Goal: Task Accomplishment & Management: Use online tool/utility

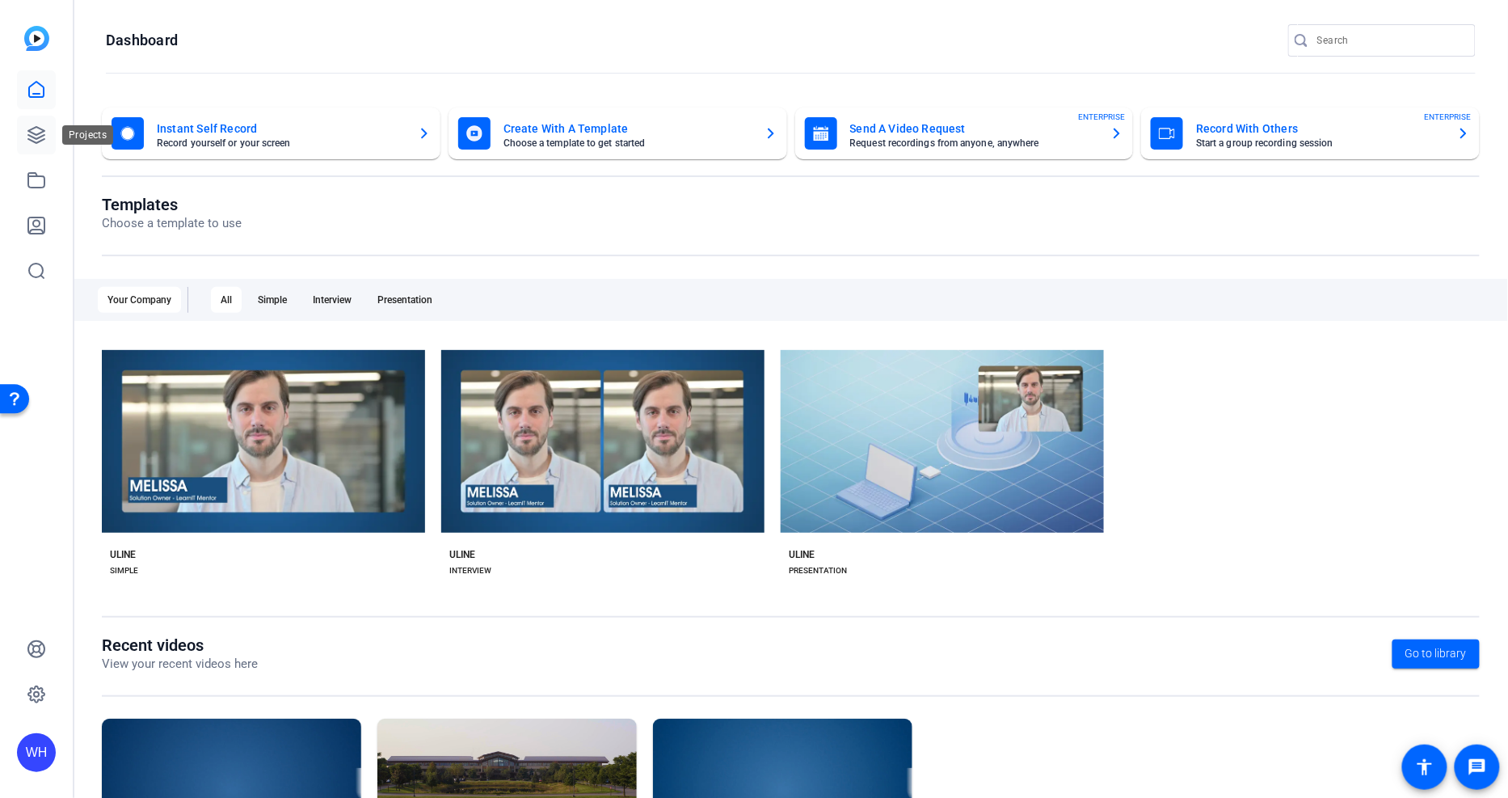
click at [46, 138] on link at bounding box center [36, 135] width 39 height 39
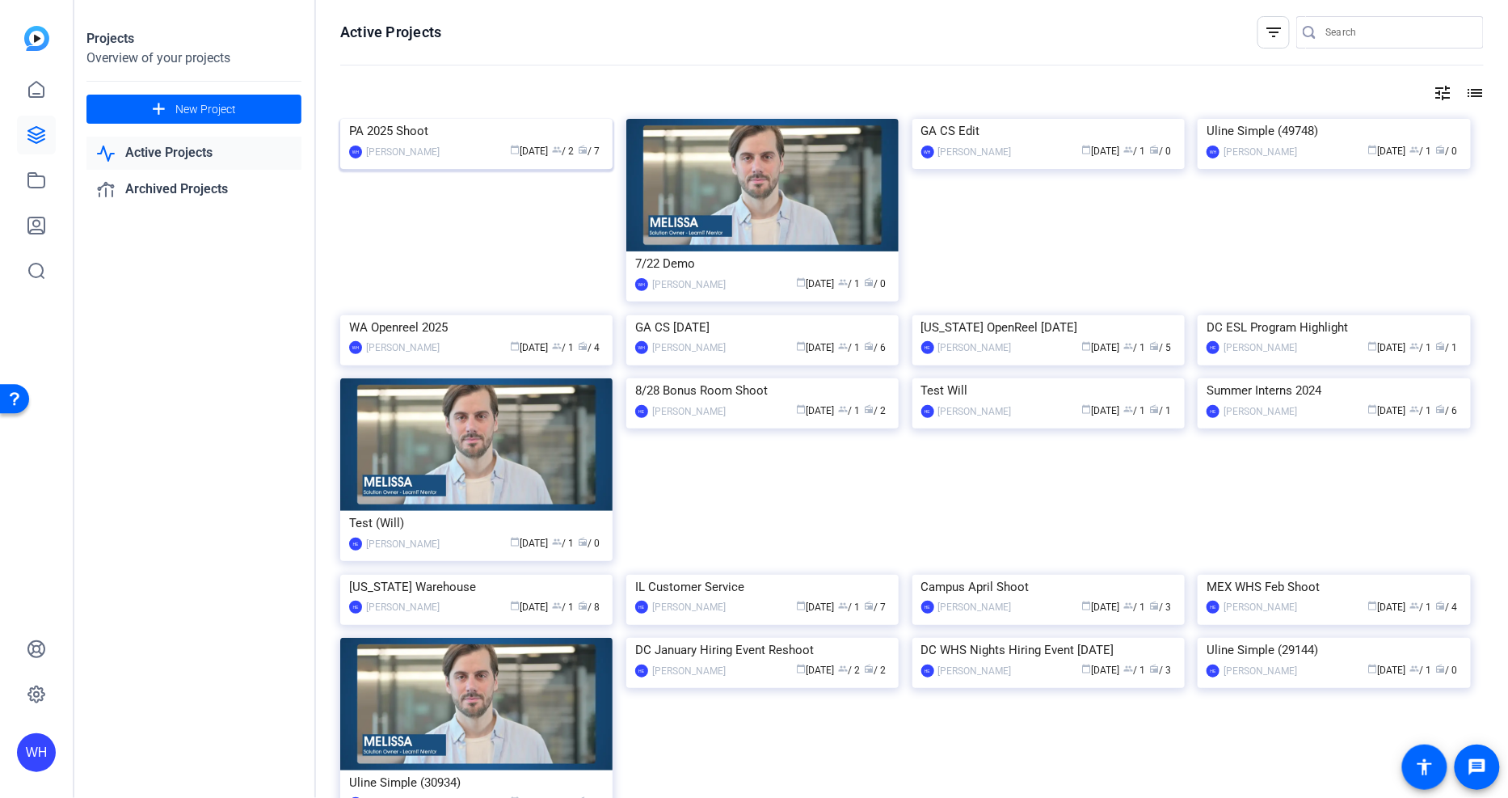
click at [442, 143] on div "PA 2025 Shoot" at bounding box center [476, 131] width 255 height 24
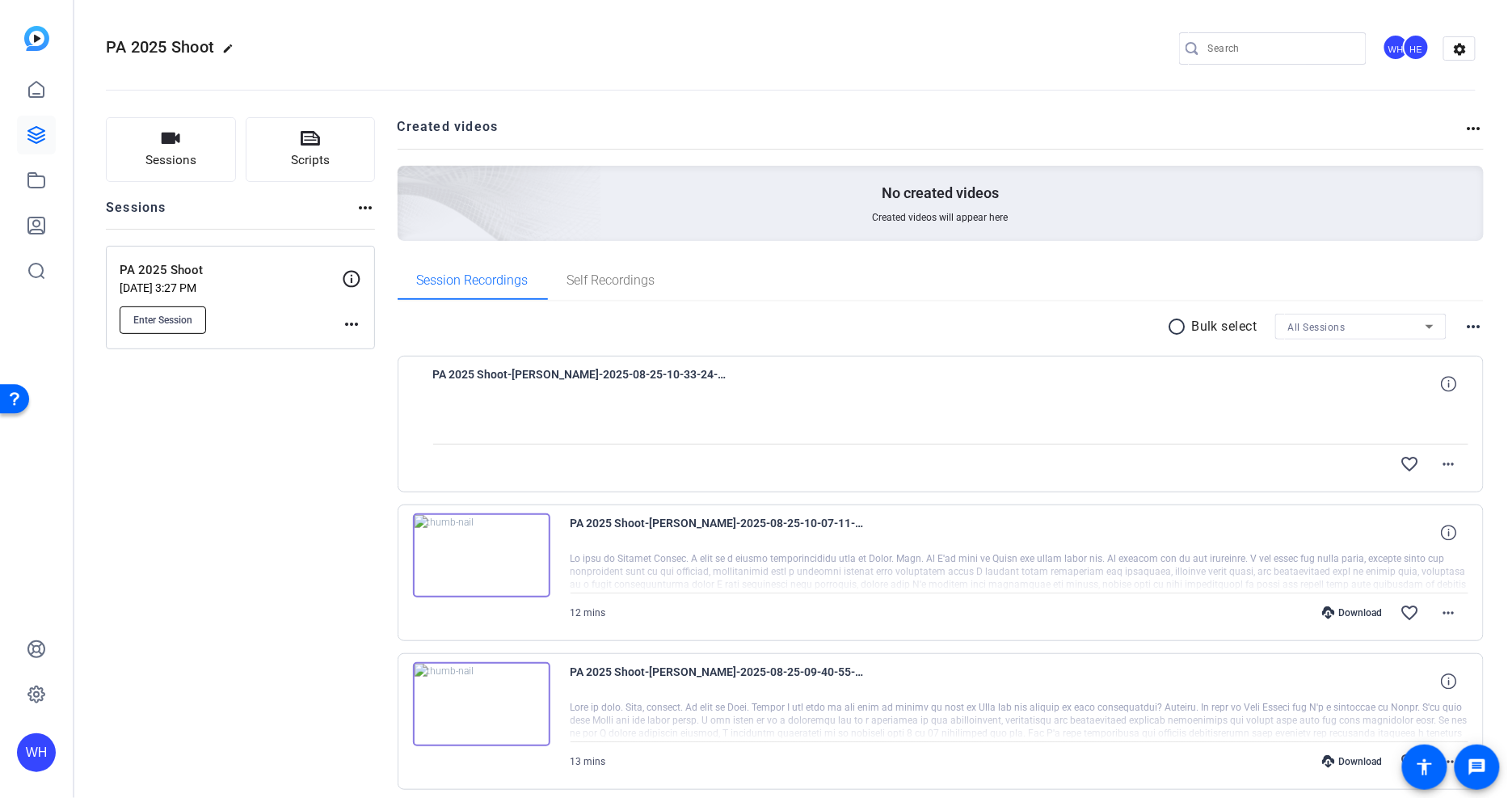
click at [187, 310] on button "Enter Session" at bounding box center [163, 319] width 86 height 27
click at [236, 502] on div "Sessions Scripts Sessions more_horiz PA 2025 Shoot Aug 21, 2025 @ 3:27 PM Enter…" at bounding box center [240, 776] width 269 height 1319
click at [241, 441] on div "Sessions Scripts Sessions more_horiz PA 2025 Shoot Aug 21, 2025 @ 3:27 PM Enter…" at bounding box center [240, 776] width 269 height 1319
click at [183, 322] on span "Enter Session" at bounding box center [162, 320] width 59 height 13
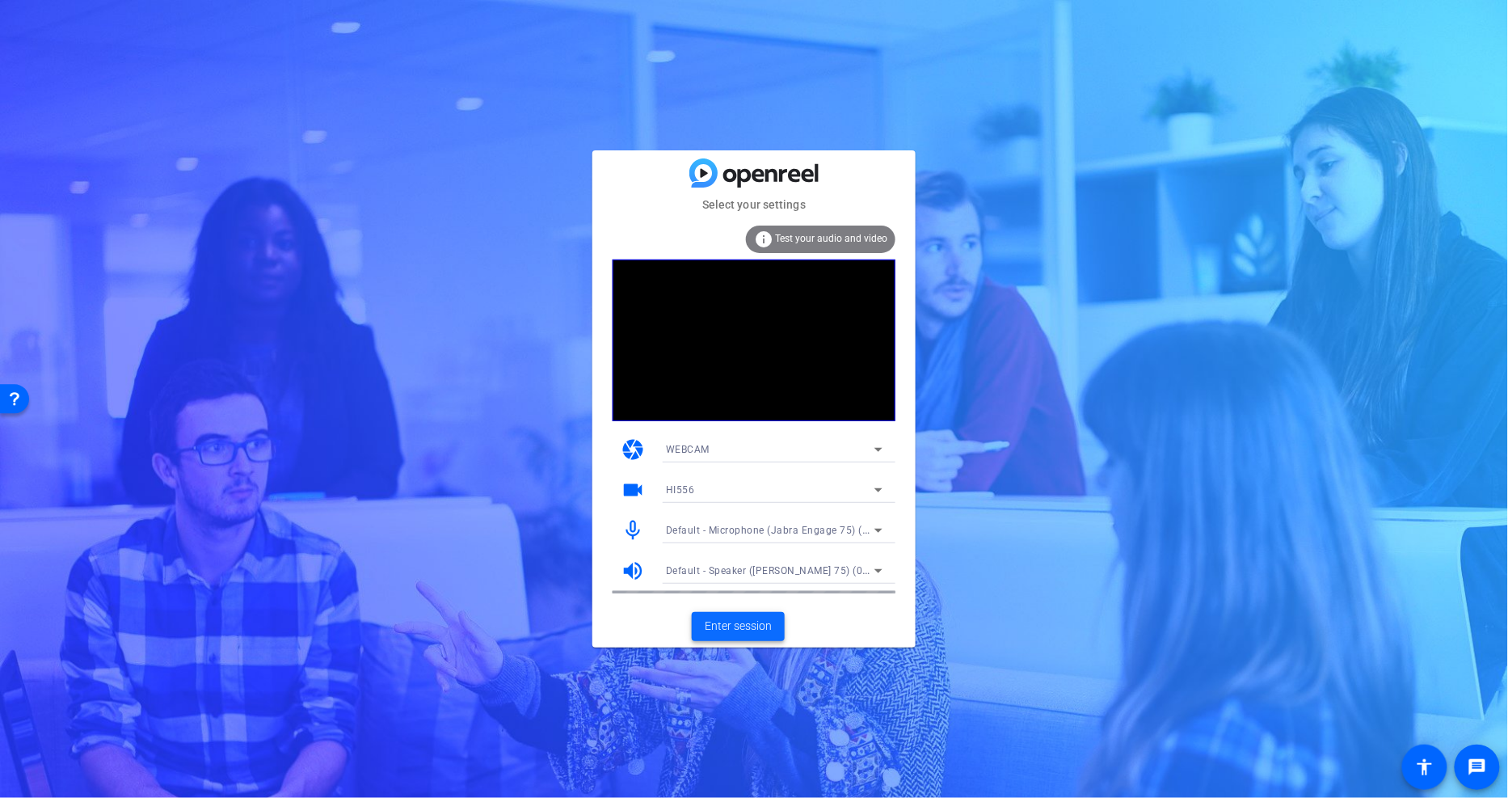
click at [726, 623] on span "Enter session" at bounding box center [738, 625] width 67 height 17
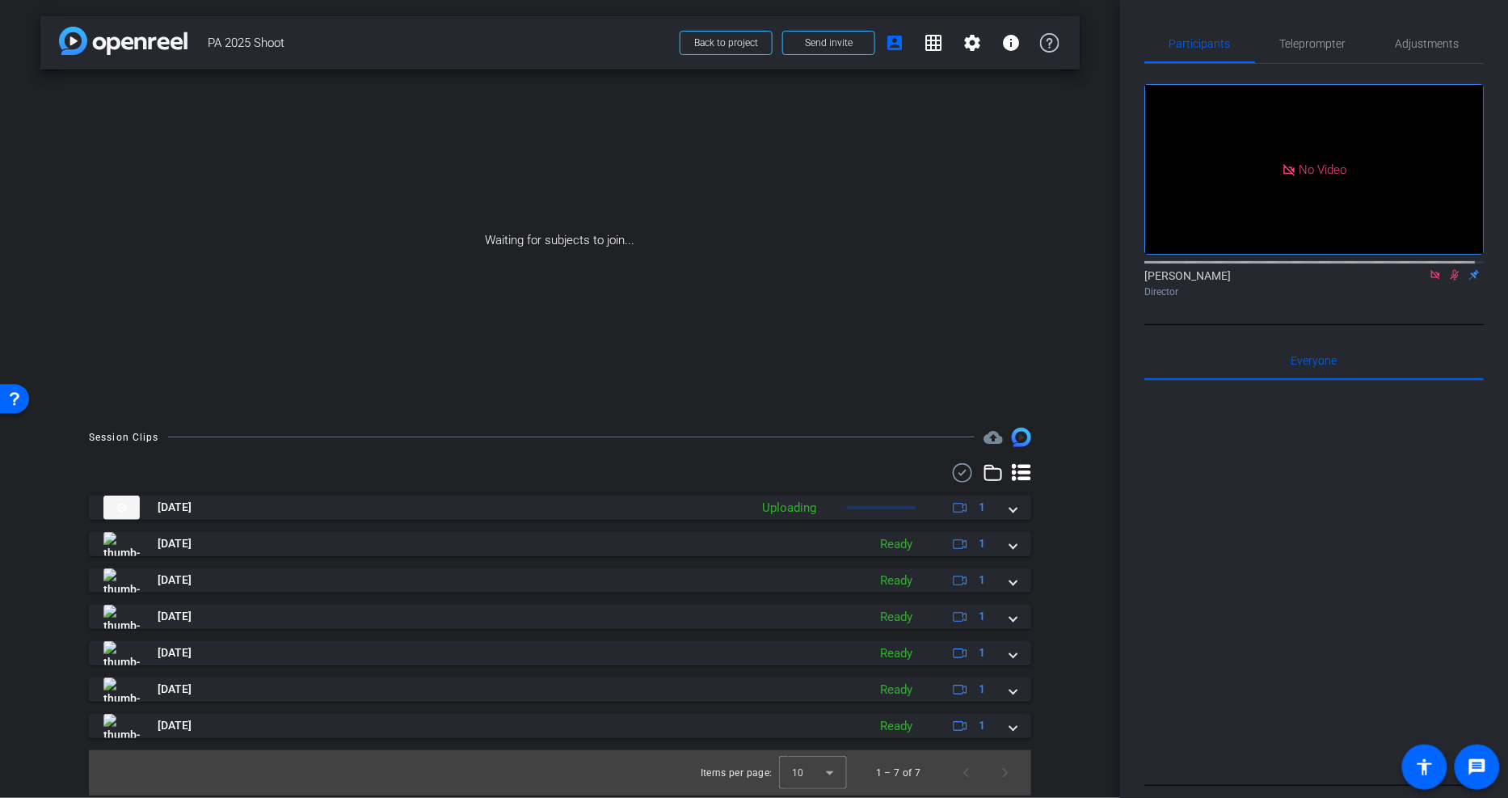
click at [1429, 280] on icon at bounding box center [1435, 274] width 13 height 11
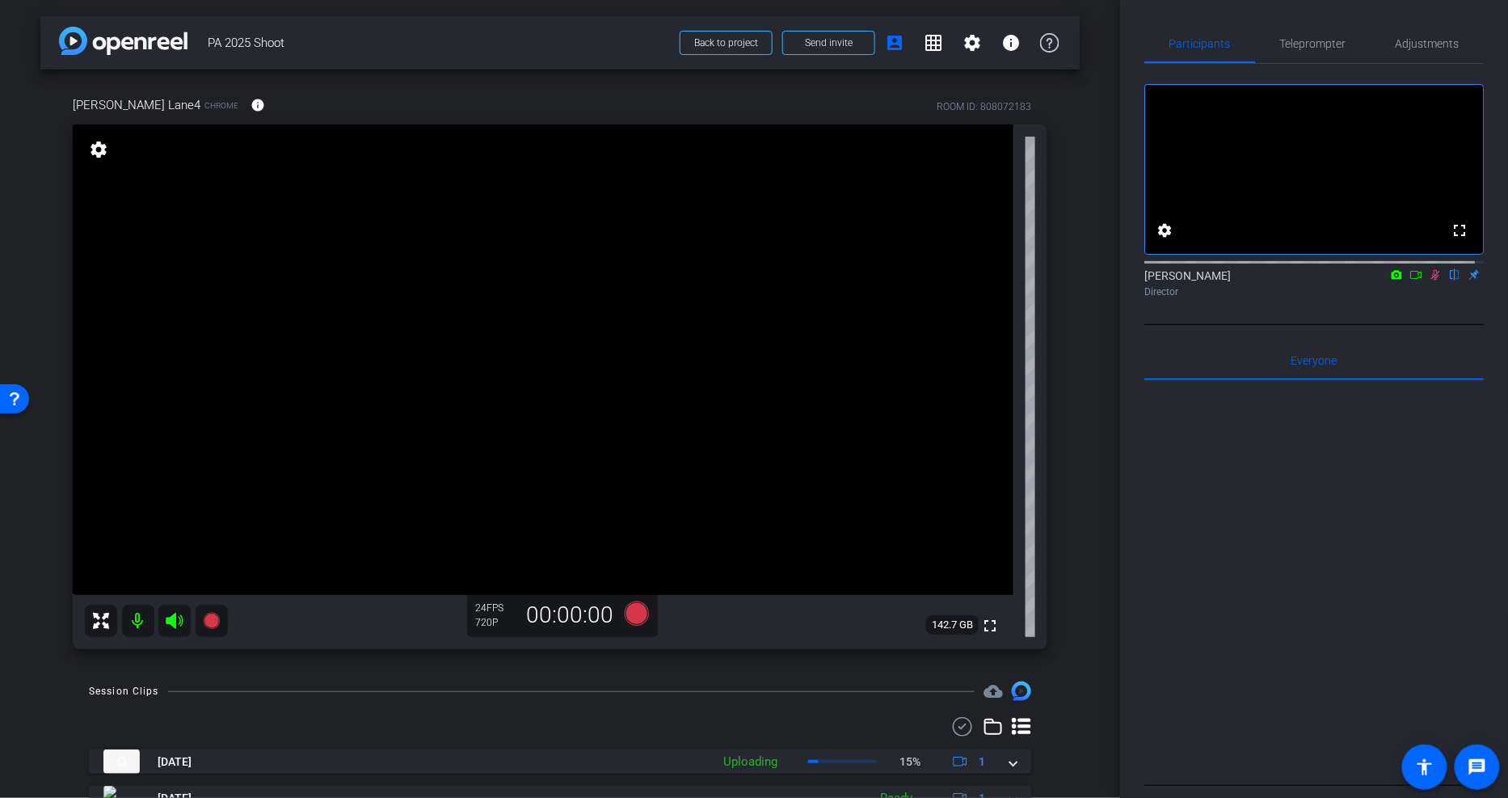
click at [1429, 280] on icon at bounding box center [1435, 274] width 13 height 11
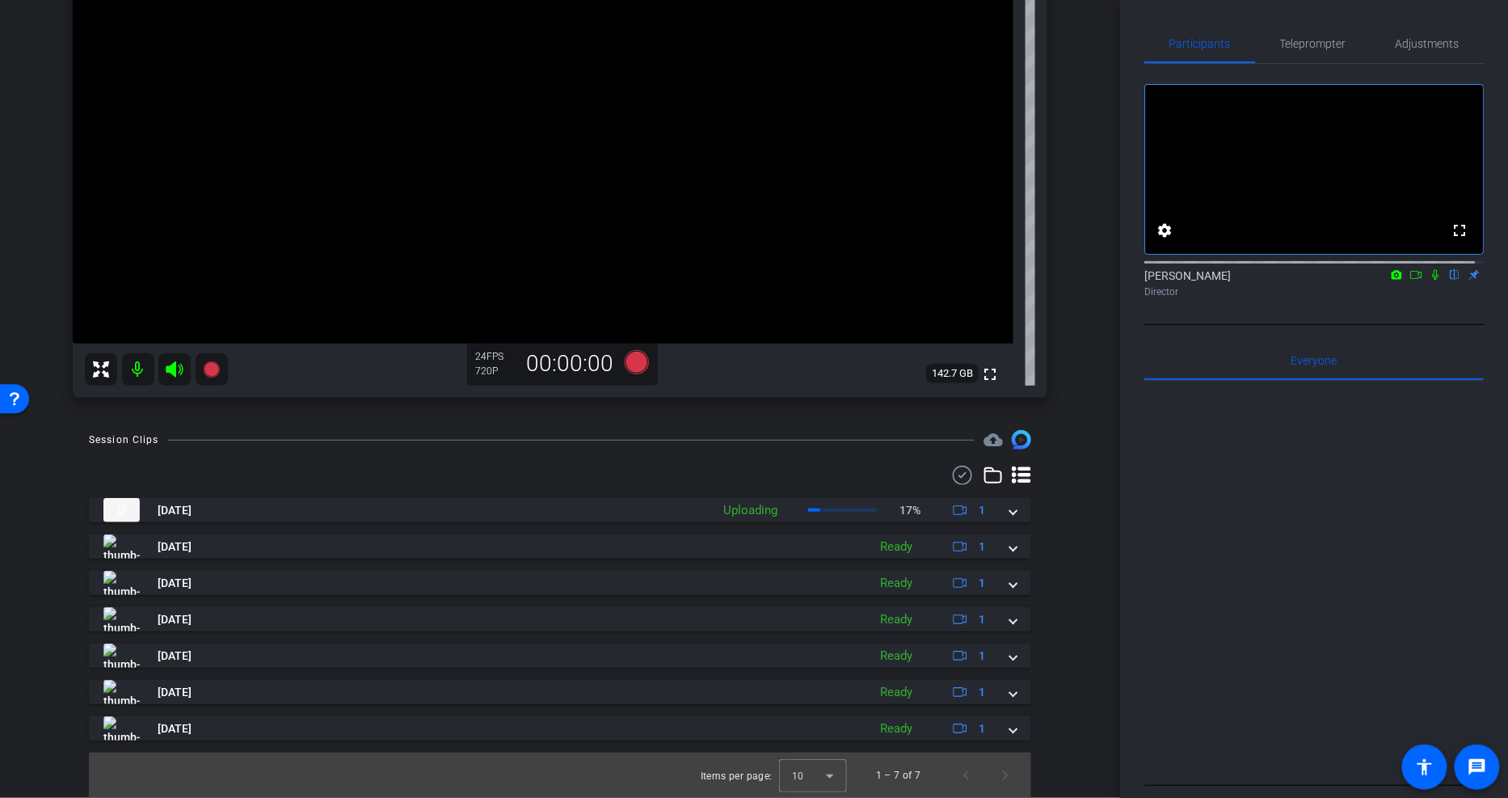
scroll to position [251, 0]
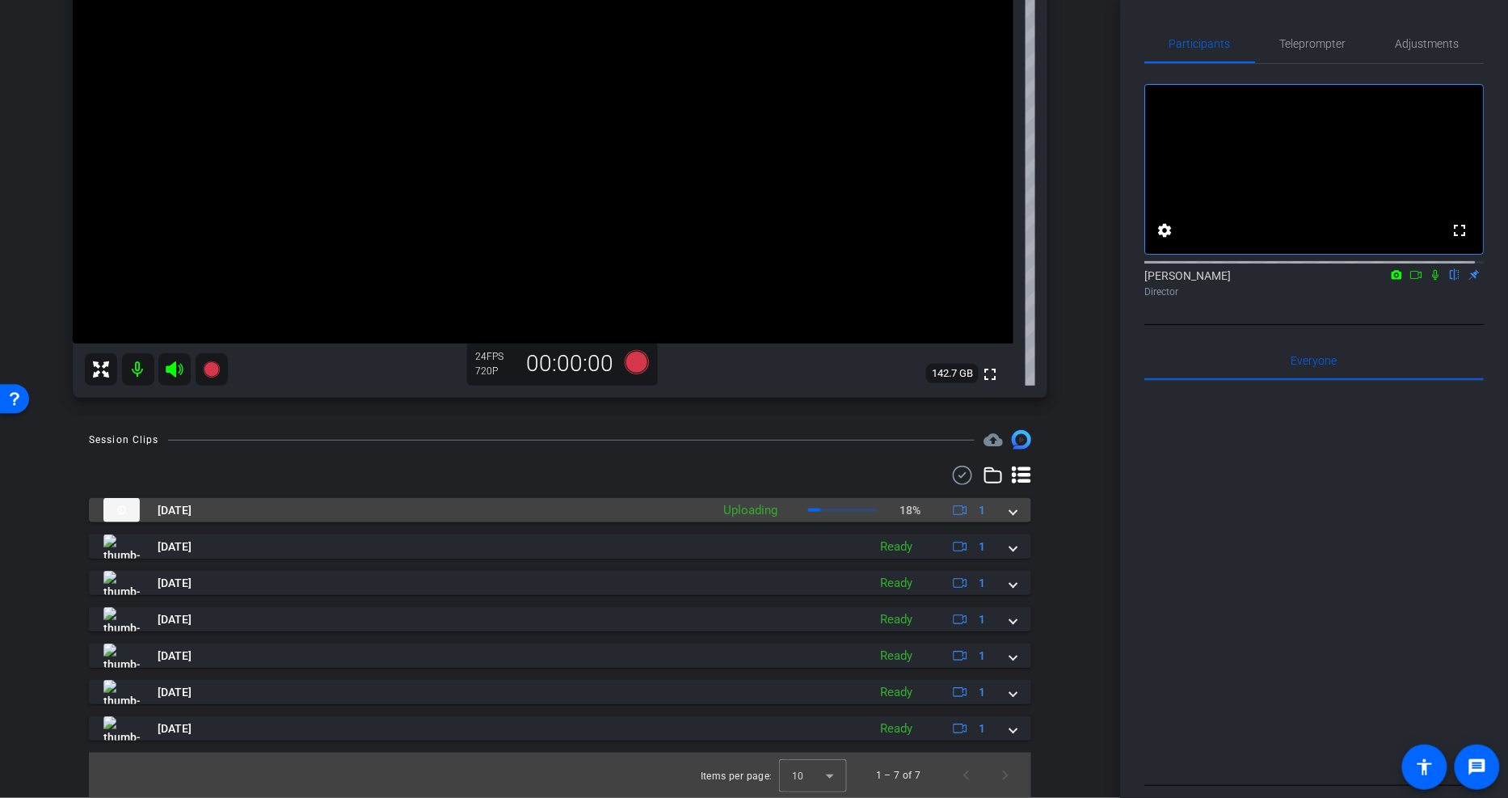
click at [1010, 511] on span at bounding box center [1013, 510] width 6 height 17
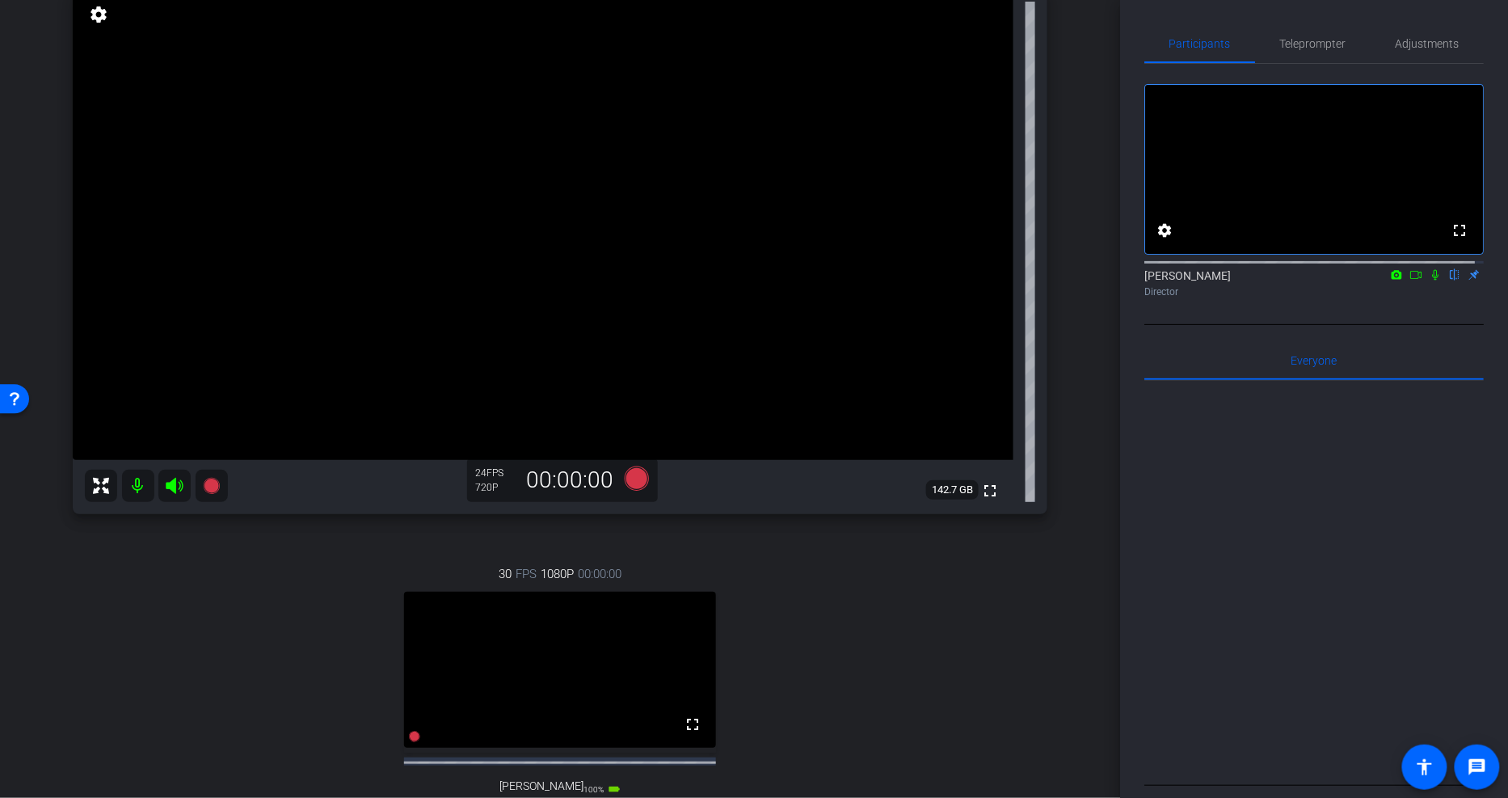
scroll to position [225, 0]
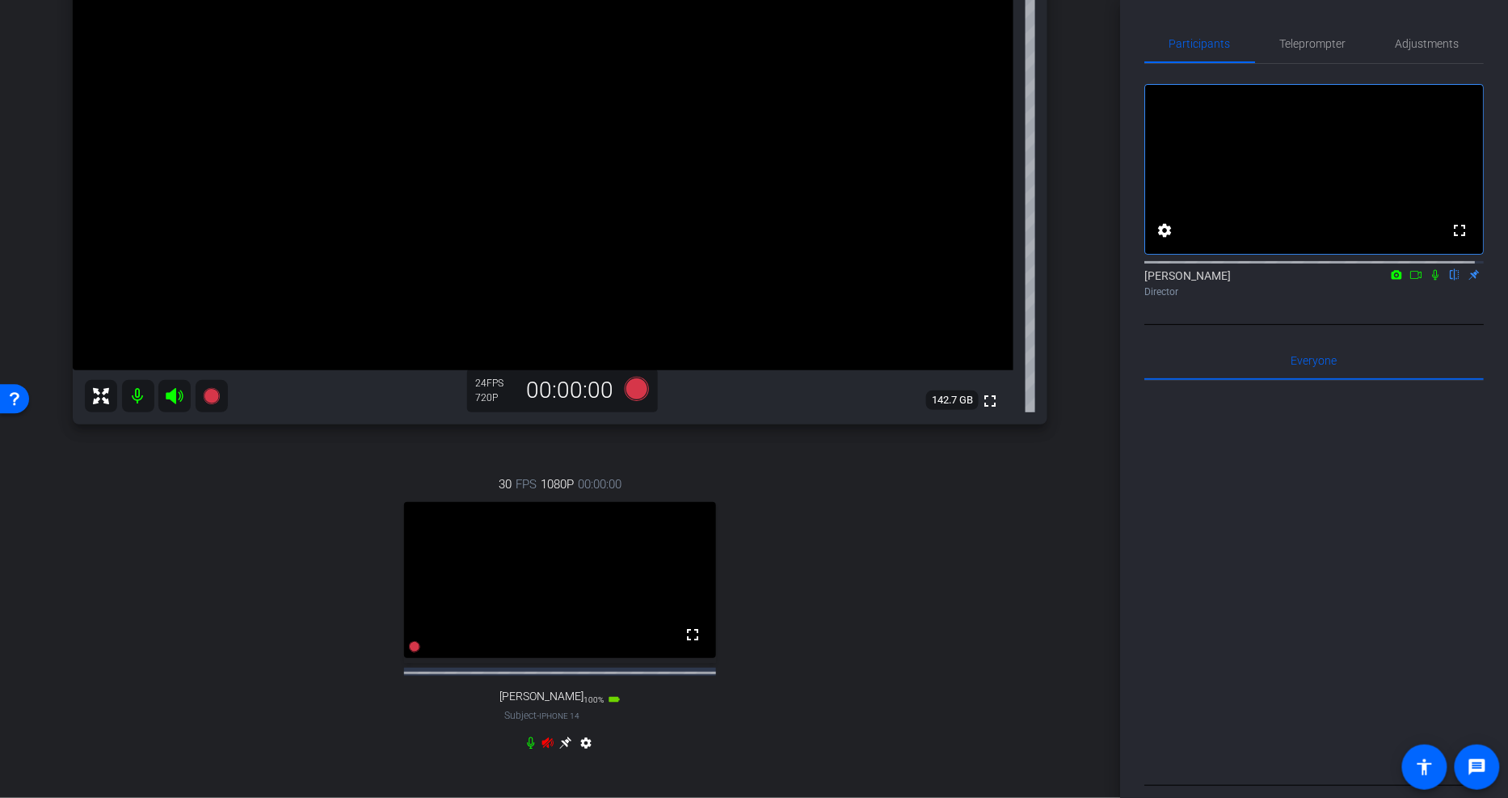
click at [543, 747] on icon at bounding box center [547, 742] width 11 height 11
click at [566, 748] on icon at bounding box center [565, 742] width 12 height 12
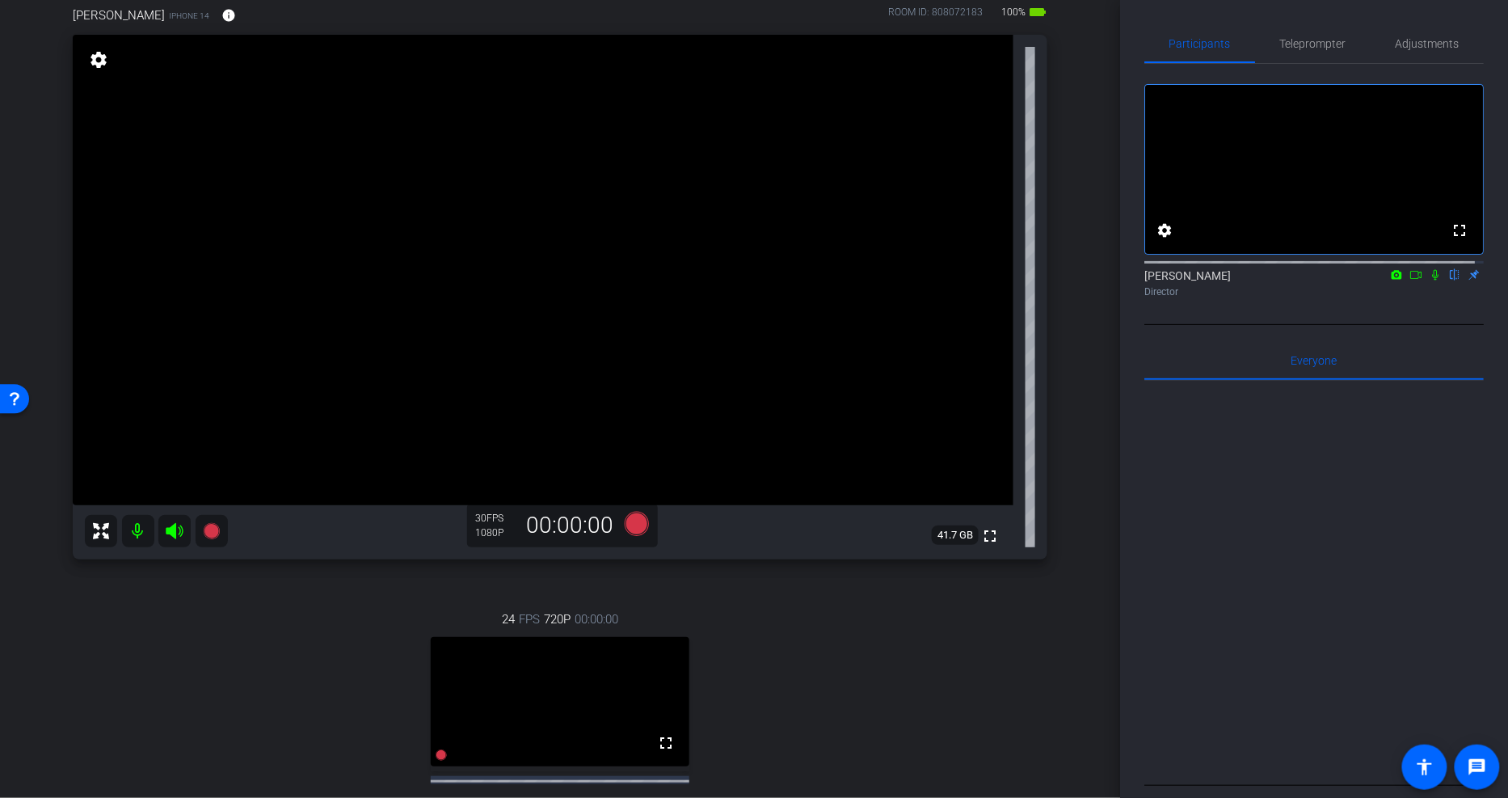
scroll to position [0, 0]
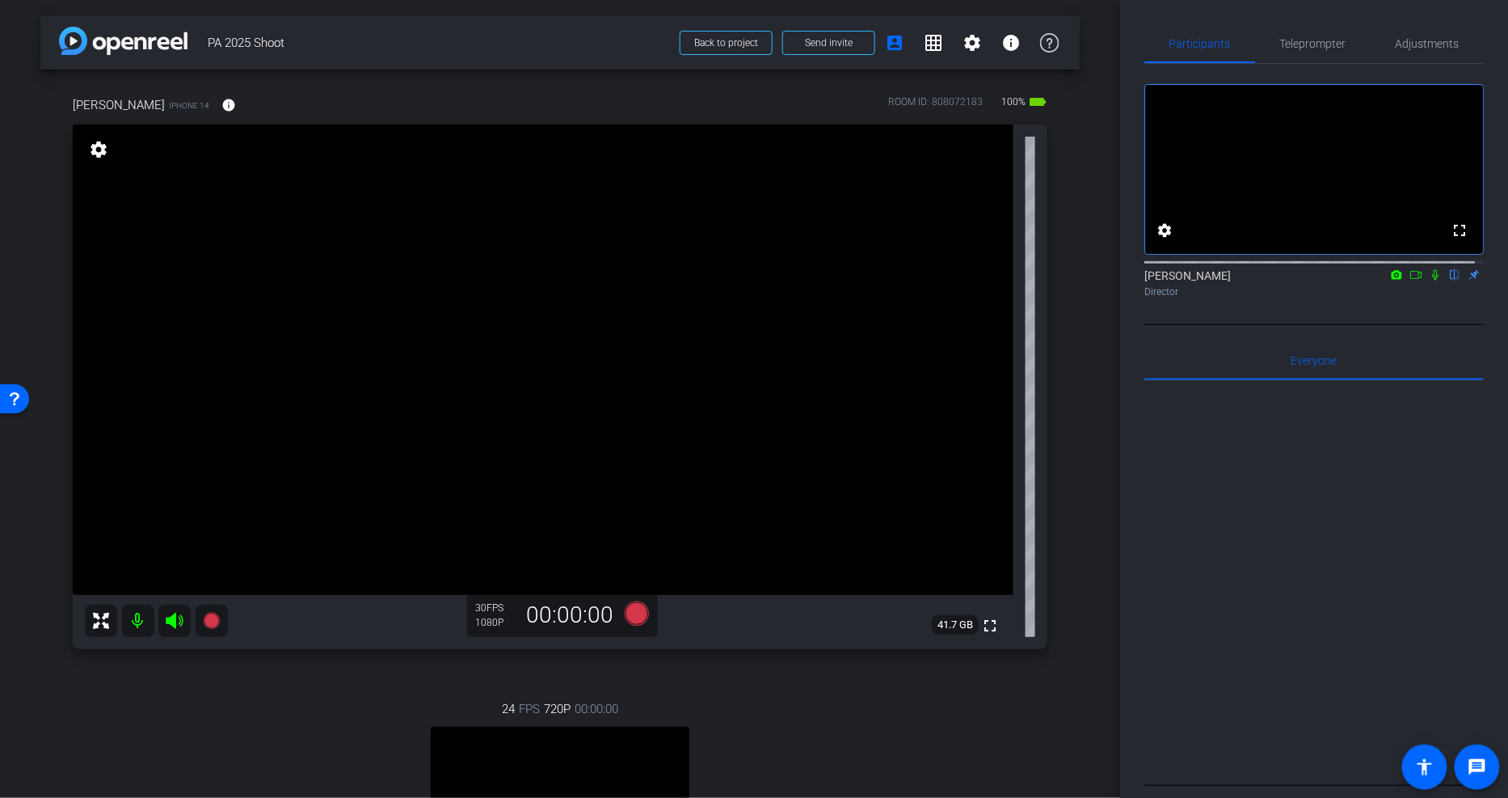
click at [37, 35] on div "arrow_back PA 2025 Shoot Back to project Send invite account_box grid_on settin…" at bounding box center [560, 399] width 1120 height 798
click at [629, 614] on icon at bounding box center [637, 613] width 24 height 24
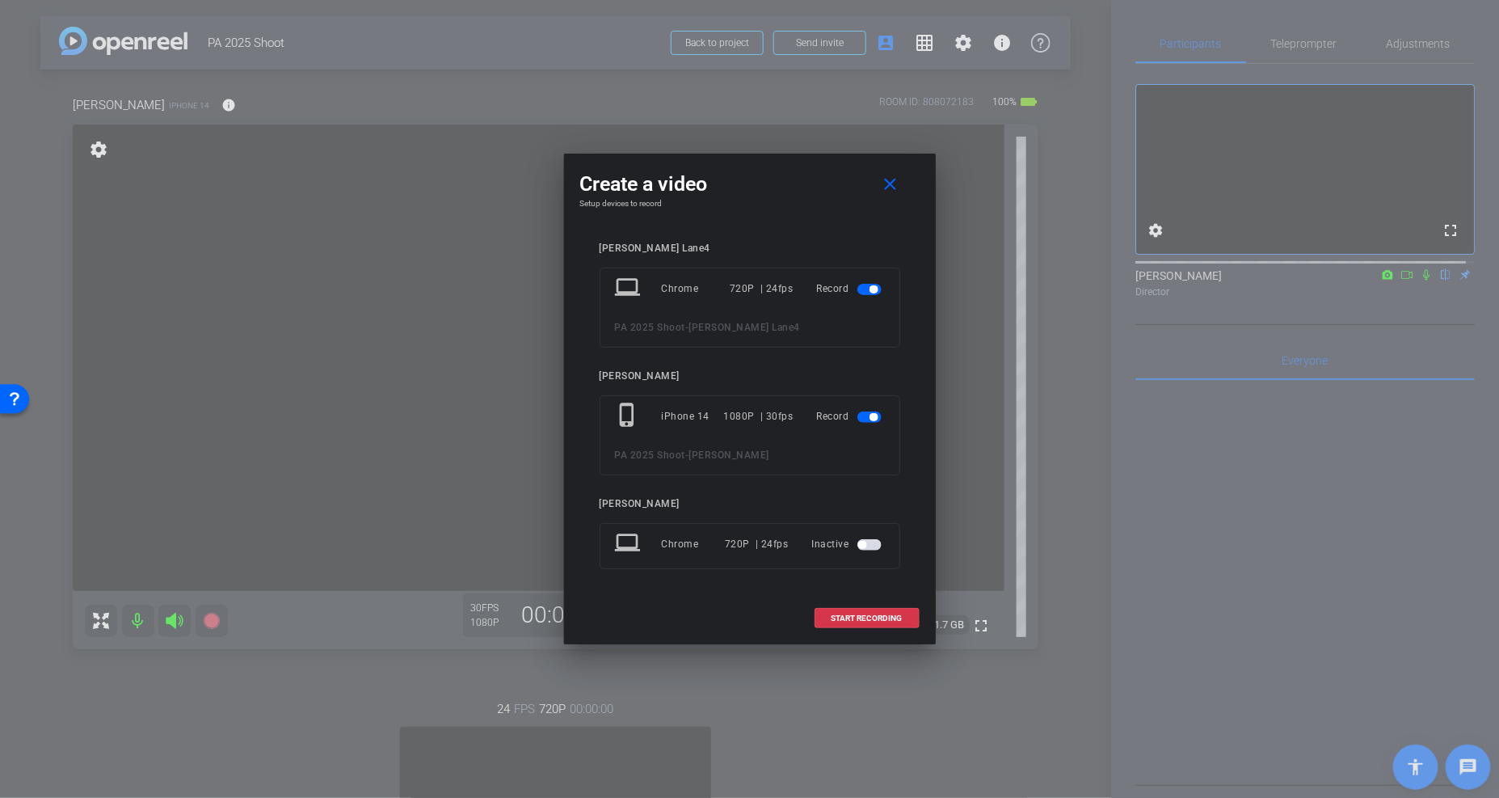
click at [870, 286] on span "button" at bounding box center [874, 289] width 8 height 8
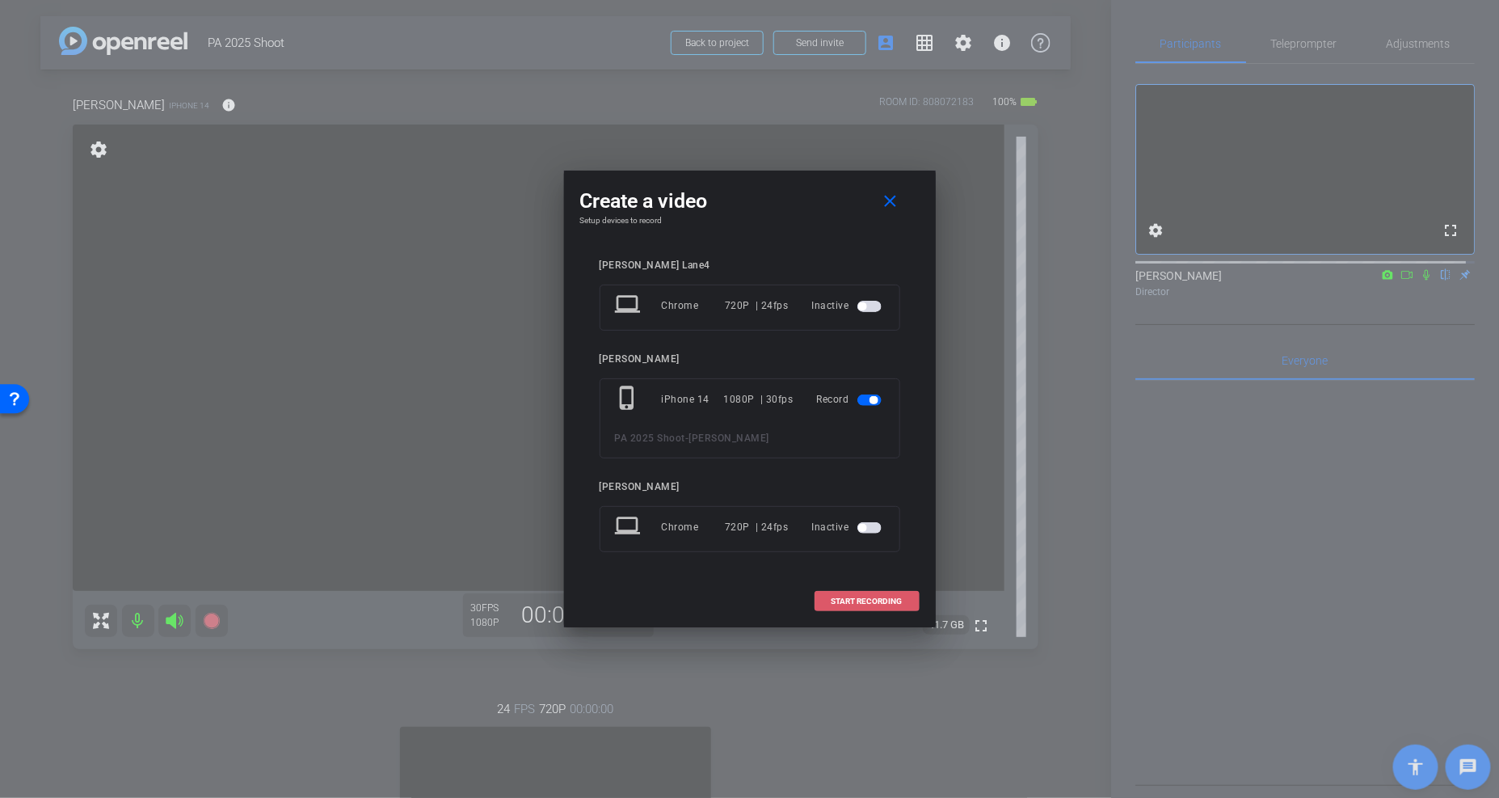
click at [868, 600] on span "START RECORDING" at bounding box center [867, 601] width 71 height 8
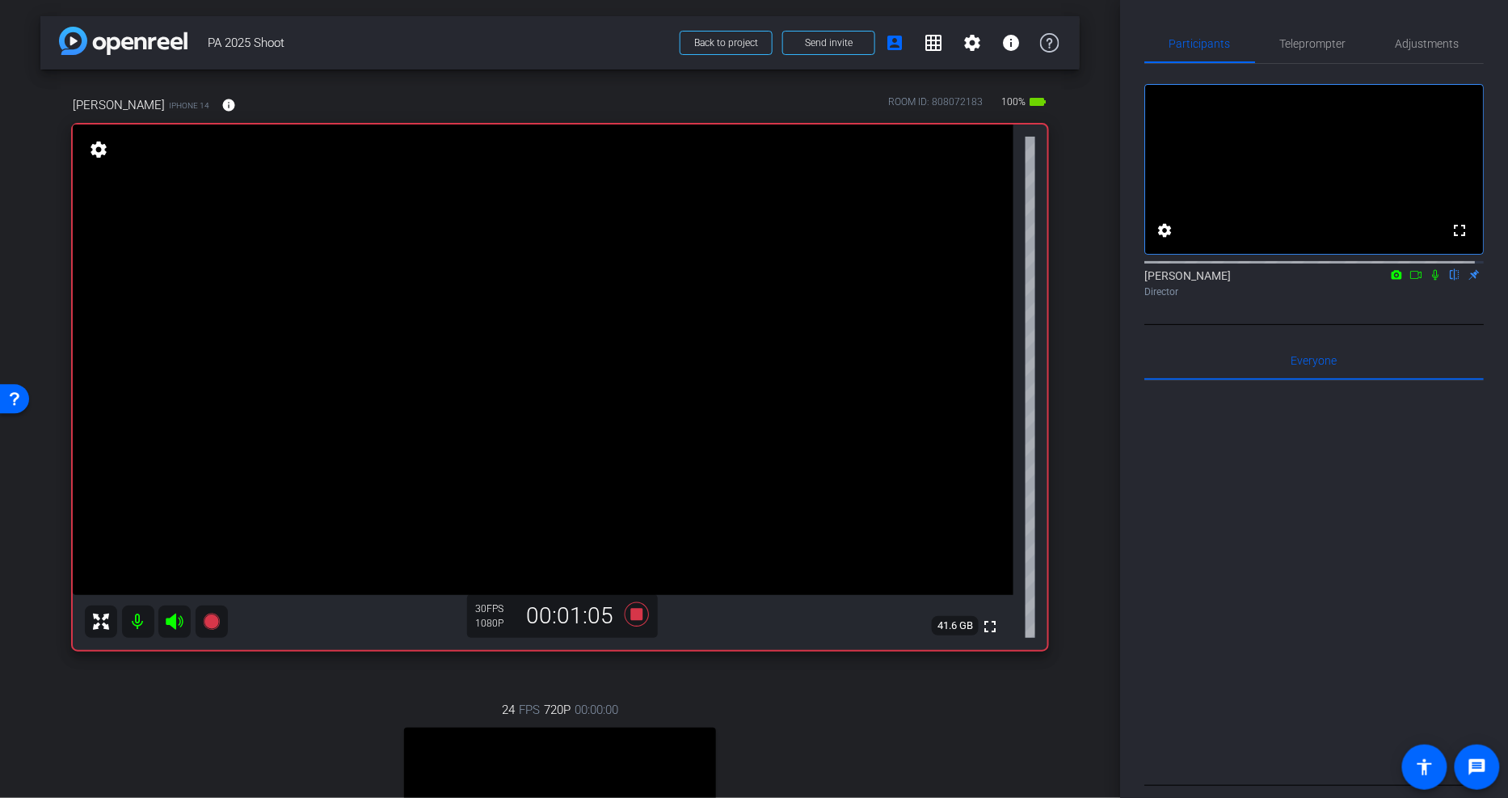
click at [34, 223] on div "arrow_back PA 2025 Shoot Back to project Send invite account_box grid_on settin…" at bounding box center [560, 399] width 1120 height 798
click at [431, 37] on span "PA 2025 Shoot" at bounding box center [439, 43] width 462 height 32
click at [634, 612] on icon at bounding box center [637, 614] width 24 height 24
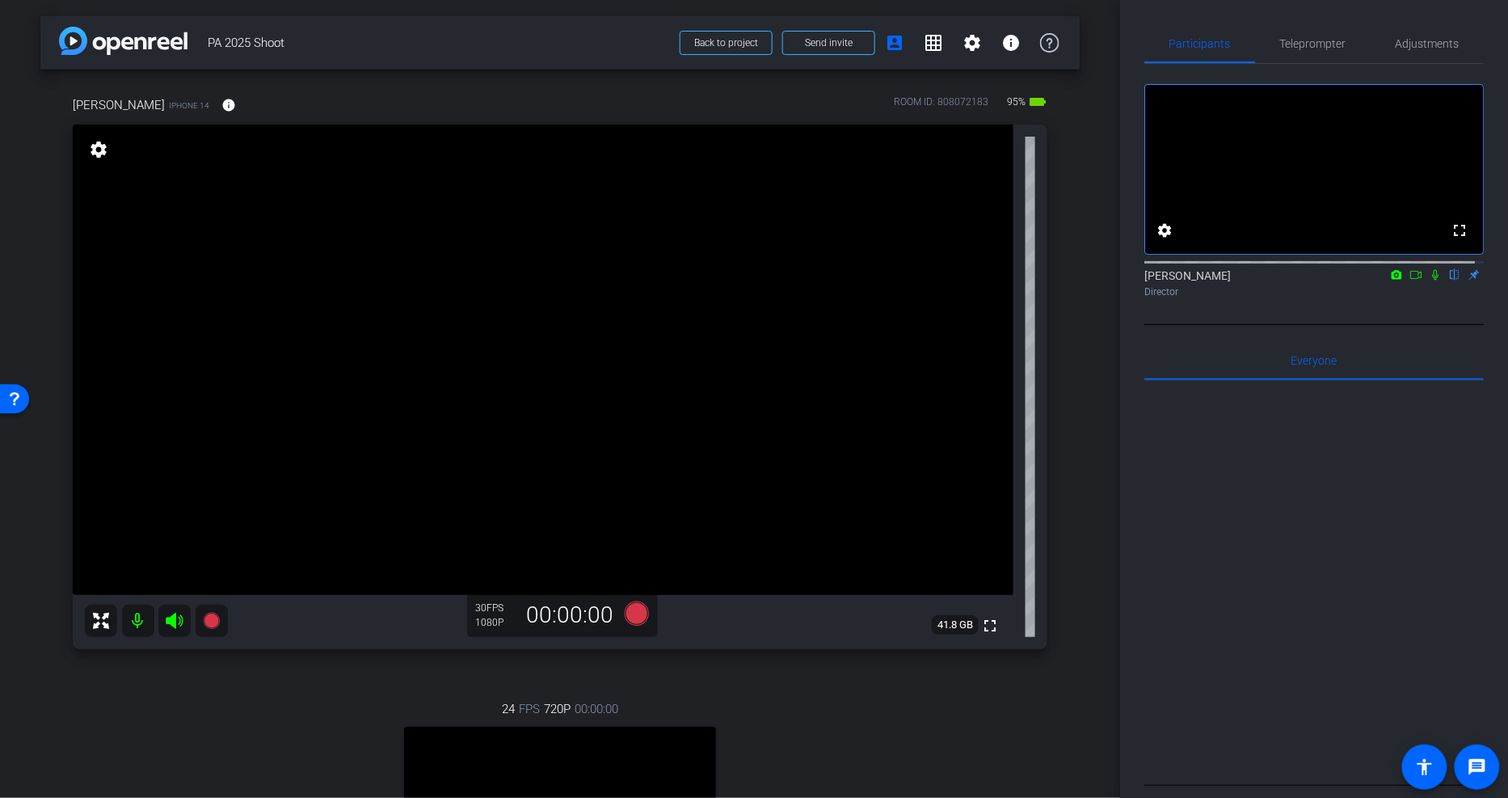
click at [498, 41] on span "PA 2025 Shoot" at bounding box center [439, 43] width 462 height 32
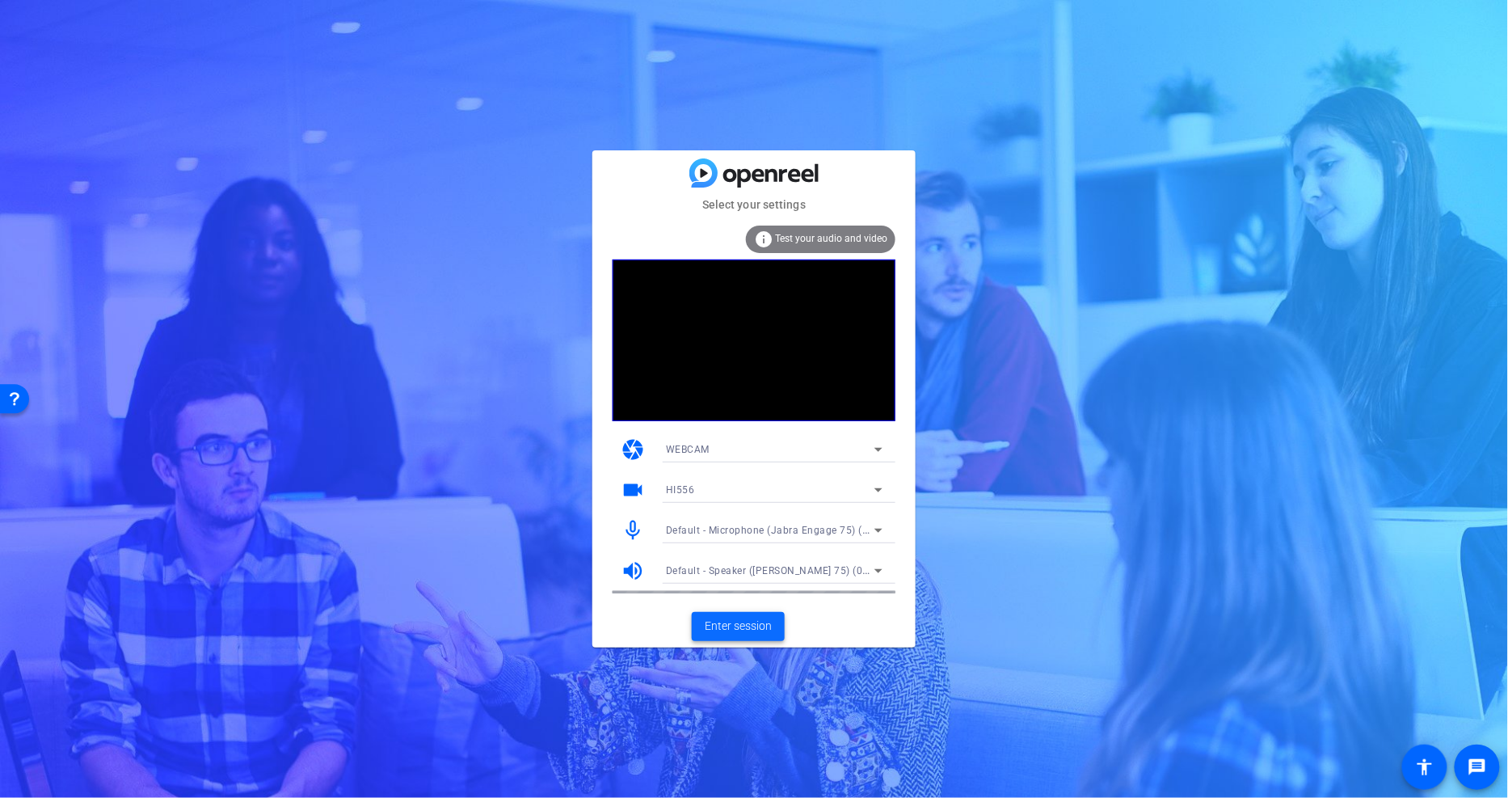
click at [736, 626] on span "Enter session" at bounding box center [738, 625] width 67 height 17
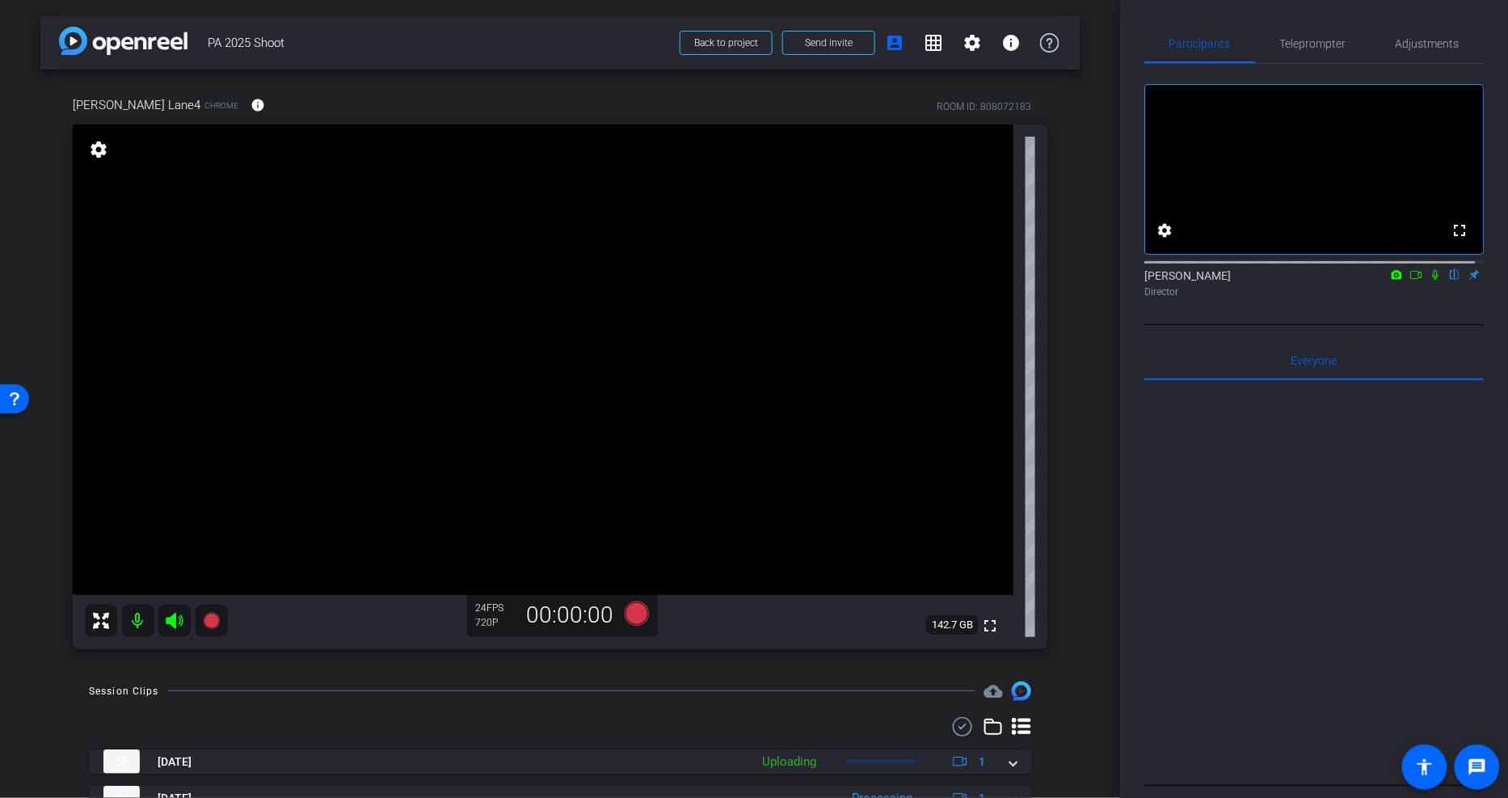
click at [458, 50] on span "PA 2025 Shoot" at bounding box center [439, 43] width 462 height 32
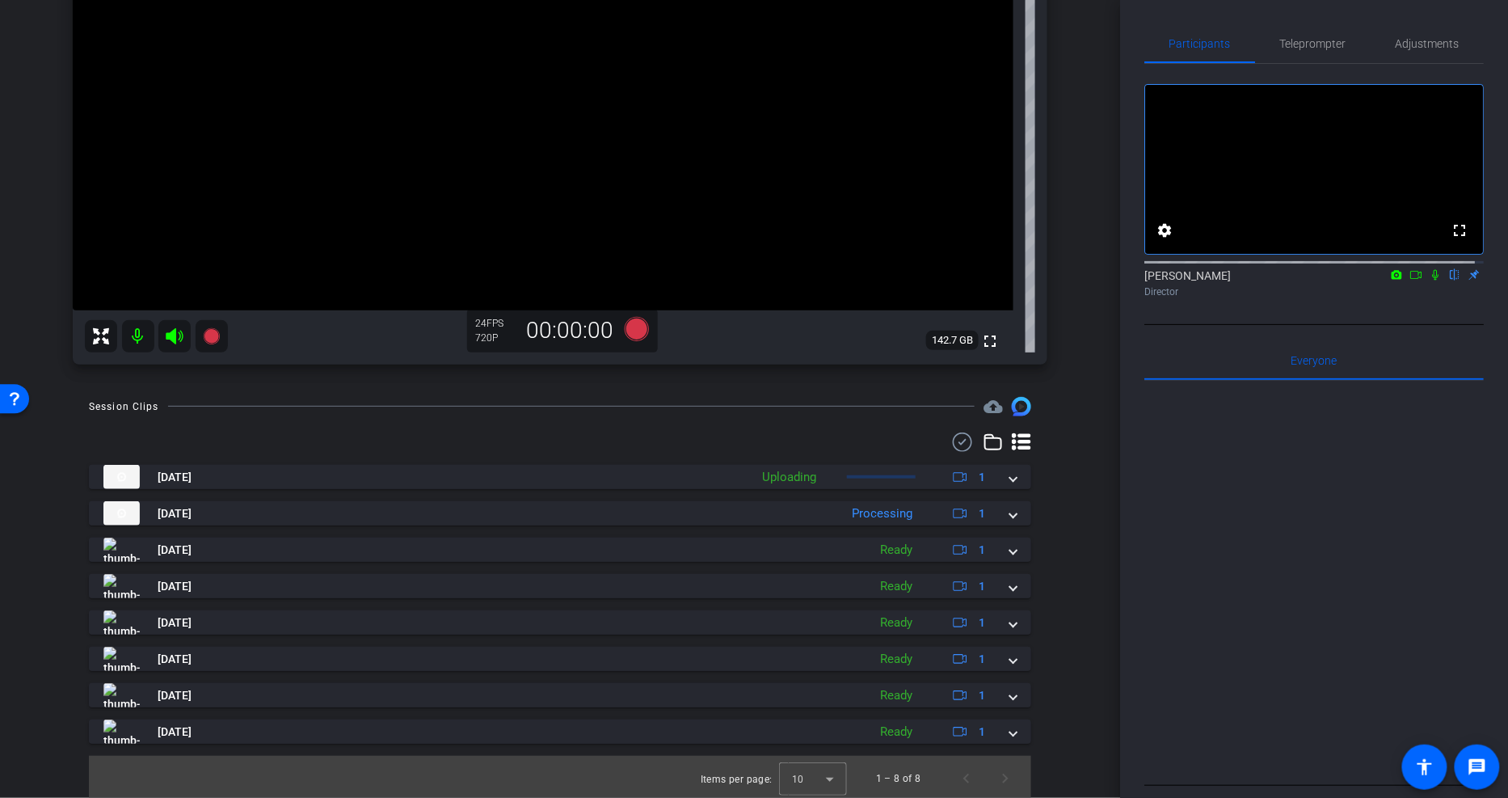
scroll to position [287, 0]
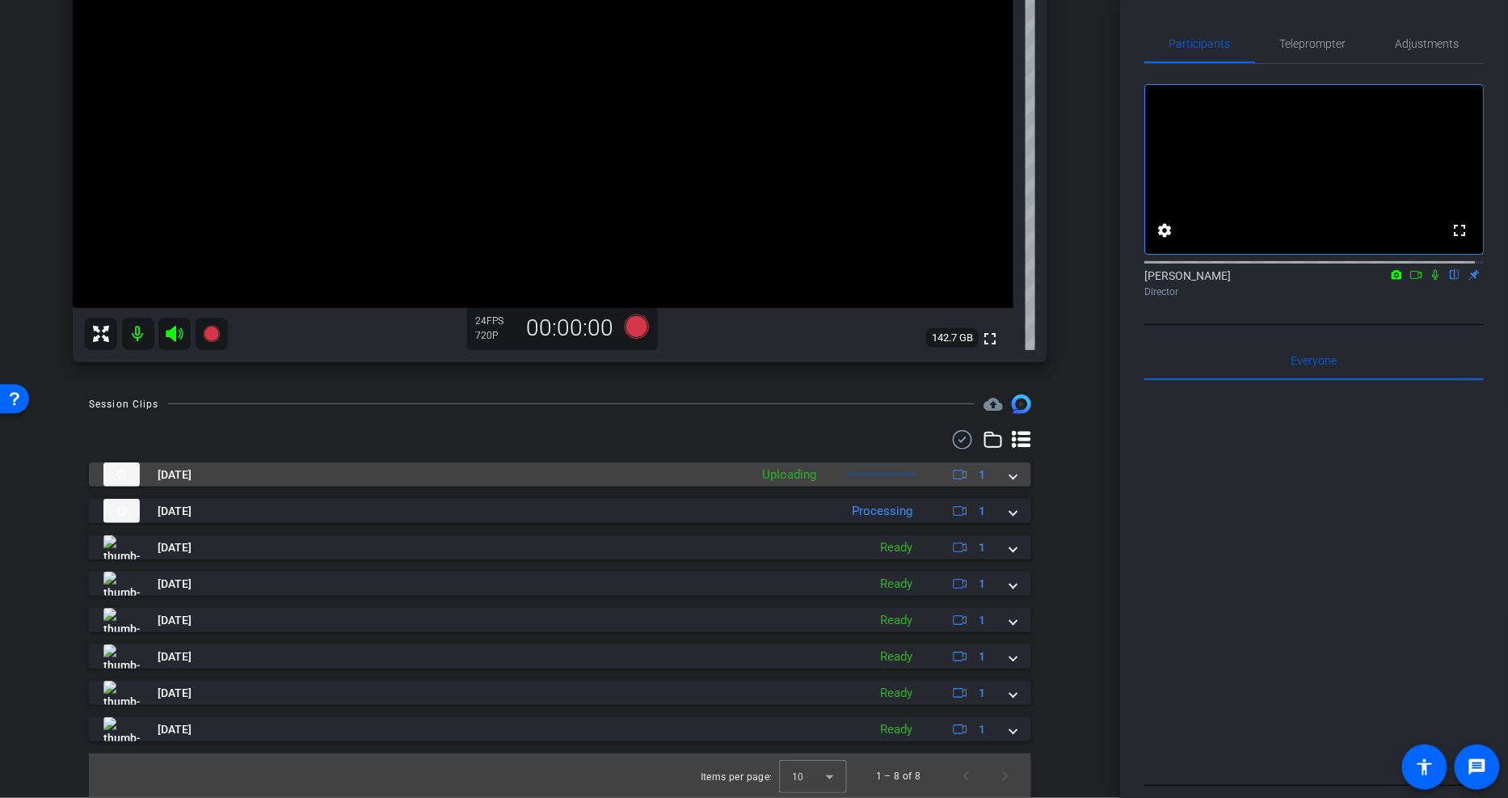
click at [1010, 474] on span at bounding box center [1013, 474] width 6 height 17
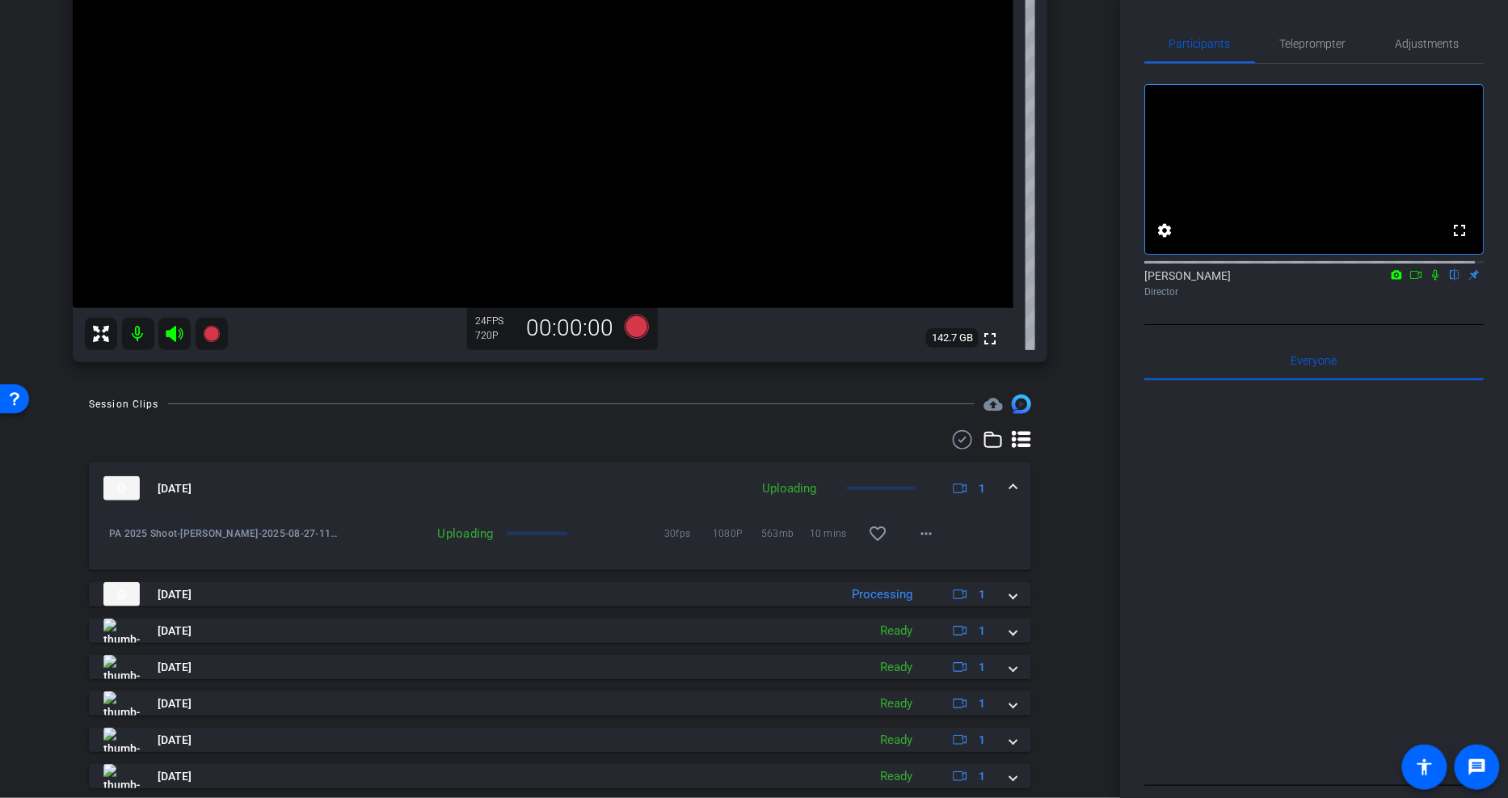
click at [1006, 474] on mat-expansion-panel-header "Aug 27, 2025 Uploading 1" at bounding box center [560, 488] width 942 height 52
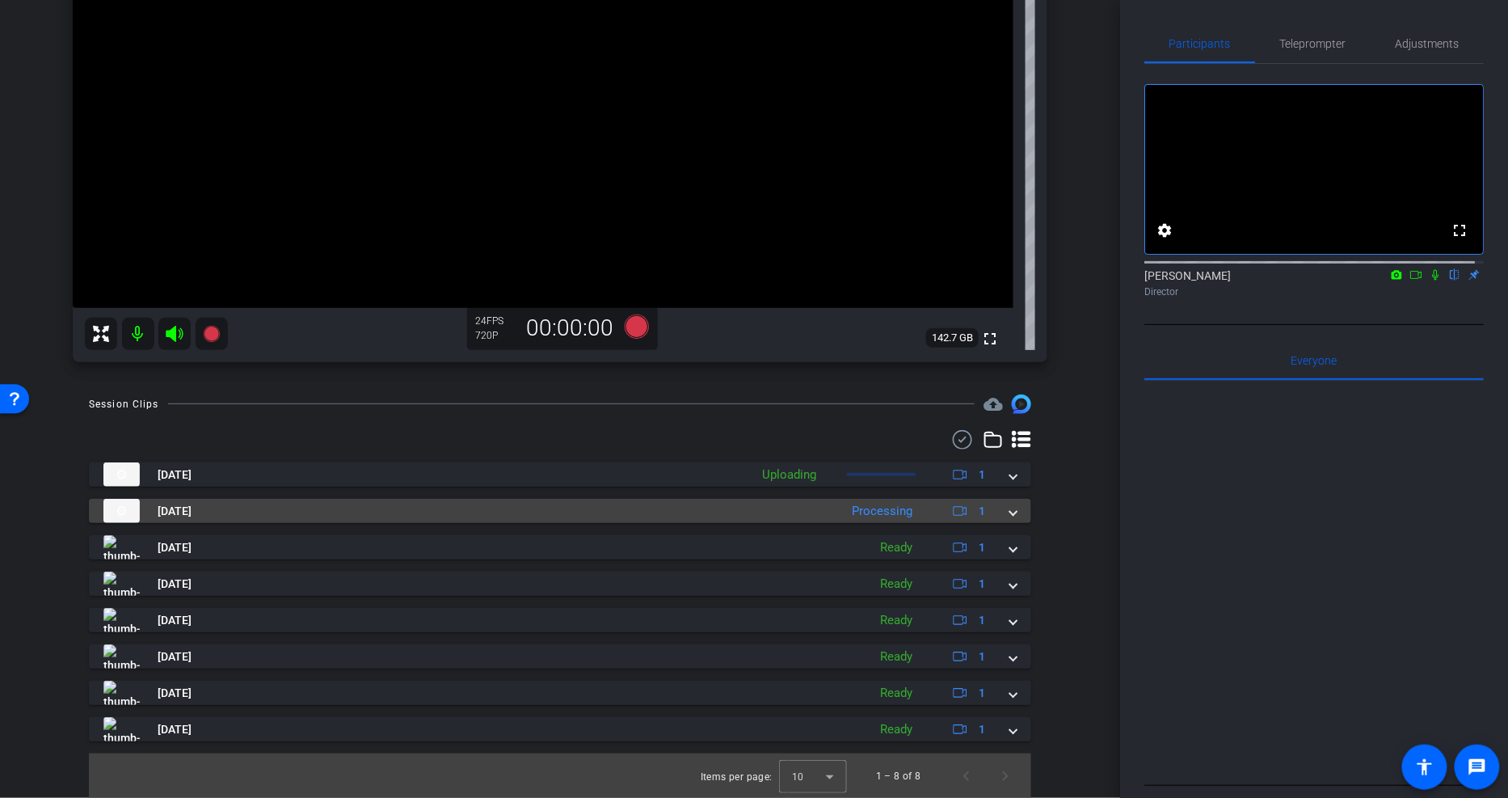
click at [1010, 507] on span at bounding box center [1013, 511] width 6 height 17
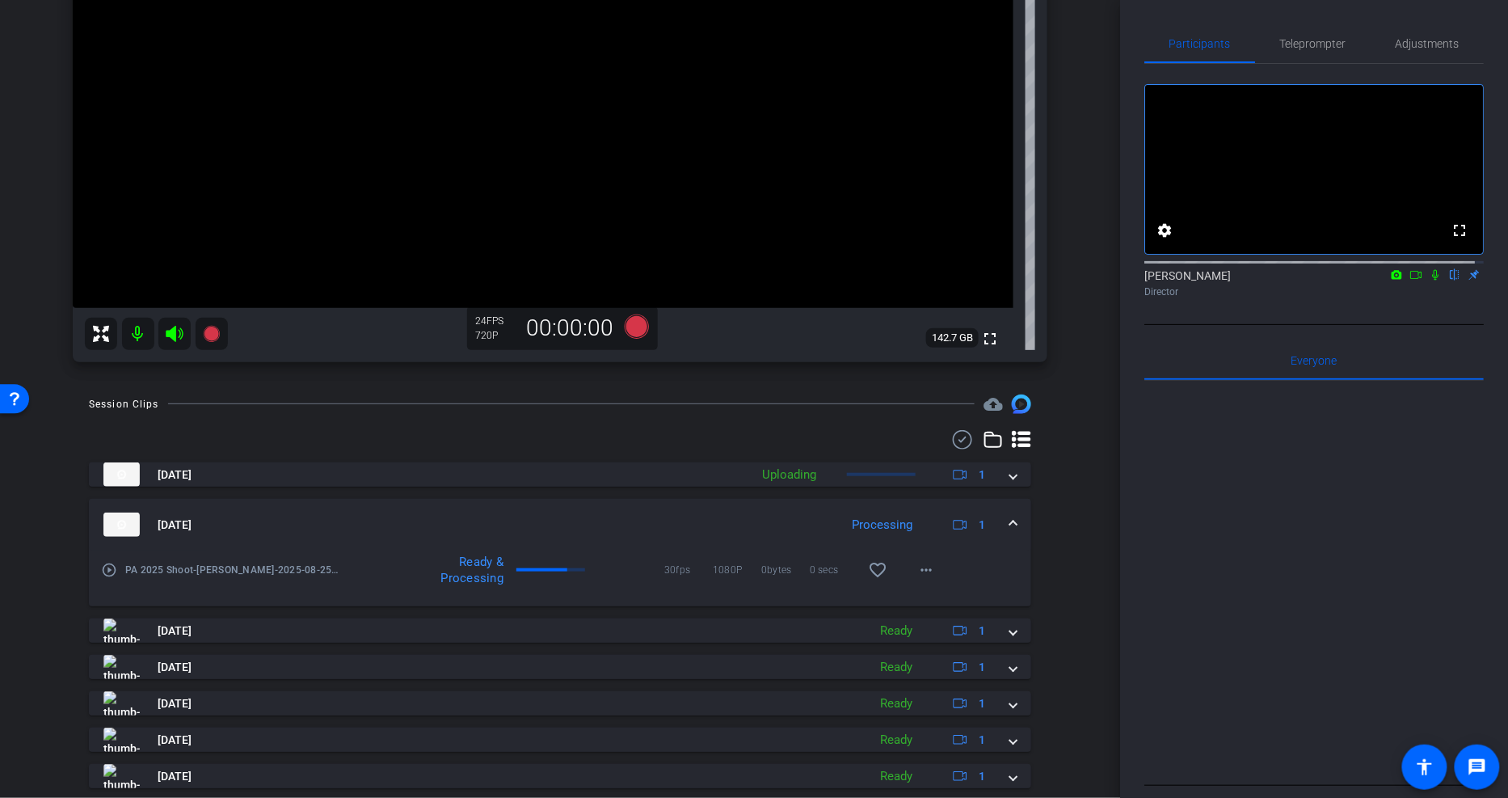
click at [1004, 507] on mat-expansion-panel-header "Aug 25, 2025 Processing 1" at bounding box center [560, 525] width 942 height 52
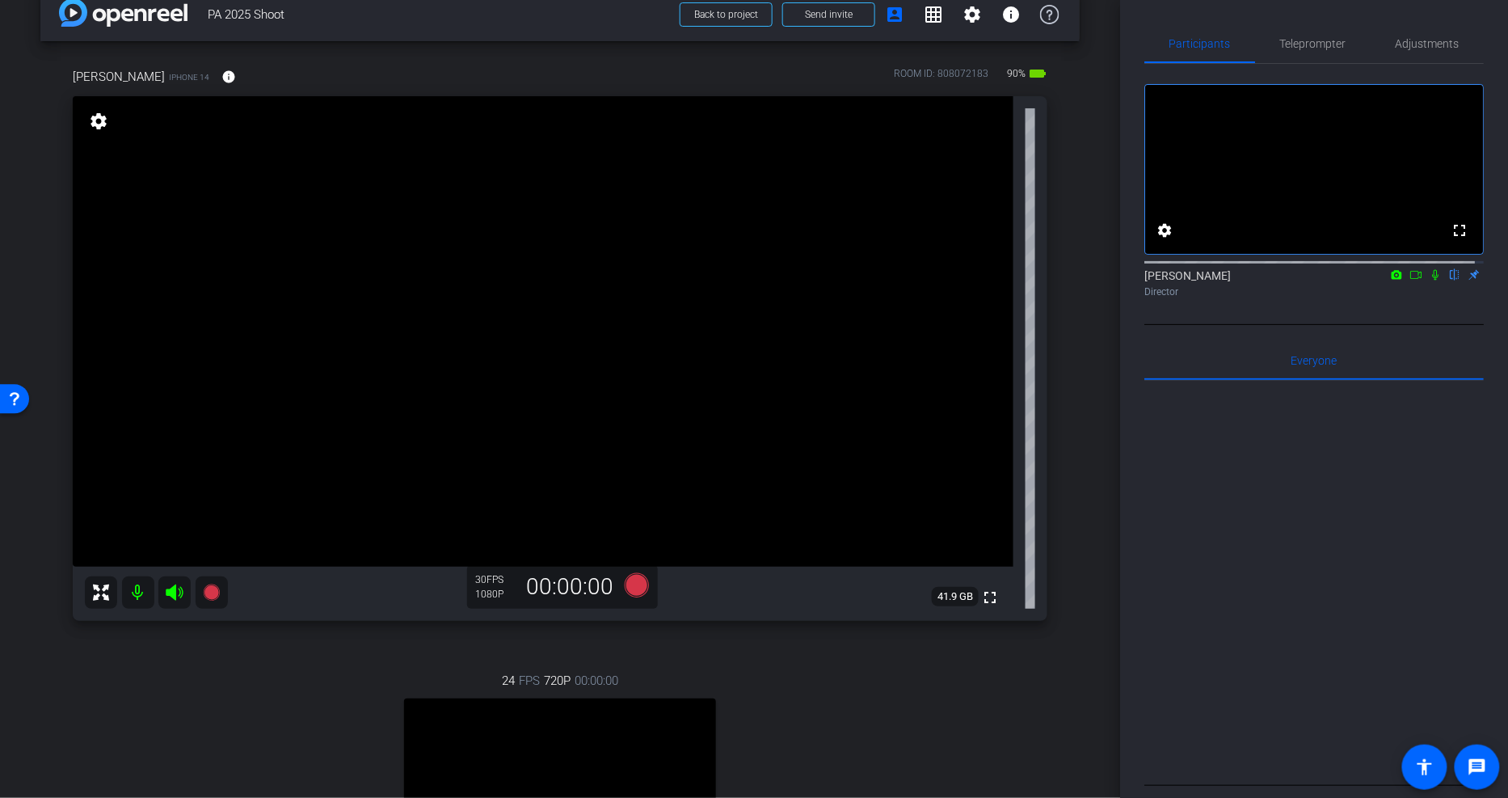
scroll to position [0, 0]
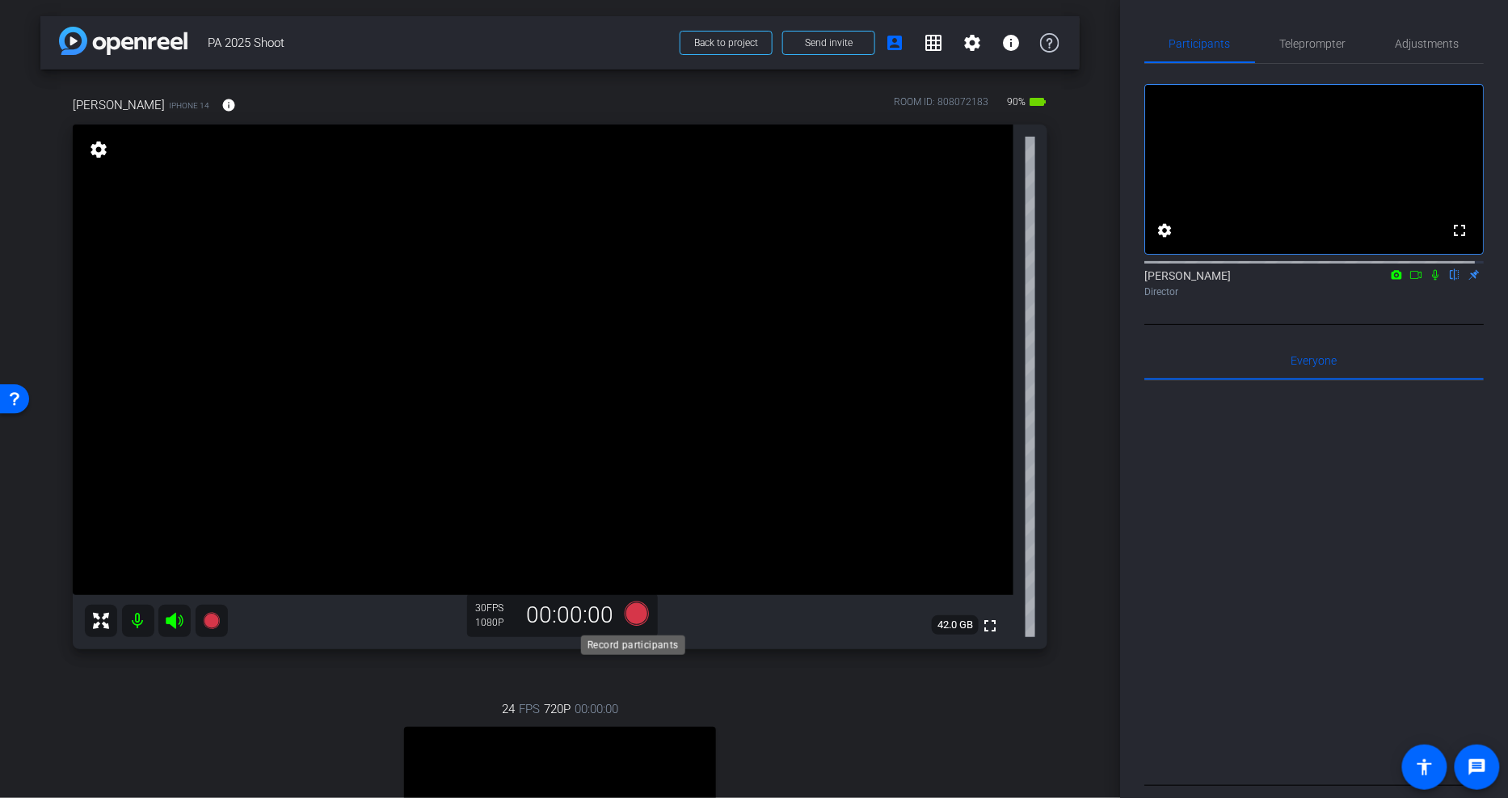
click at [627, 614] on icon at bounding box center [637, 613] width 24 height 24
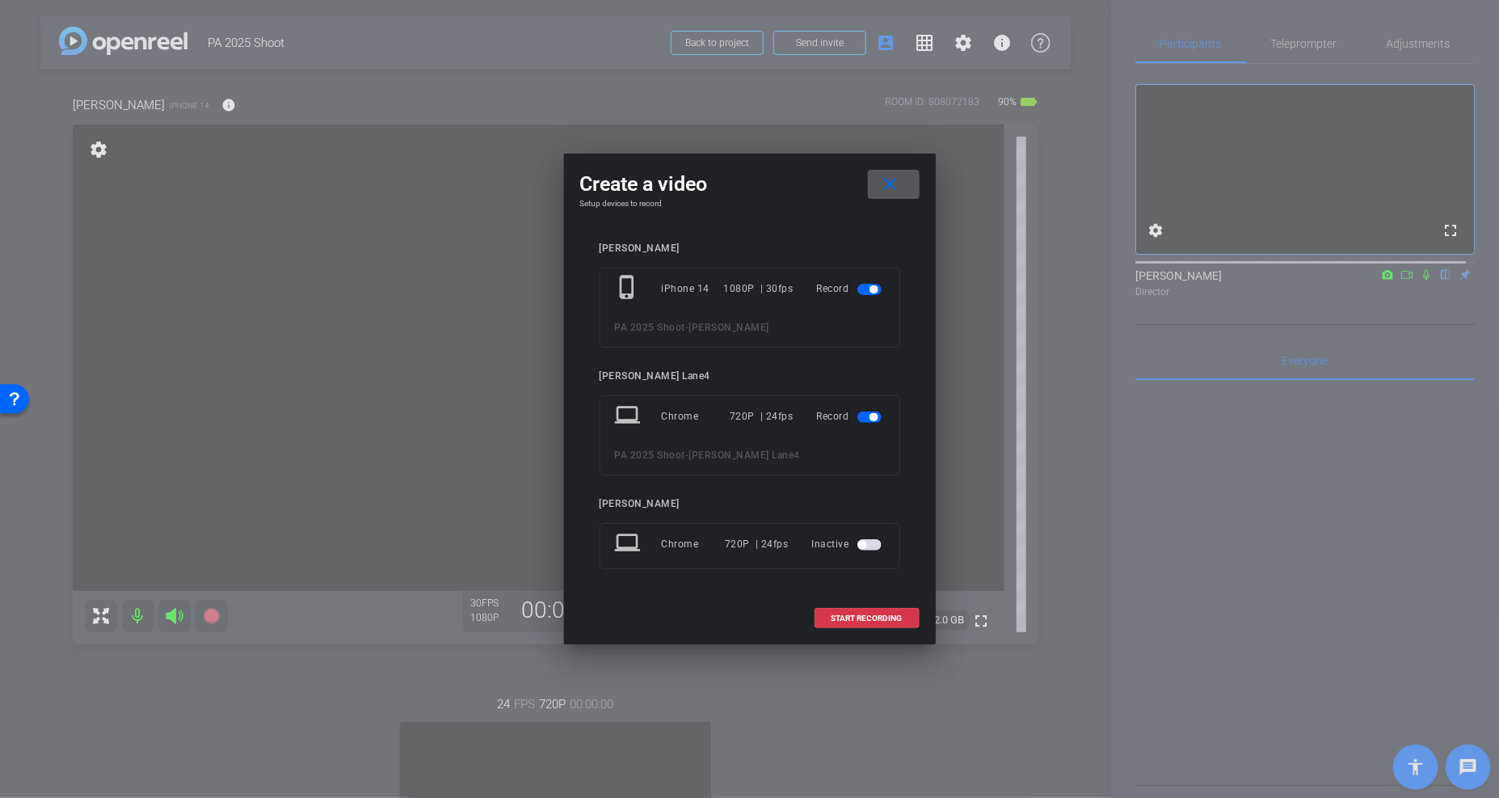
click at [873, 414] on span "button" at bounding box center [874, 417] width 8 height 8
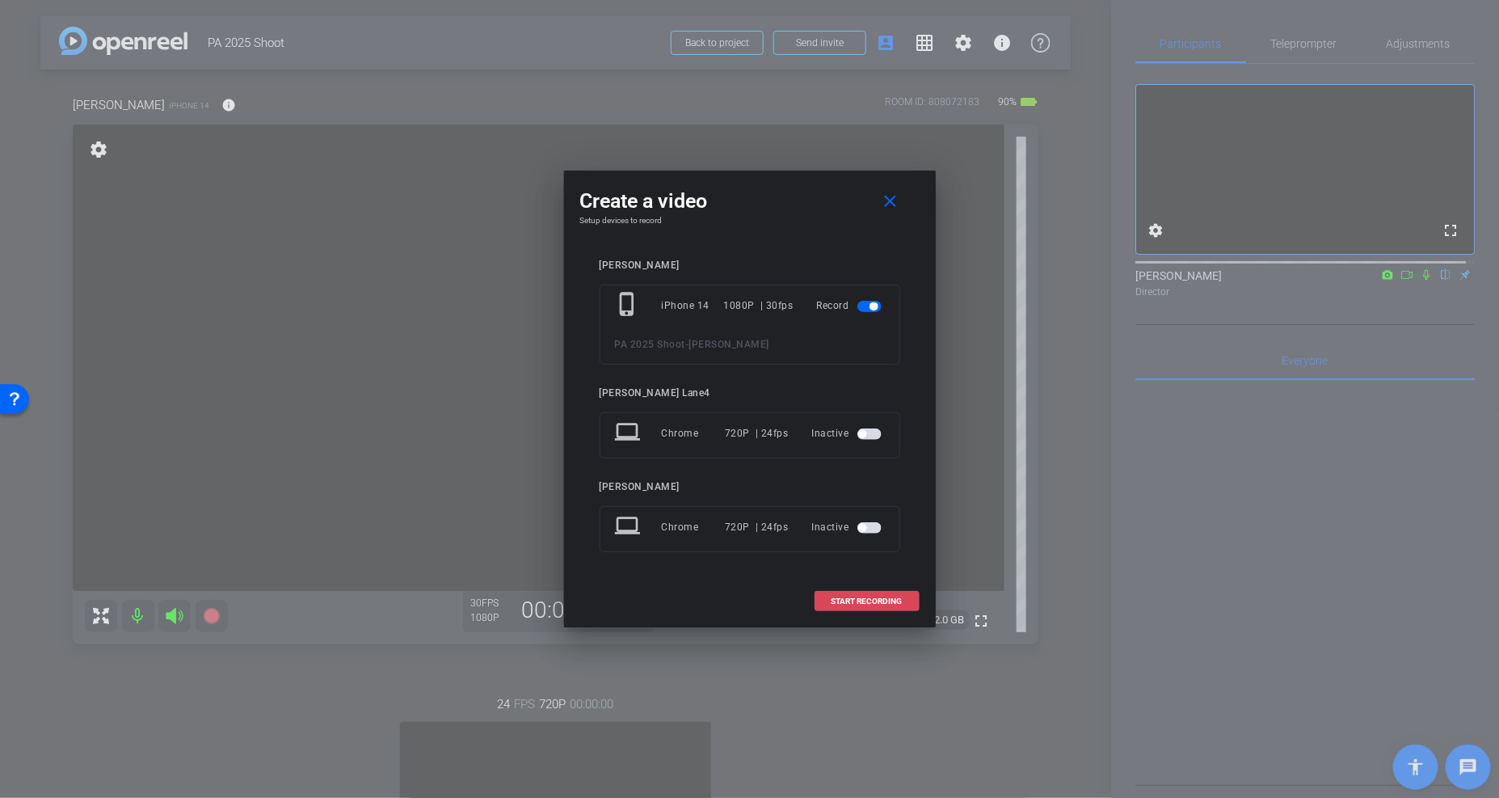
click at [870, 602] on span "START RECORDING" at bounding box center [867, 601] width 71 height 8
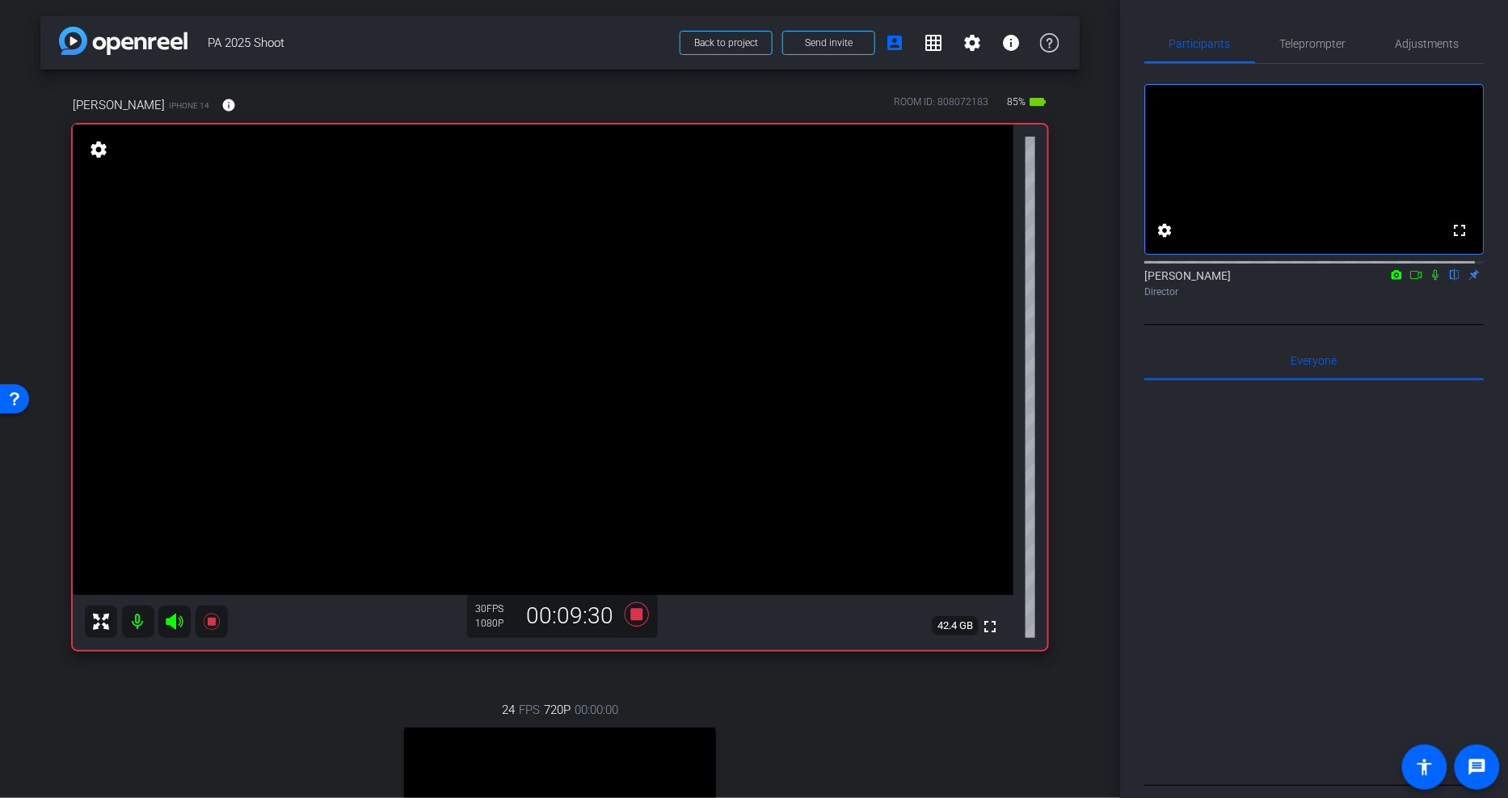
click at [350, 21] on div "arrow_back PA 2025 Shoot Back to project Send invite account_box grid_on settin…" at bounding box center [559, 42] width 1039 height 53
click at [554, 42] on span "PA 2025 Shoot" at bounding box center [439, 43] width 462 height 32
click at [505, 60] on div "arrow_back PA 2025 Shoot Back to project Send invite account_box grid_on settin…" at bounding box center [559, 42] width 1039 height 53
click at [626, 600] on icon at bounding box center [636, 614] width 39 height 29
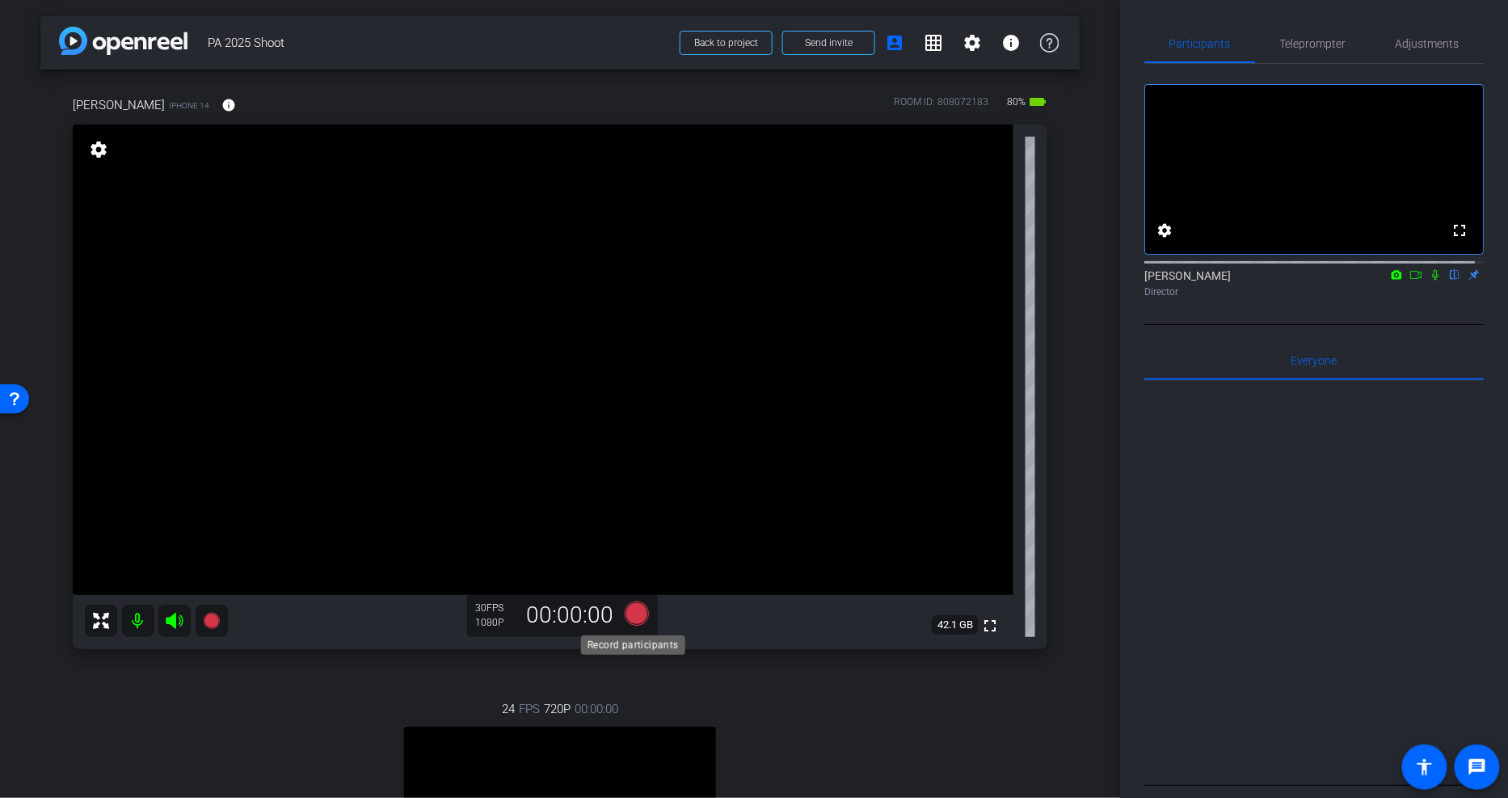
click at [638, 608] on icon at bounding box center [637, 613] width 24 height 24
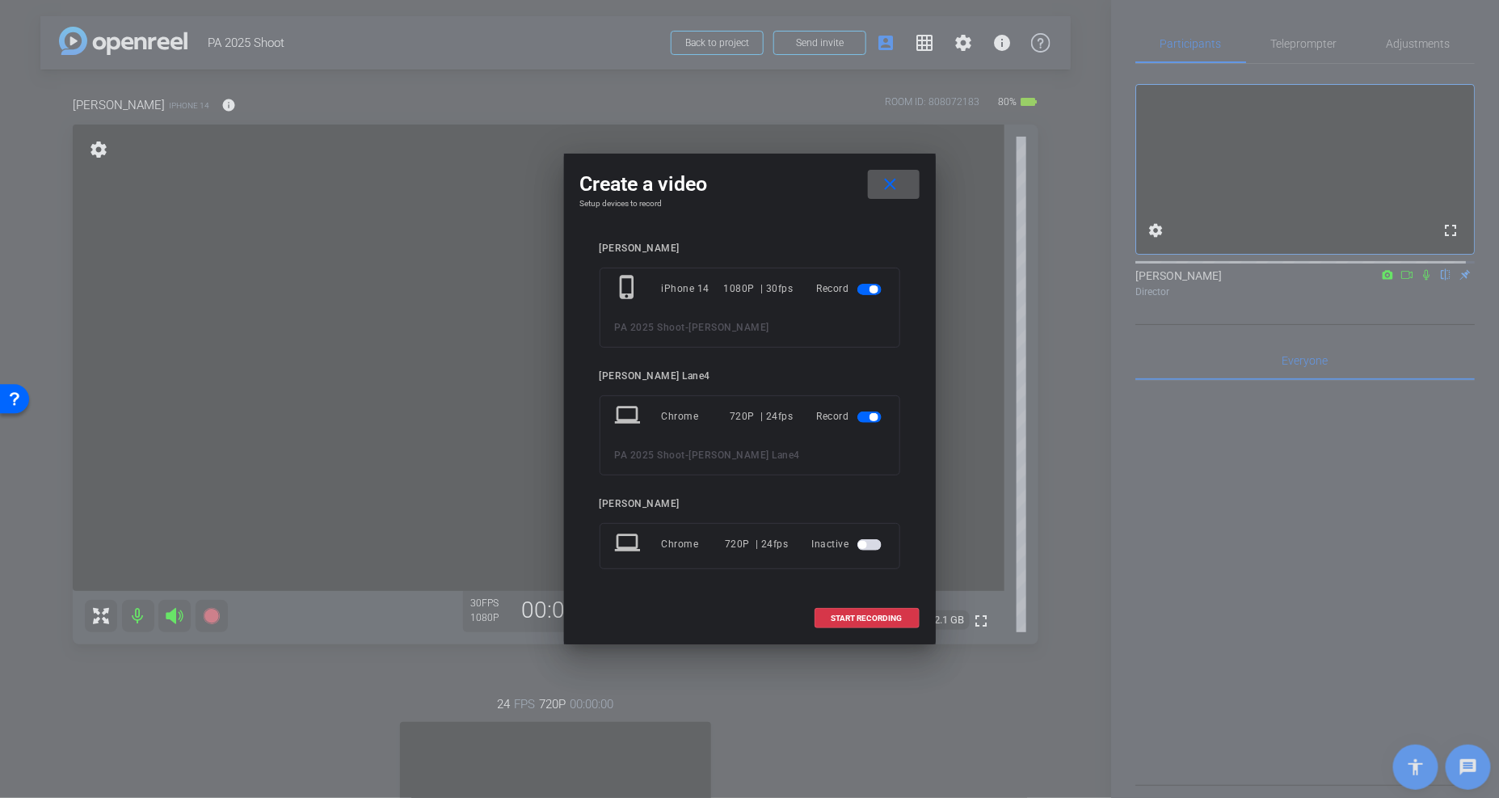
click at [874, 413] on span "button" at bounding box center [874, 417] width 8 height 8
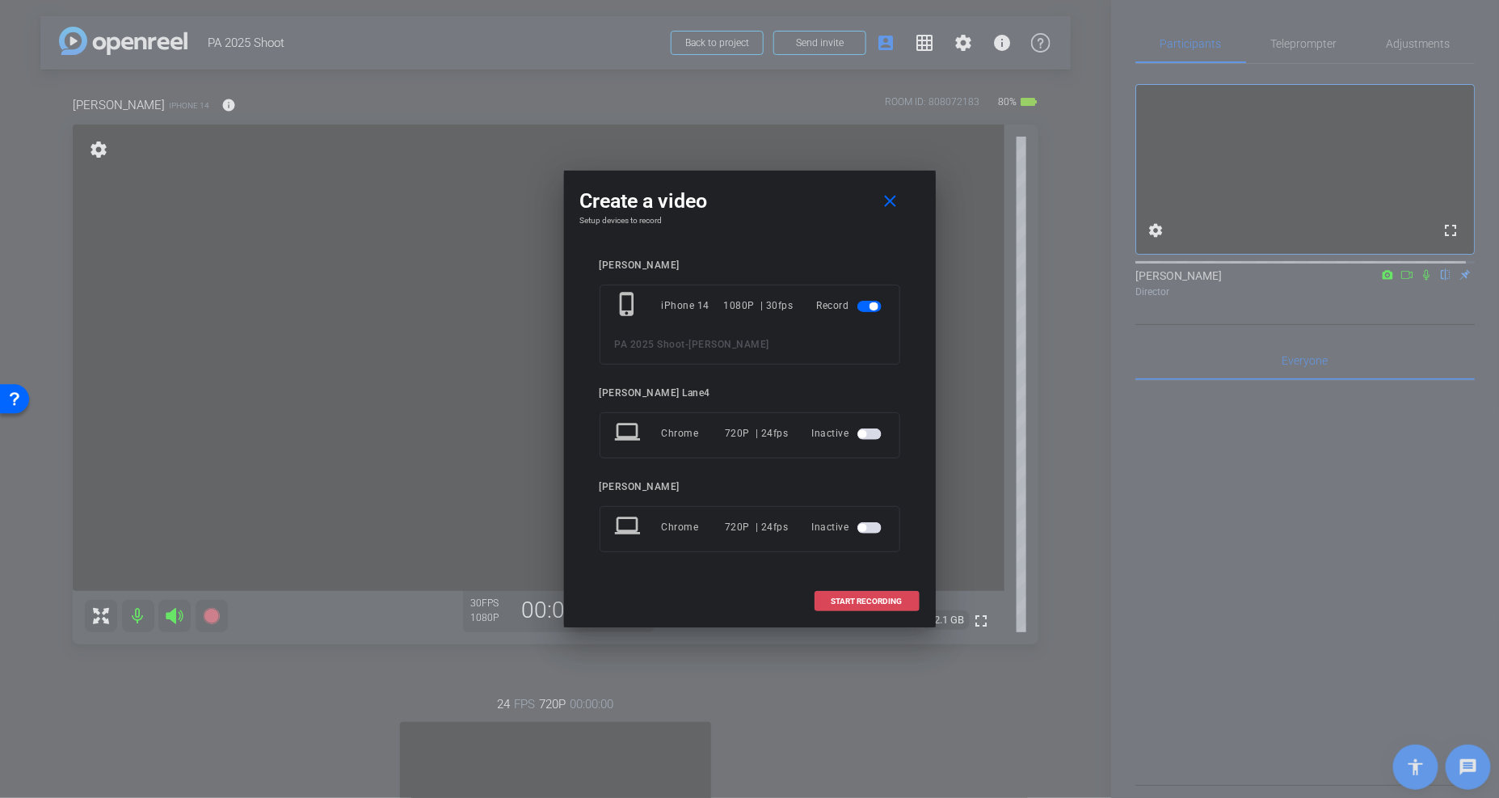
click at [886, 602] on span "START RECORDING" at bounding box center [867, 601] width 71 height 8
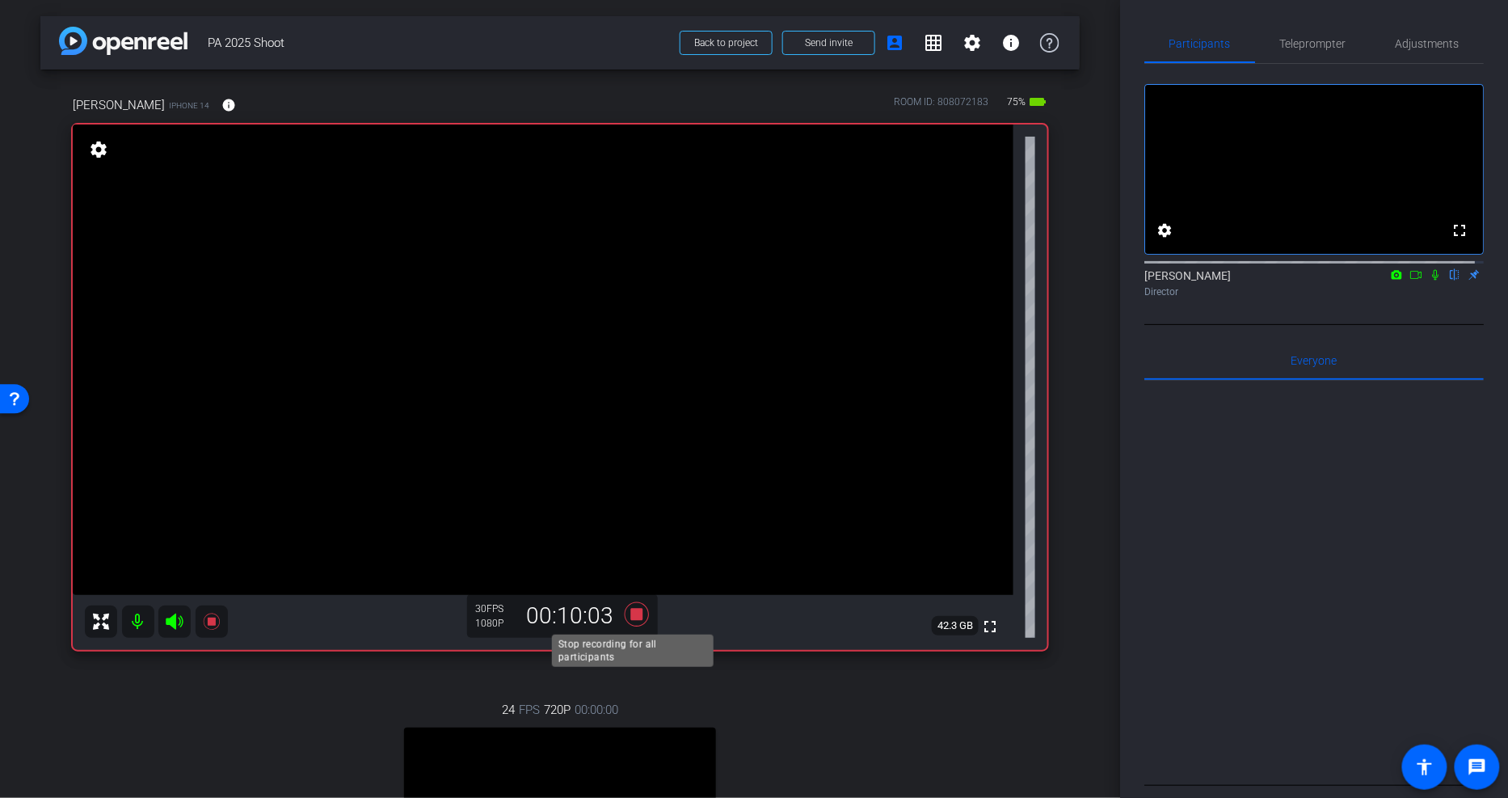
click at [635, 610] on icon at bounding box center [637, 614] width 24 height 24
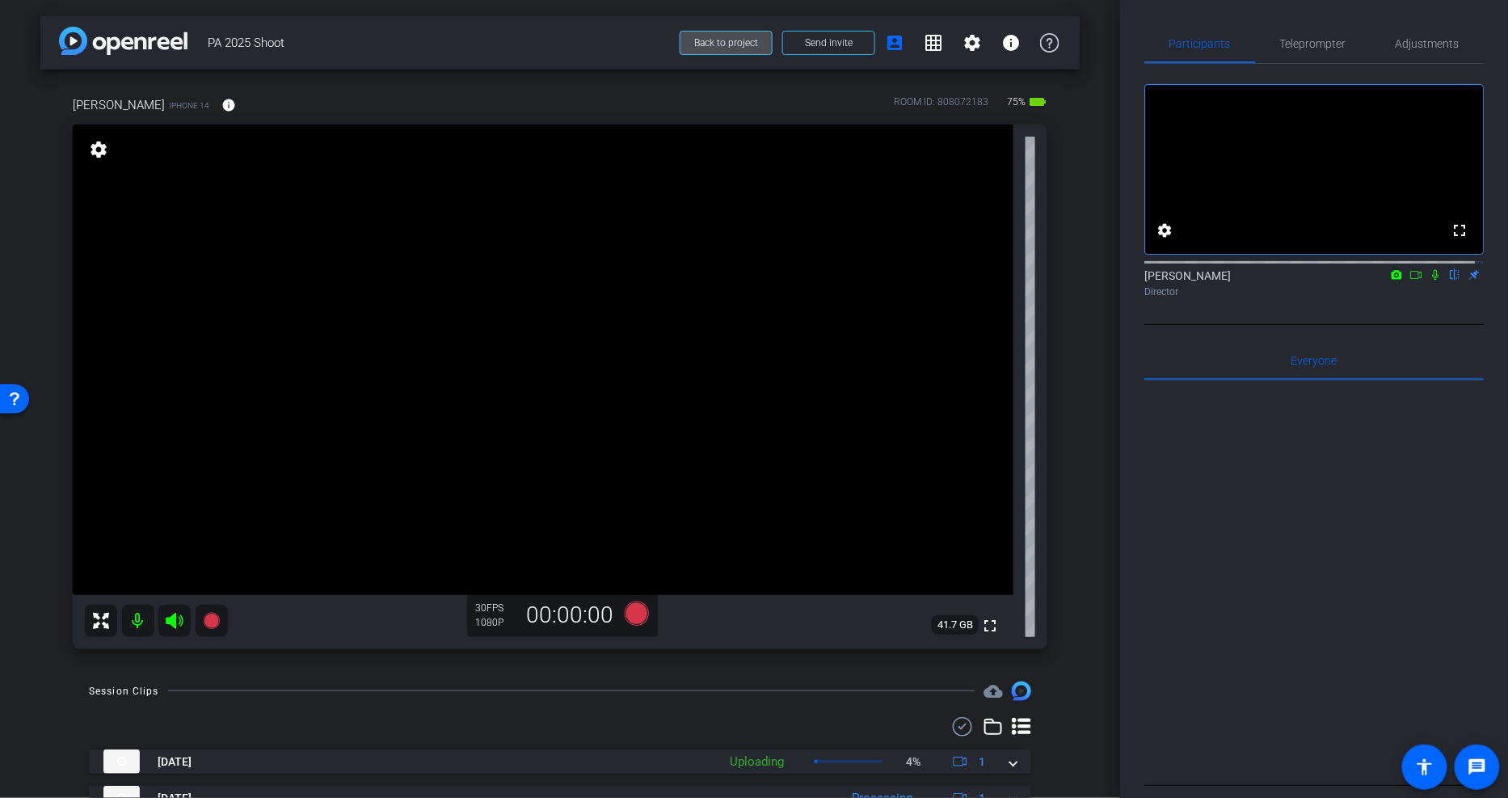
click at [717, 37] on span "Back to project" at bounding box center [726, 42] width 64 height 11
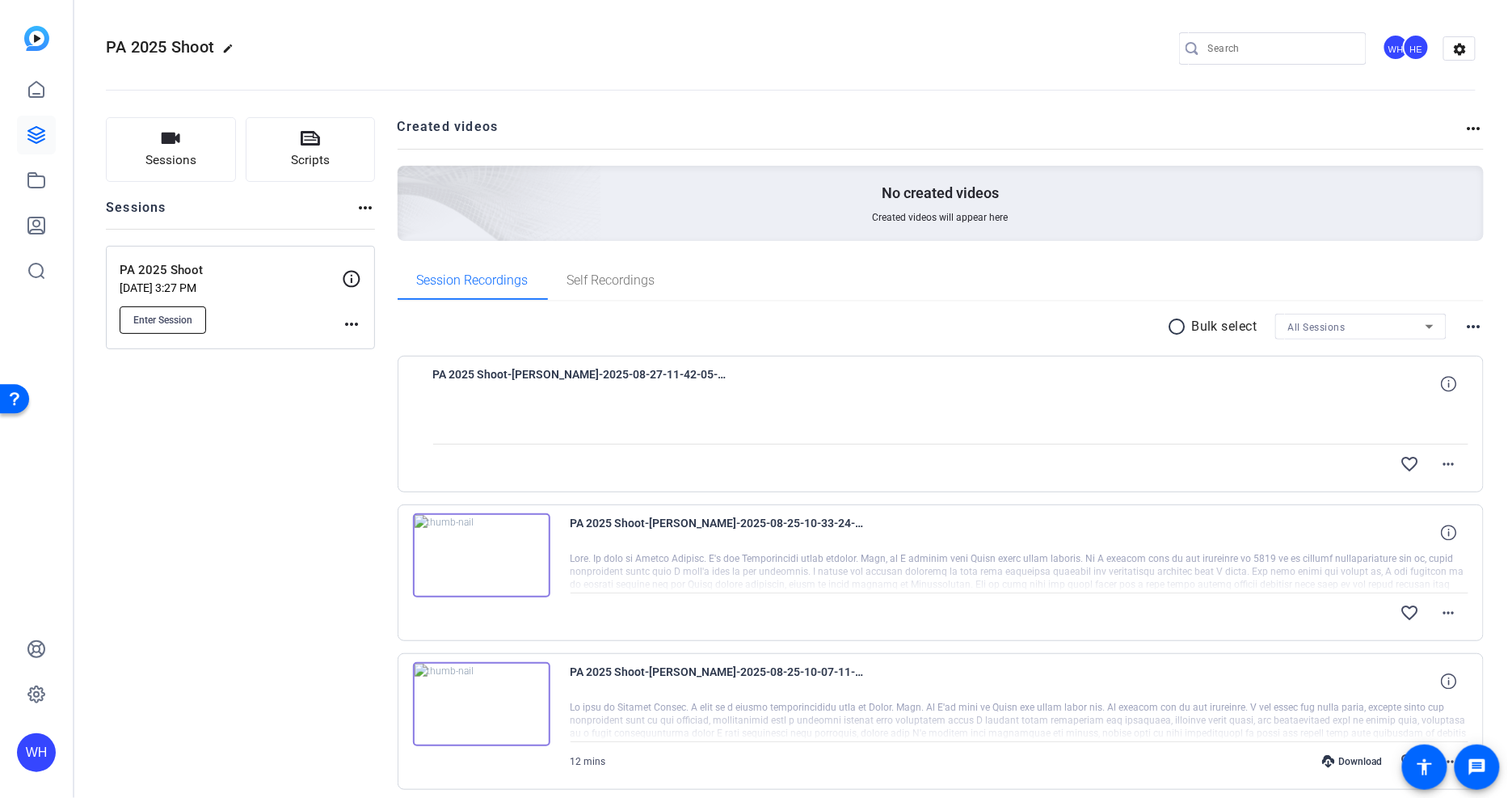
click at [182, 311] on button "Enter Session" at bounding box center [163, 319] width 86 height 27
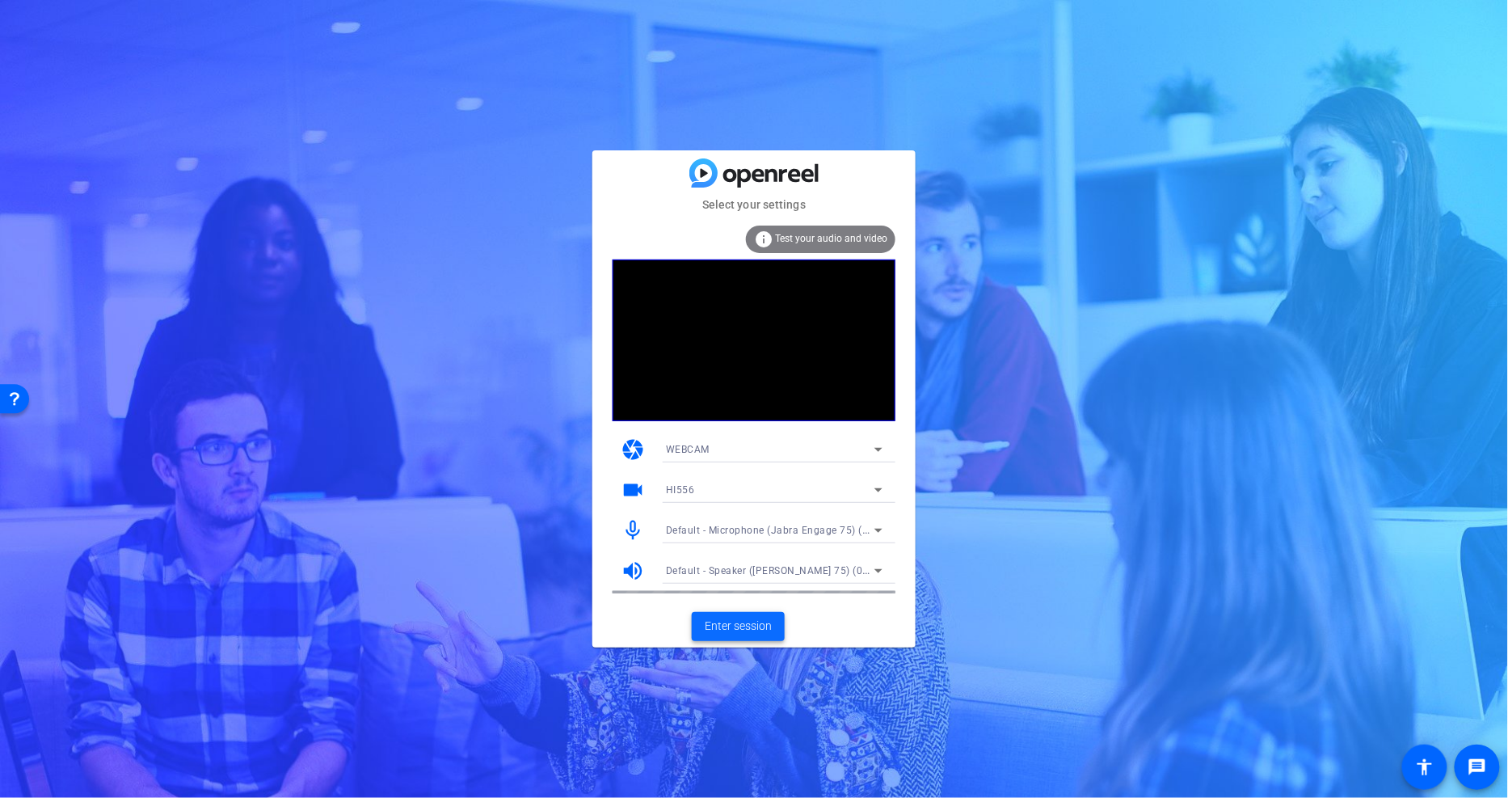
click at [731, 626] on span "Enter session" at bounding box center [738, 625] width 67 height 17
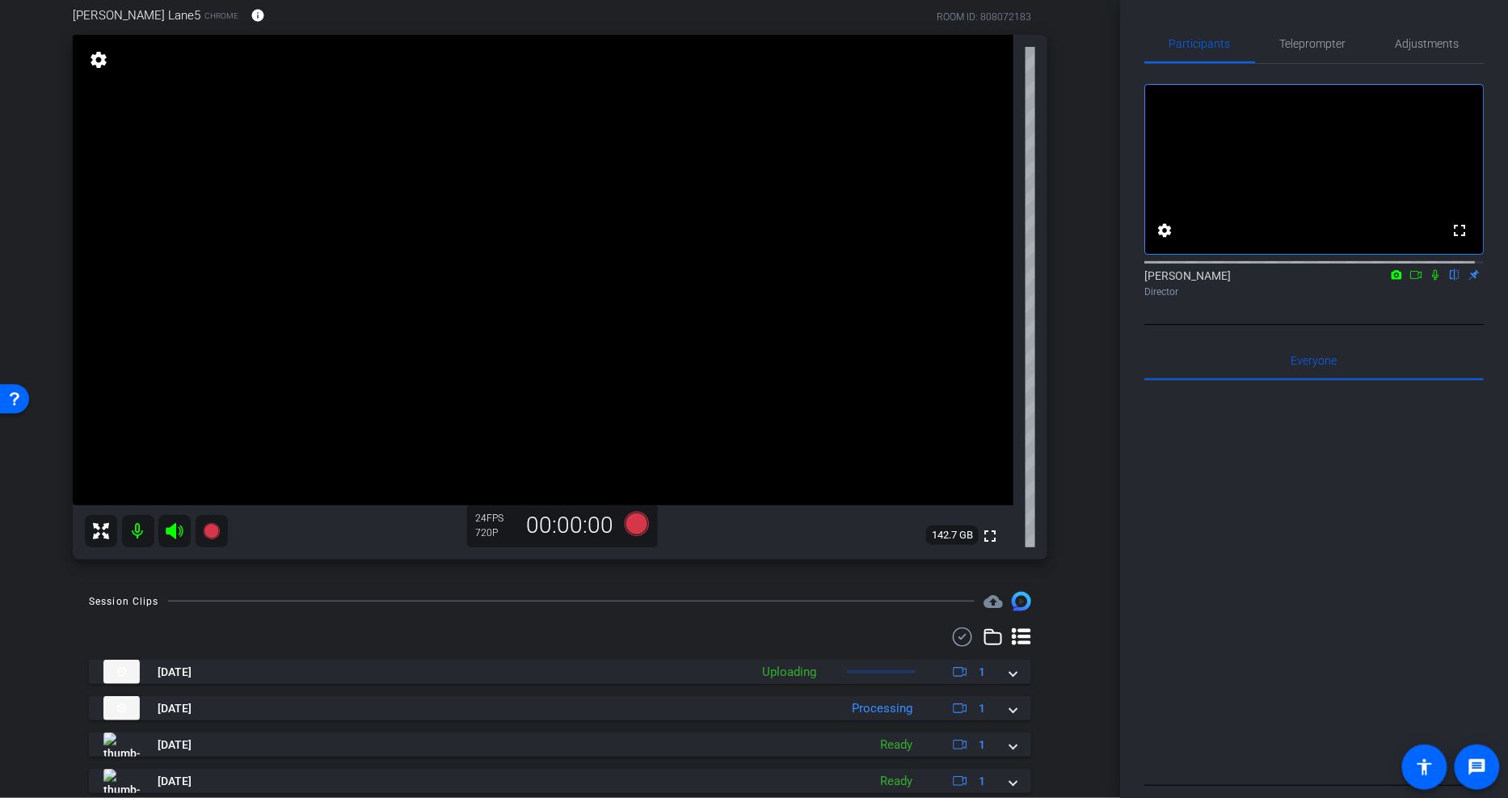
scroll to position [179, 0]
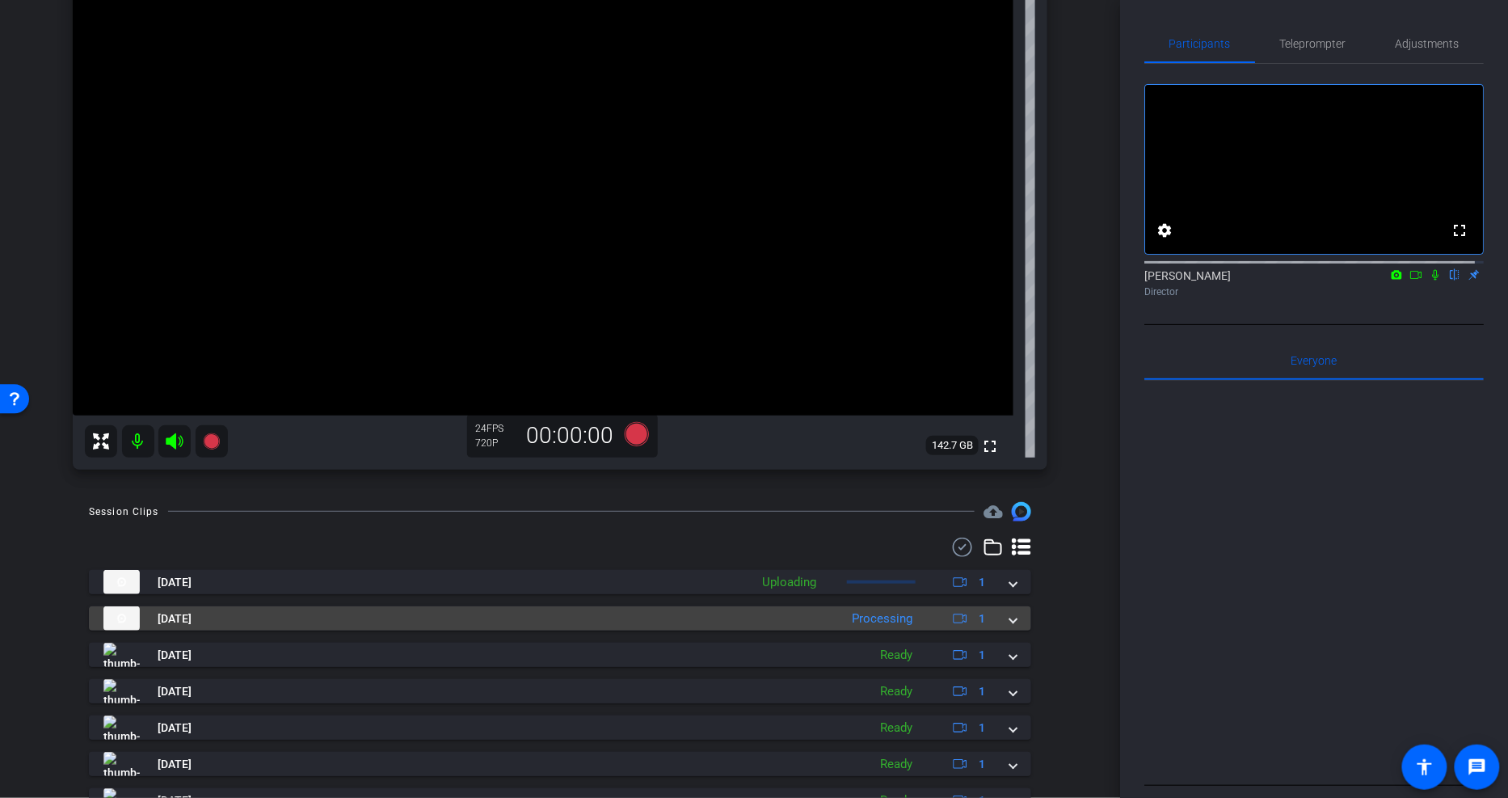
click at [1010, 617] on span at bounding box center [1013, 618] width 6 height 17
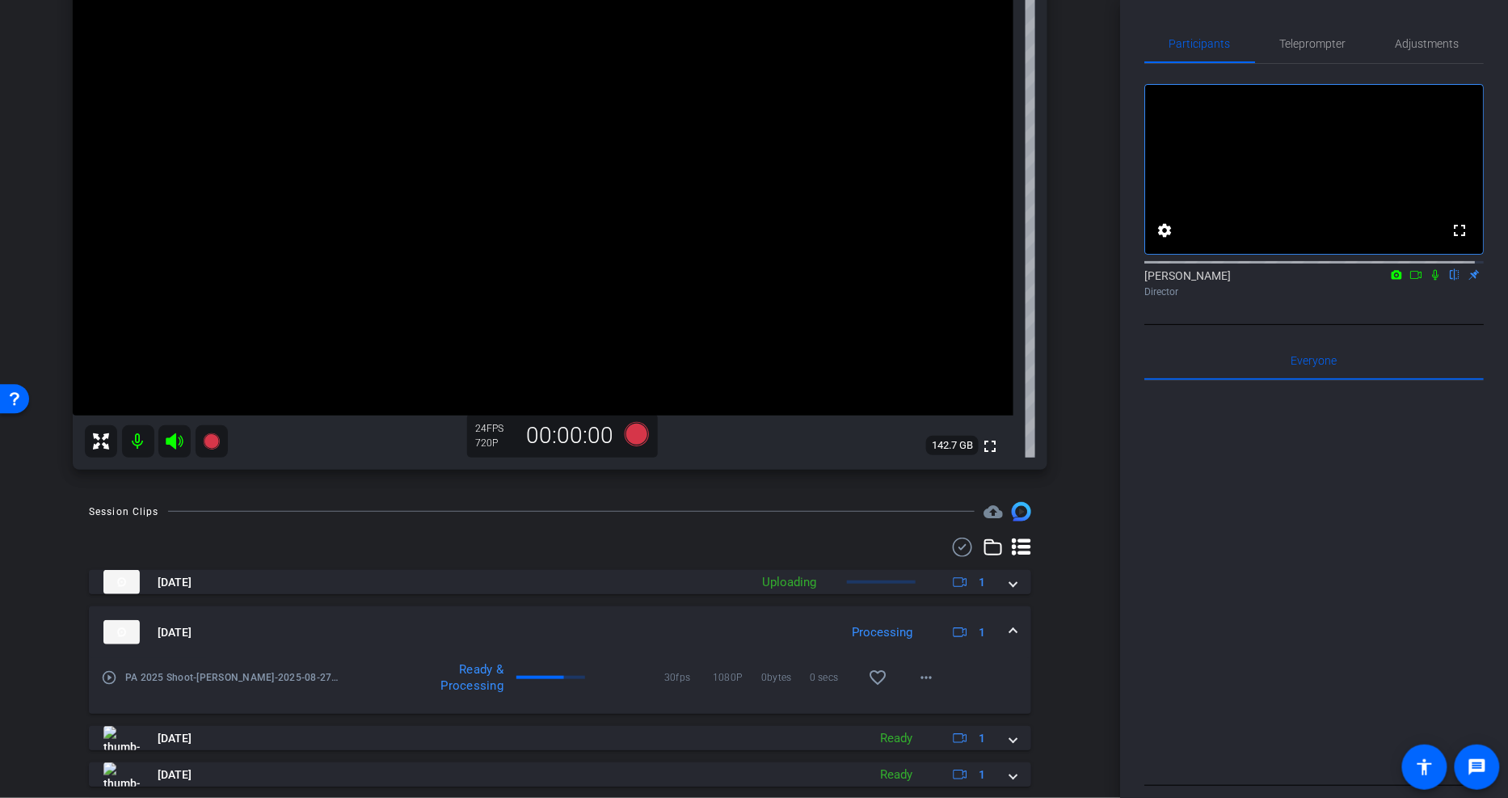
click at [1010, 629] on span at bounding box center [1013, 632] width 6 height 17
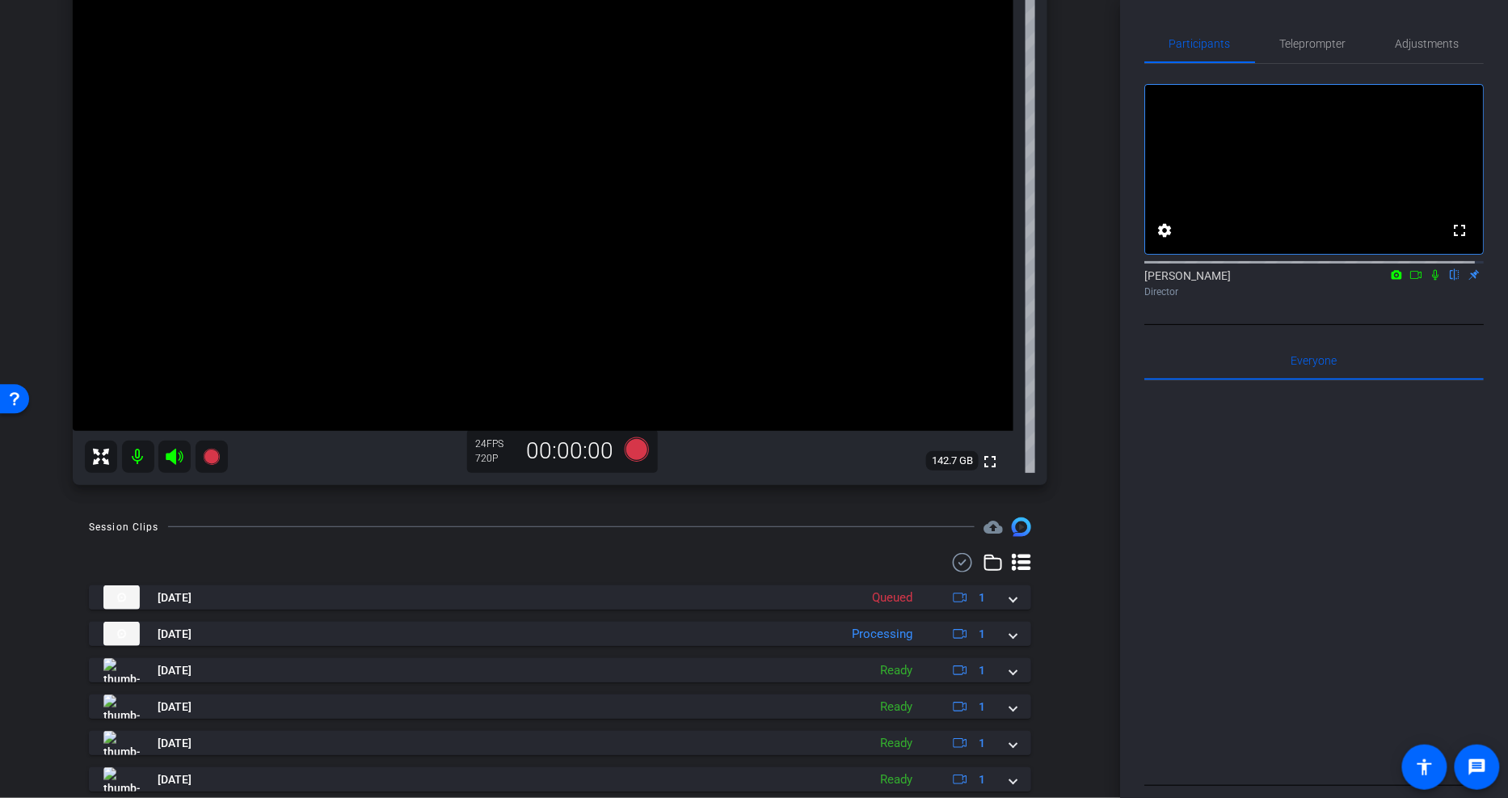
scroll to position [269, 0]
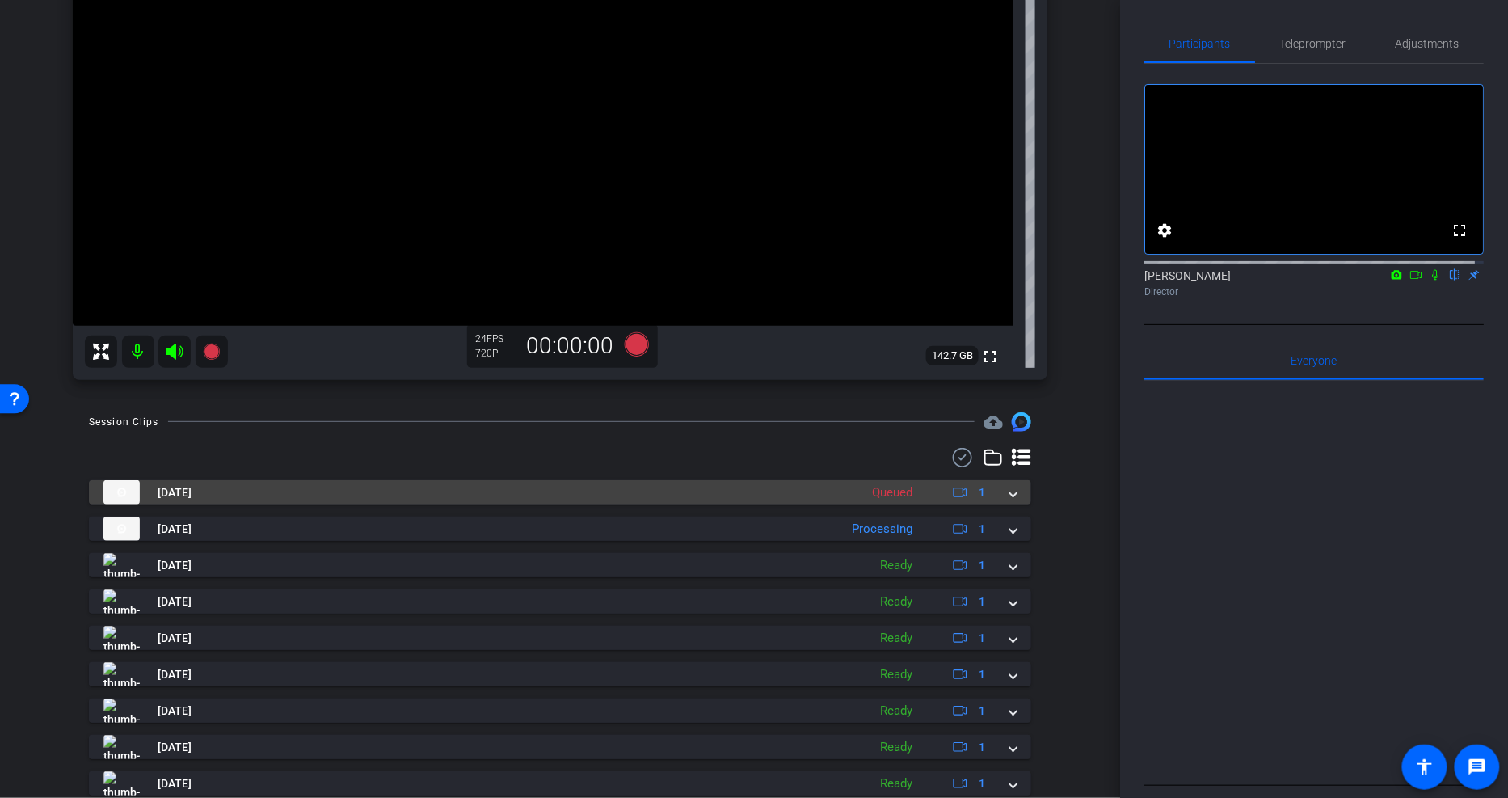
click at [997, 488] on div "Aug 27, 2025 Queued 1" at bounding box center [556, 492] width 907 height 24
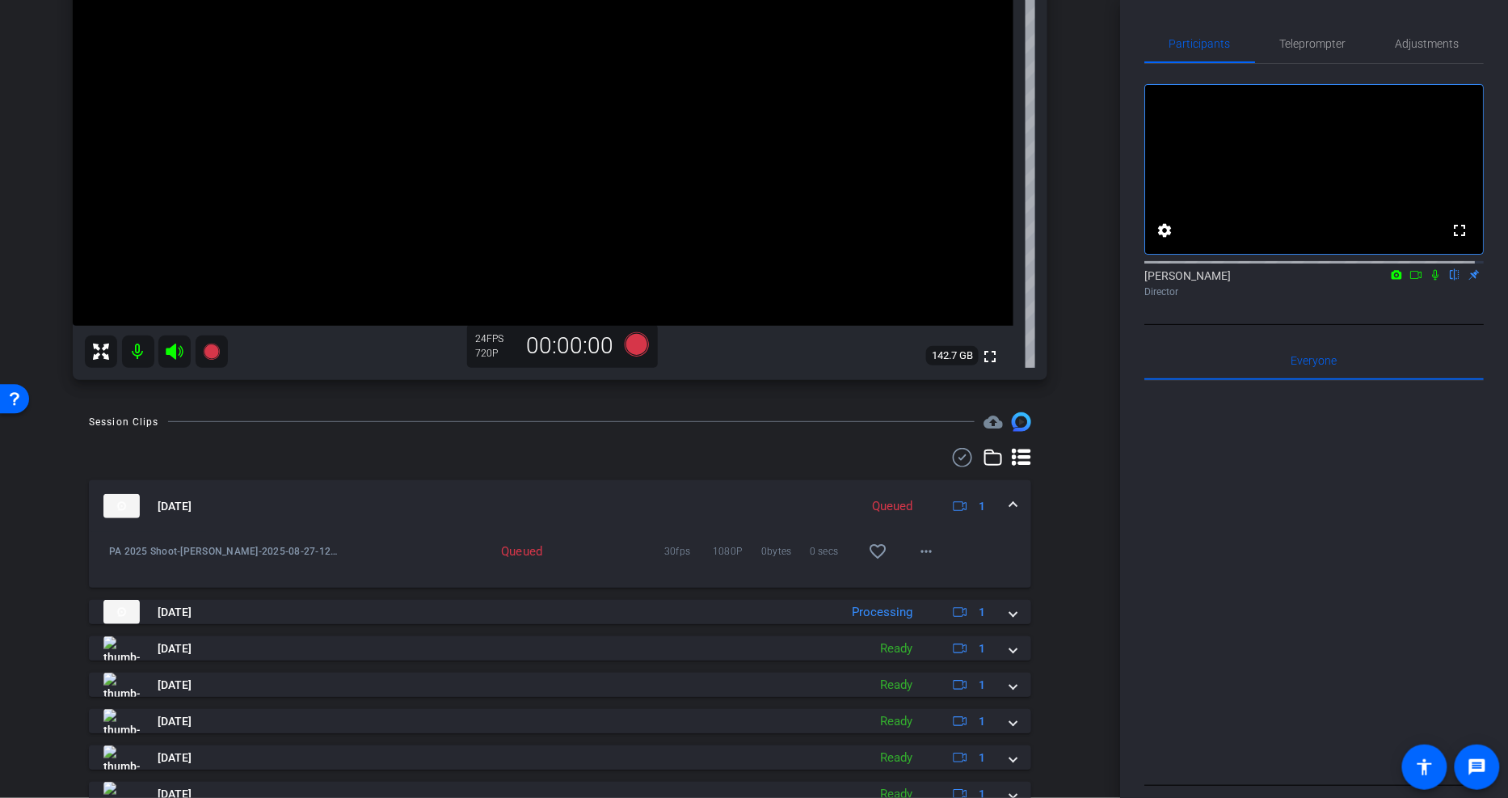
click at [996, 499] on div "Aug 27, 2025 Queued 1" at bounding box center [556, 506] width 907 height 24
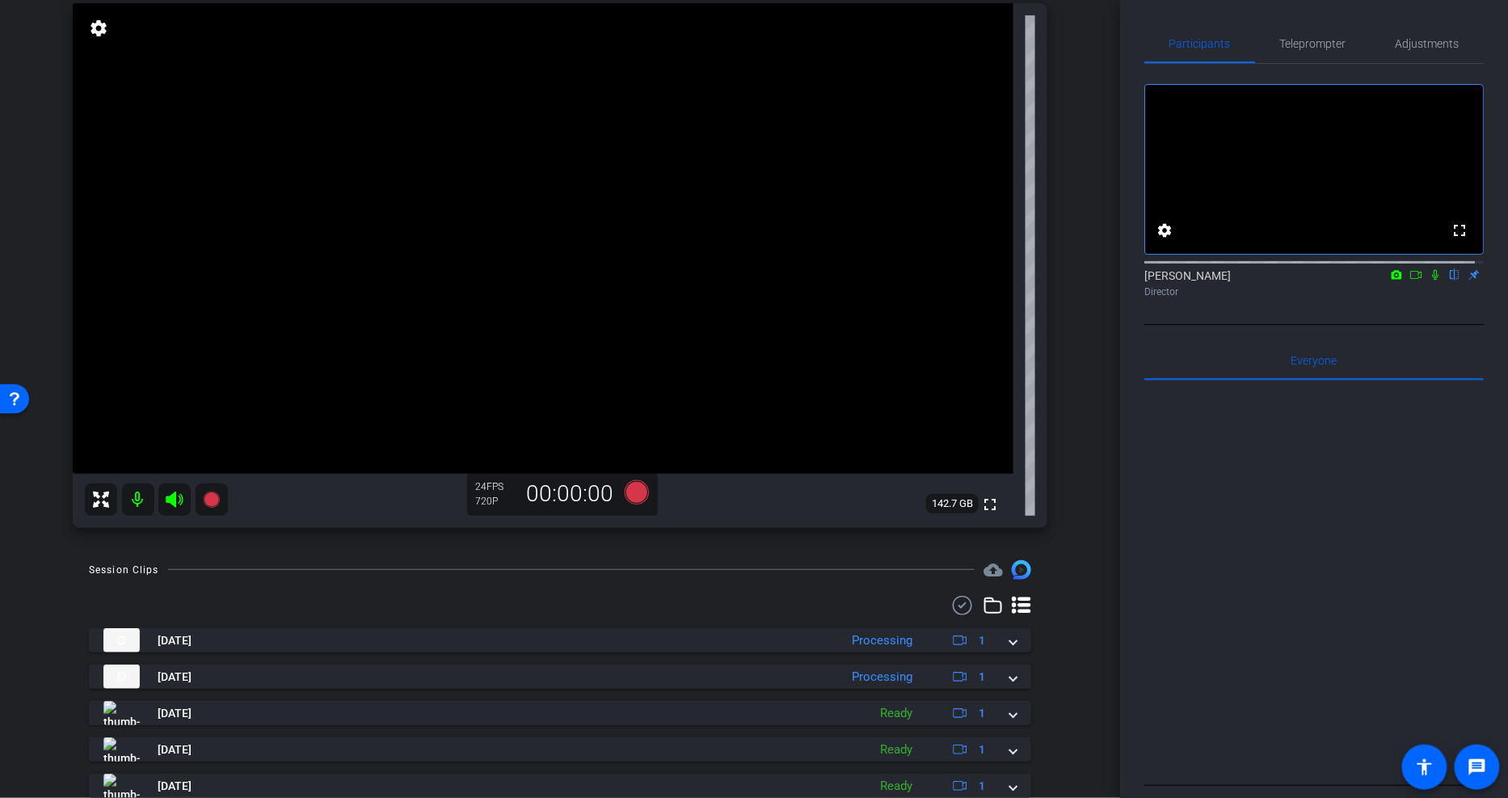
scroll to position [179, 0]
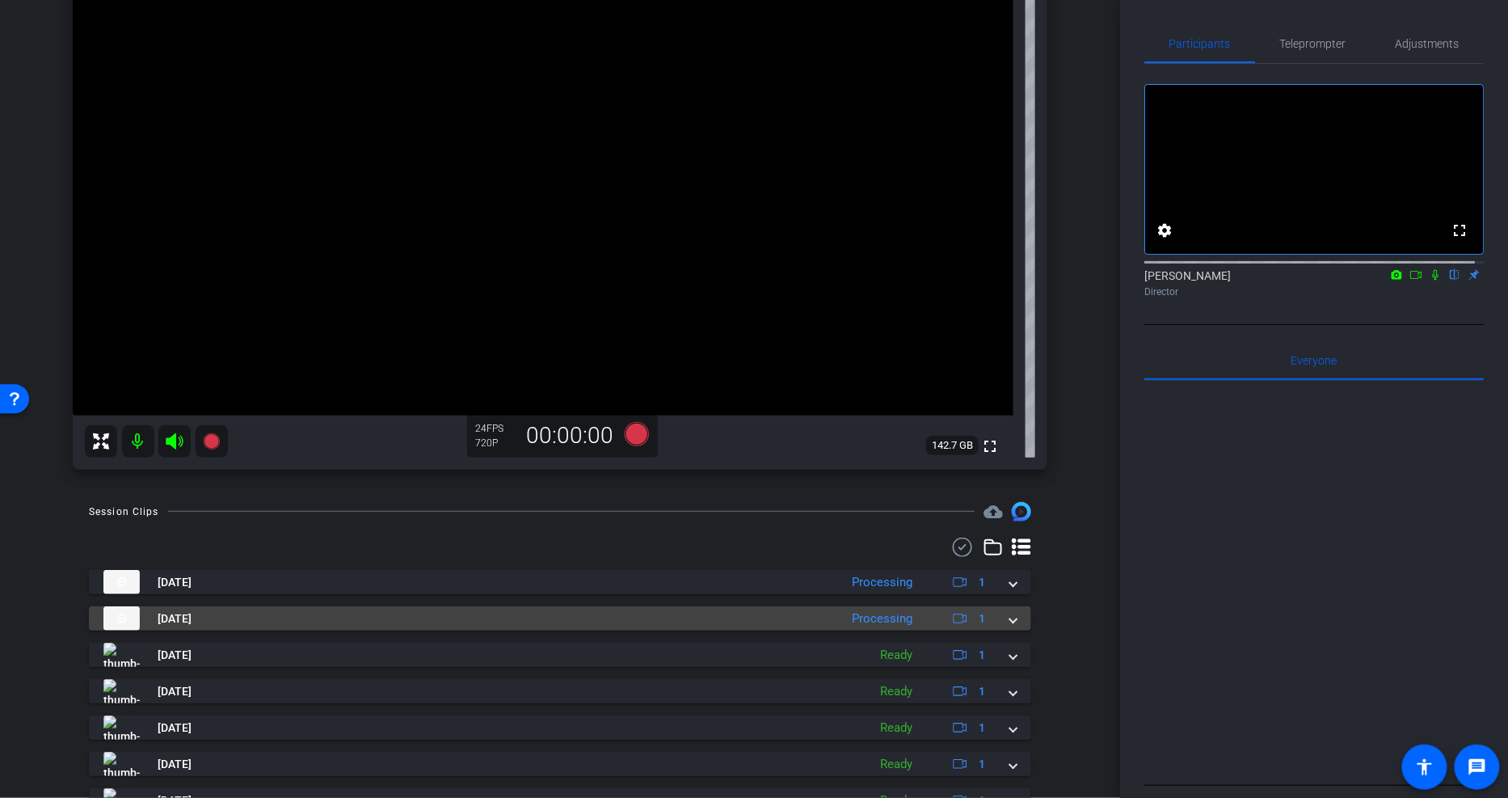
click at [996, 613] on div "Aug 27, 2025 Processing 1" at bounding box center [556, 618] width 907 height 24
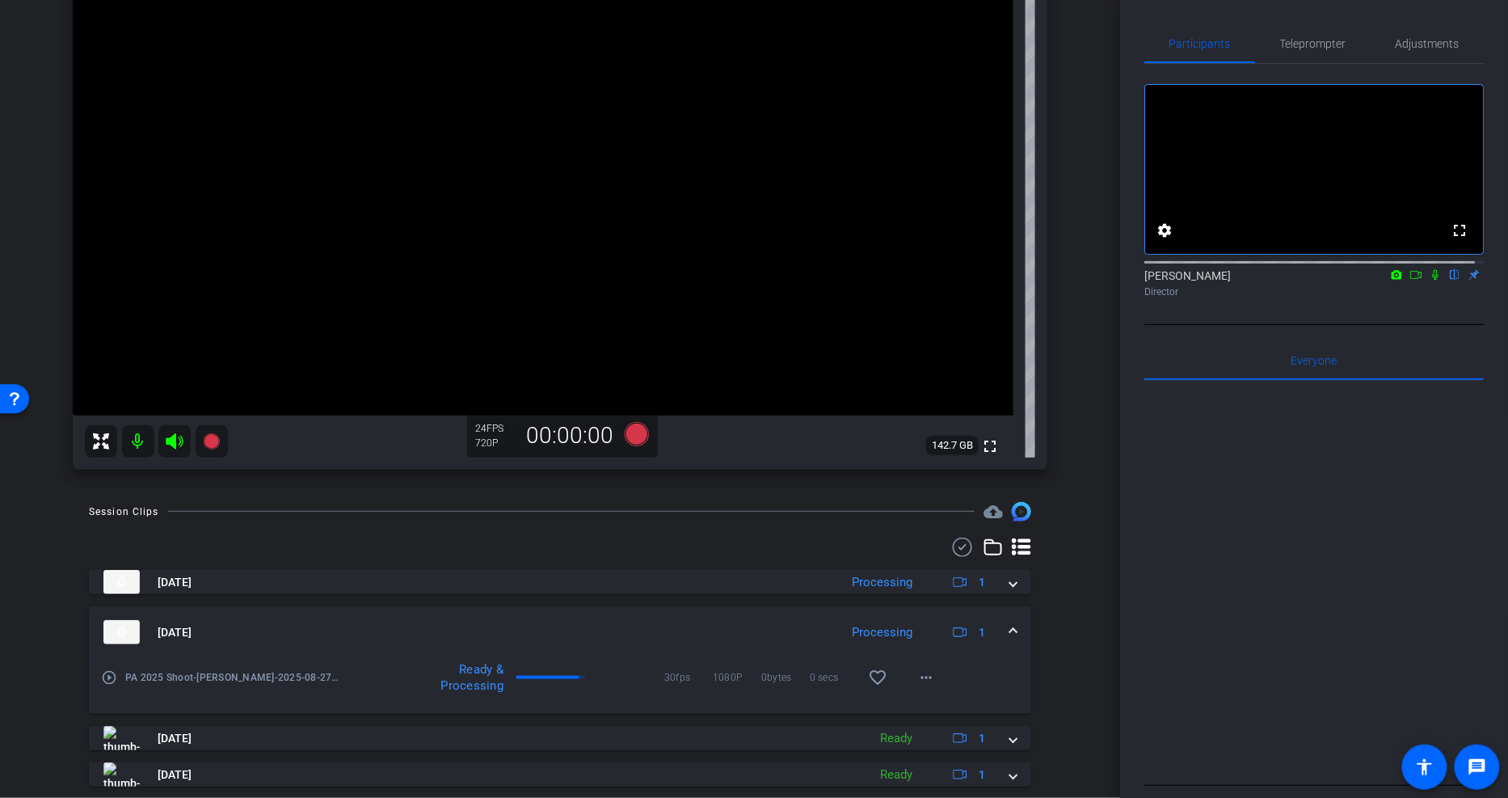
click at [997, 616] on mat-expansion-panel-header "Aug 27, 2025 Processing 1" at bounding box center [560, 632] width 942 height 52
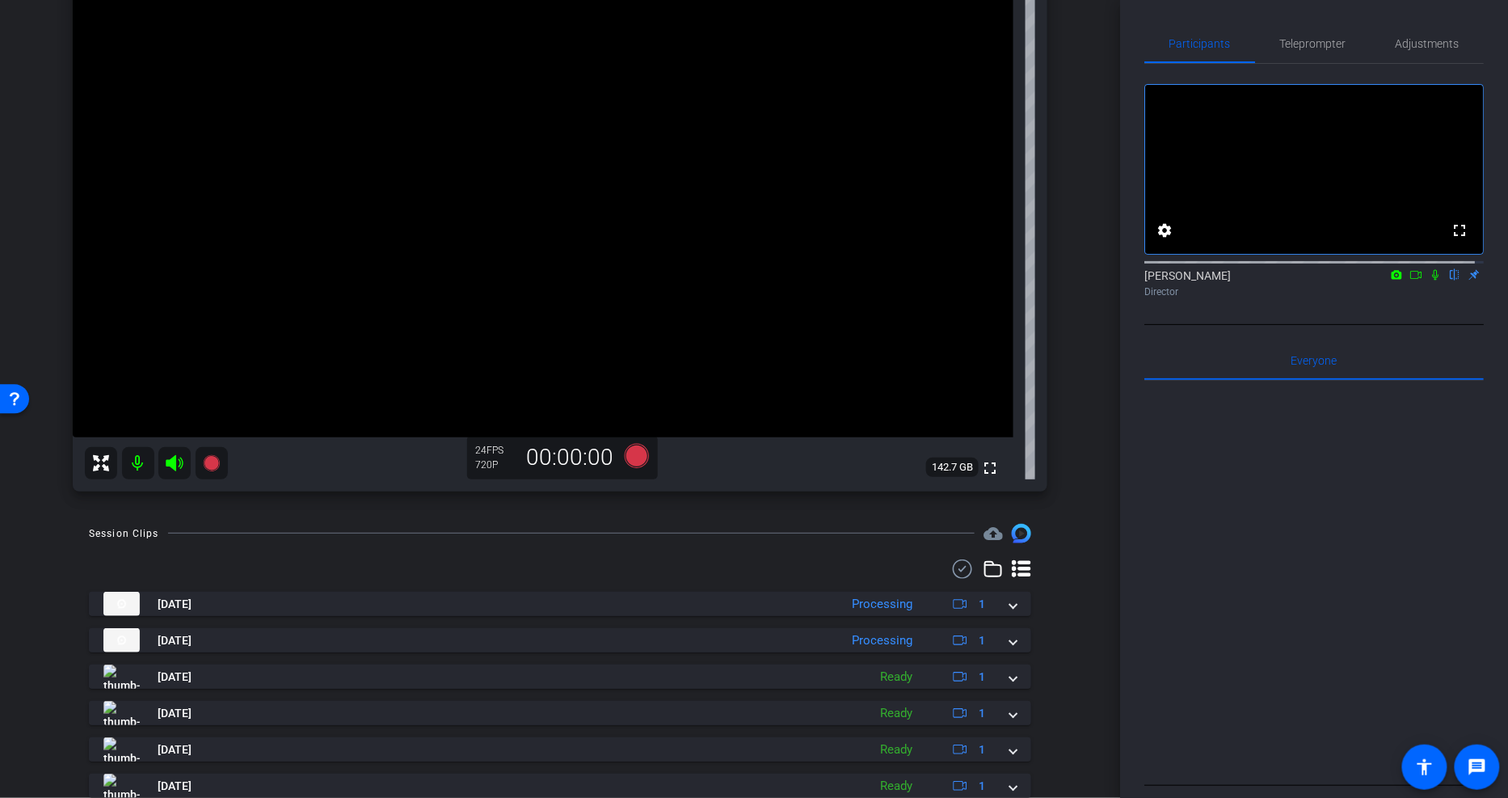
scroll to position [0, 0]
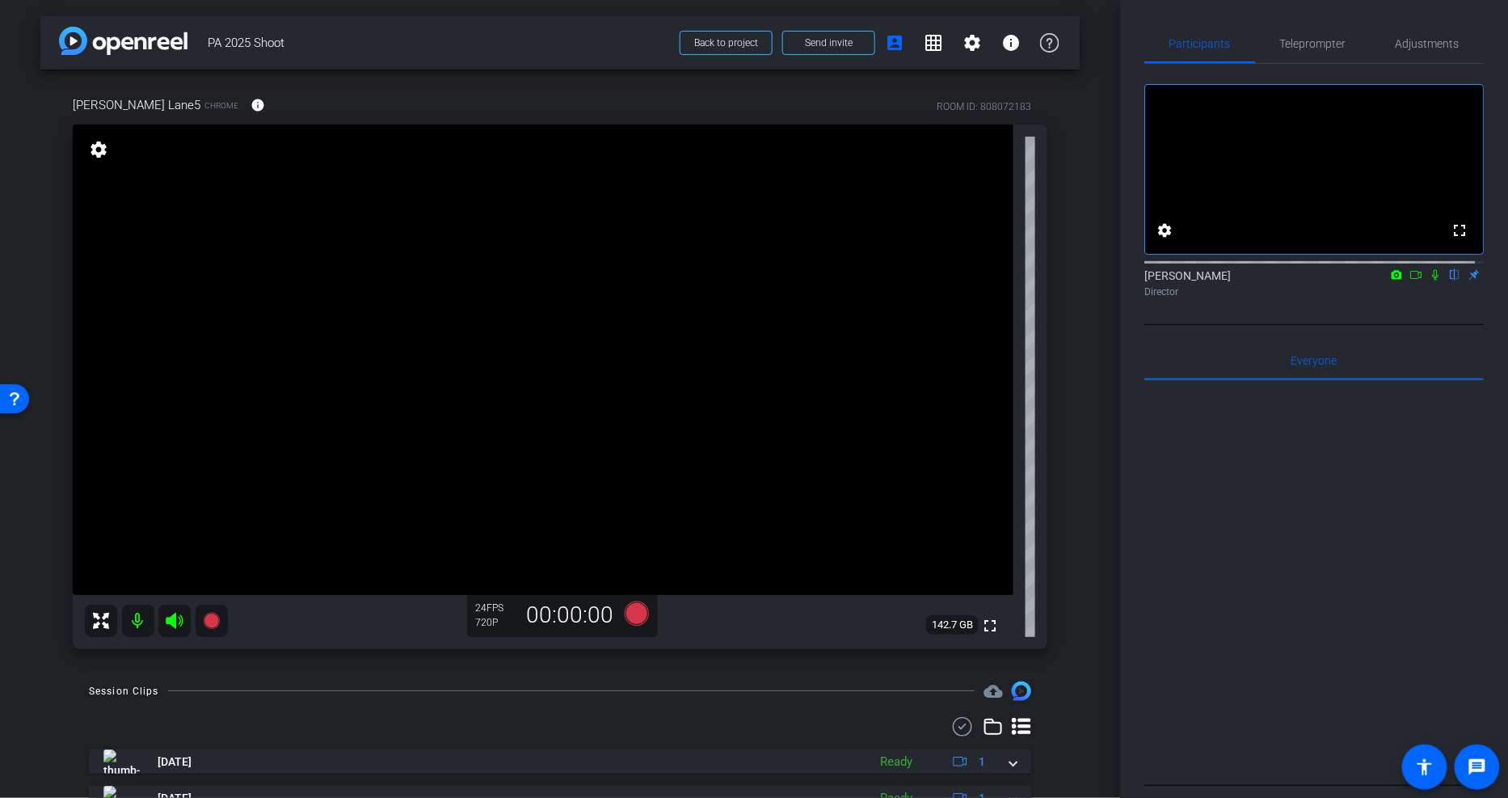
click at [1429, 280] on icon at bounding box center [1435, 274] width 13 height 11
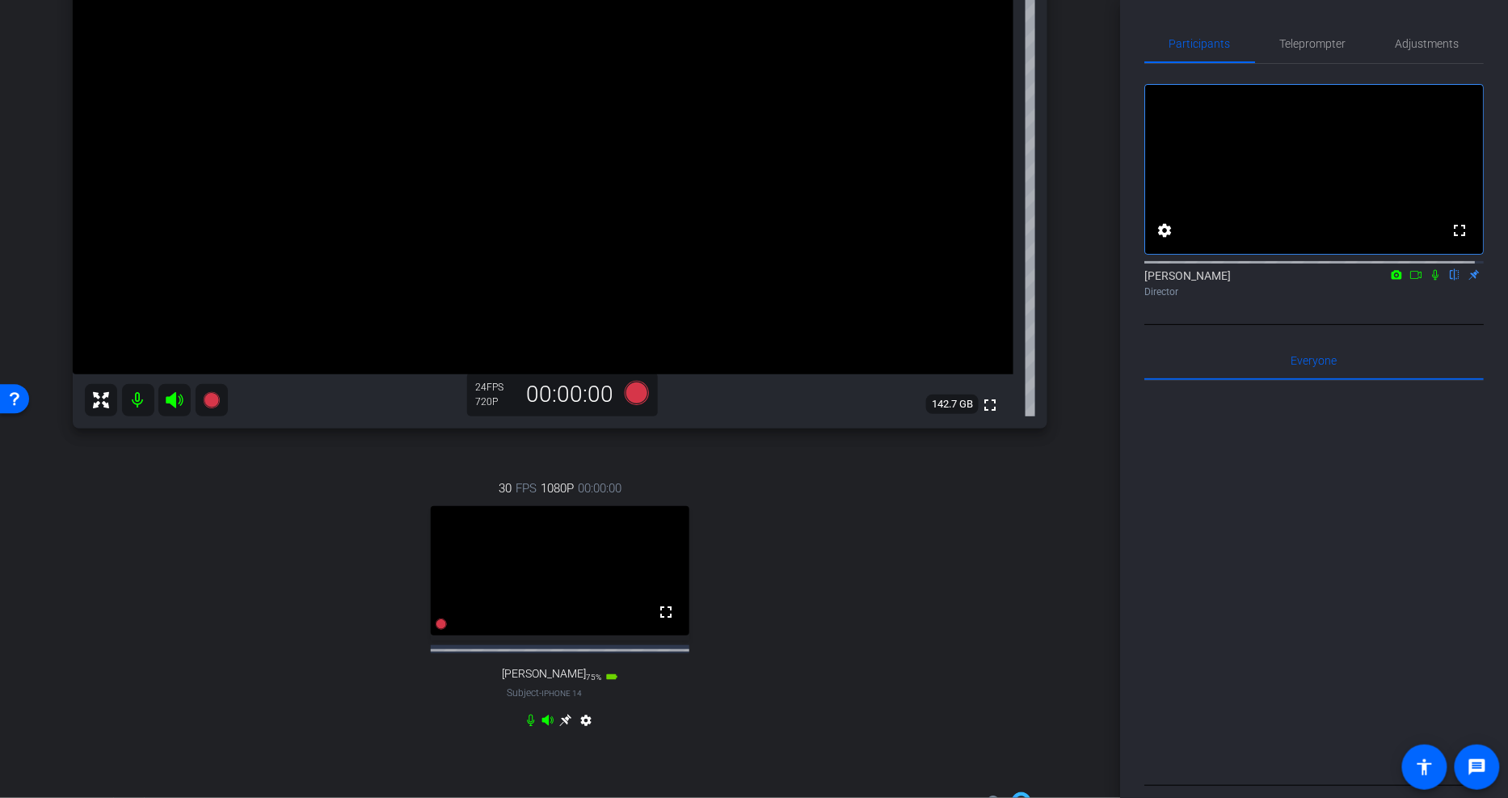
scroll to position [269, 0]
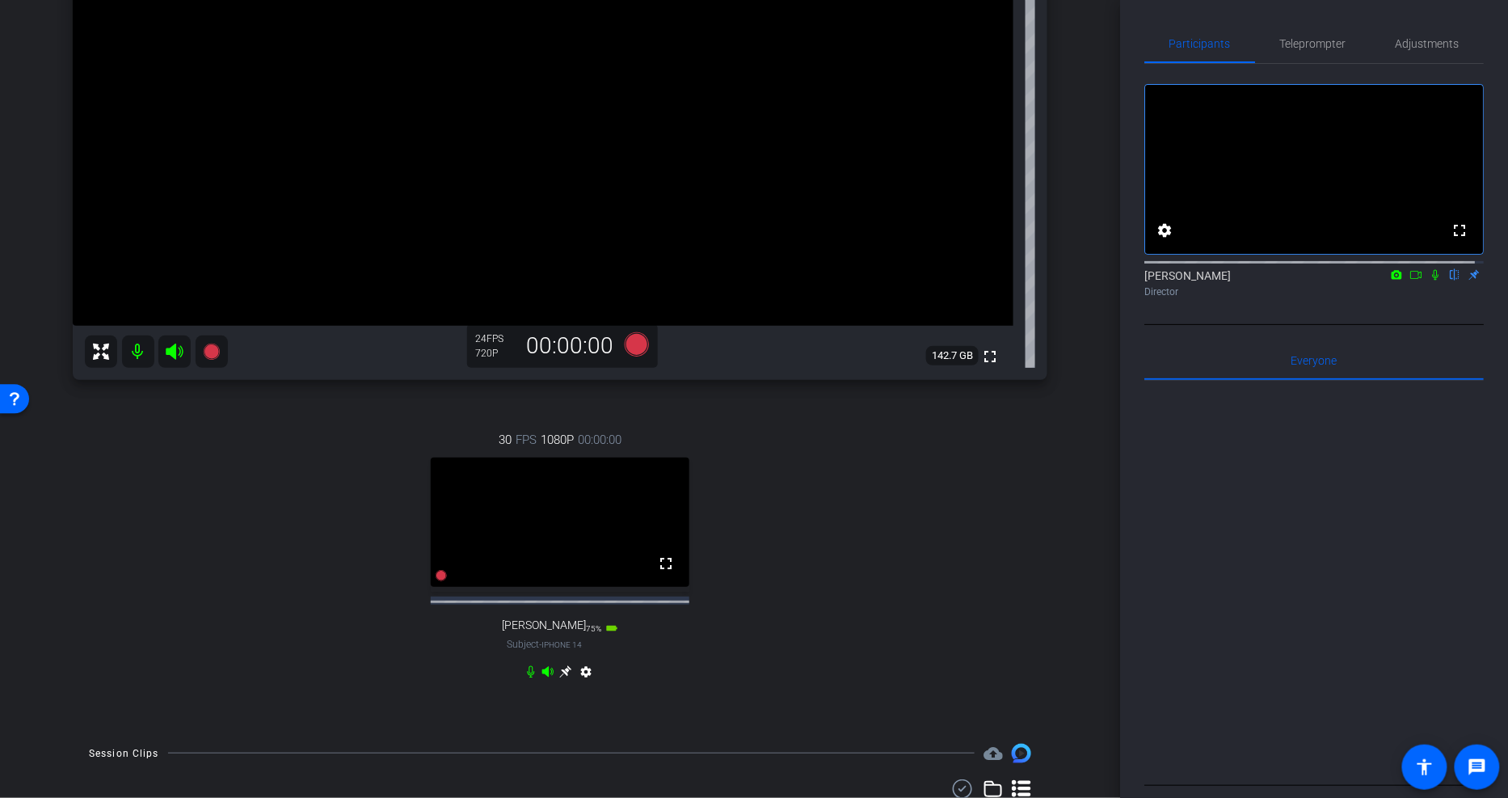
click at [559, 677] on icon at bounding box center [565, 671] width 12 height 12
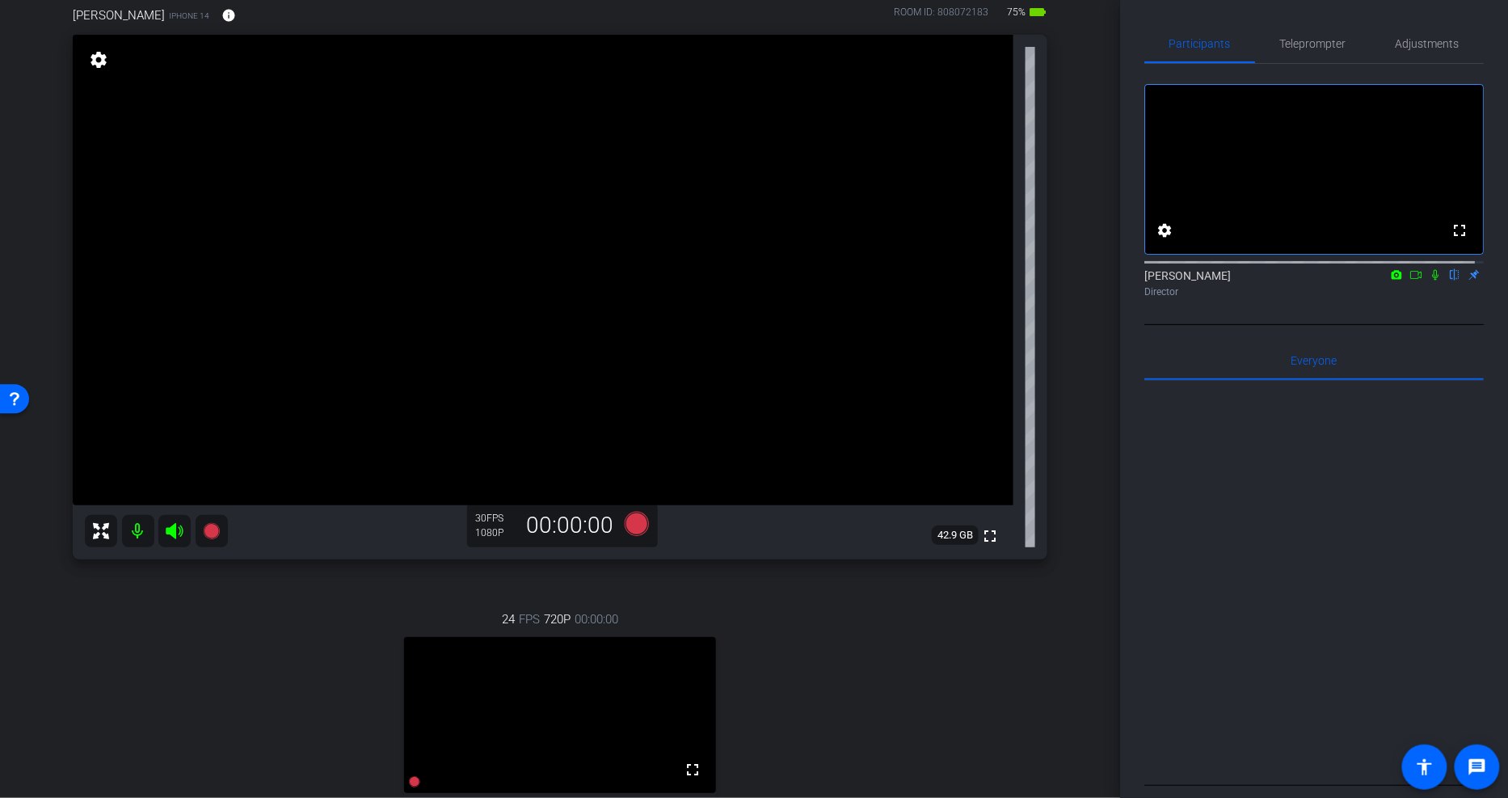
scroll to position [0, 0]
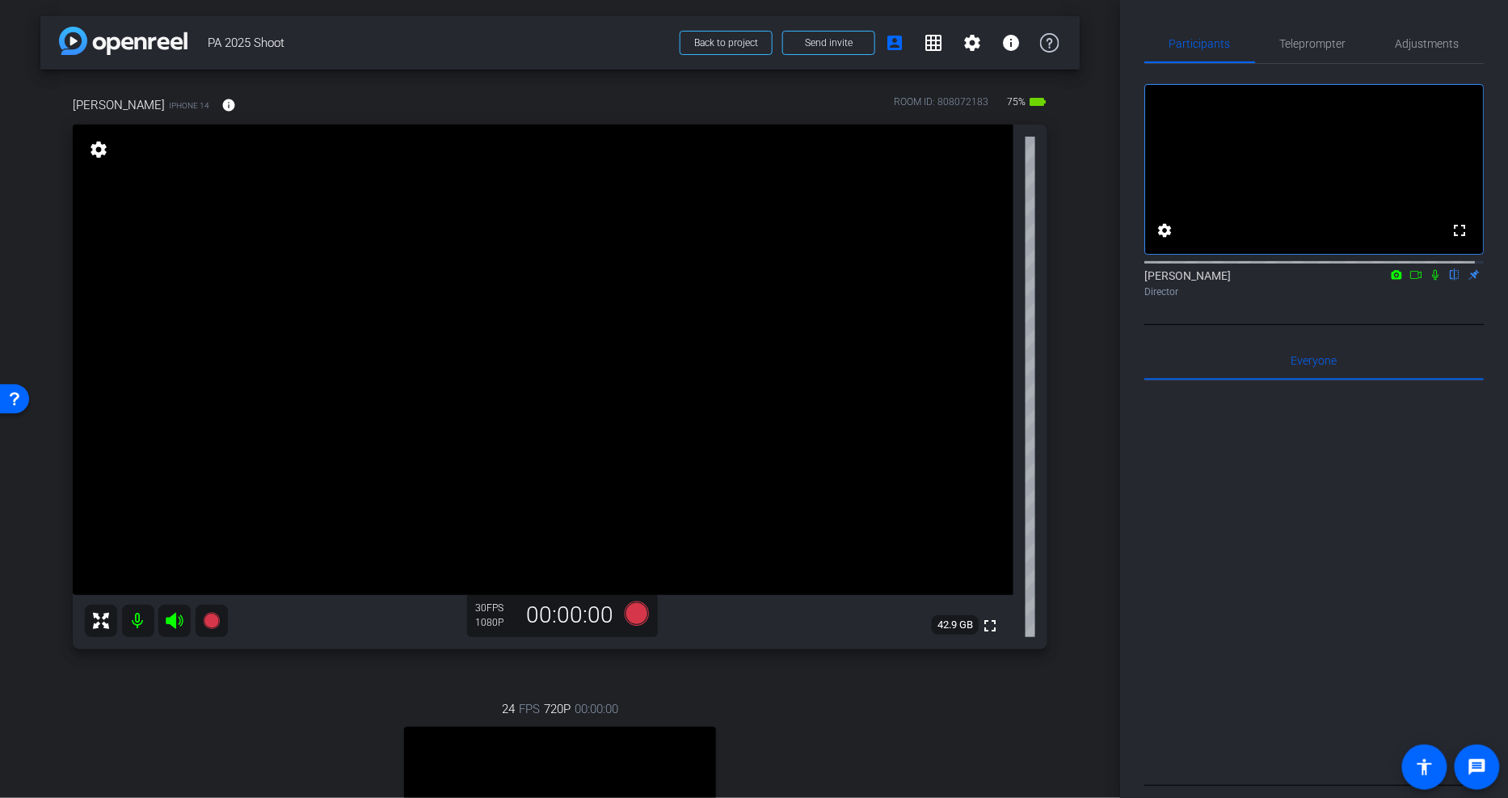
click at [442, 45] on span "PA 2025 Shoot" at bounding box center [439, 43] width 462 height 32
click at [633, 616] on icon at bounding box center [637, 613] width 24 height 24
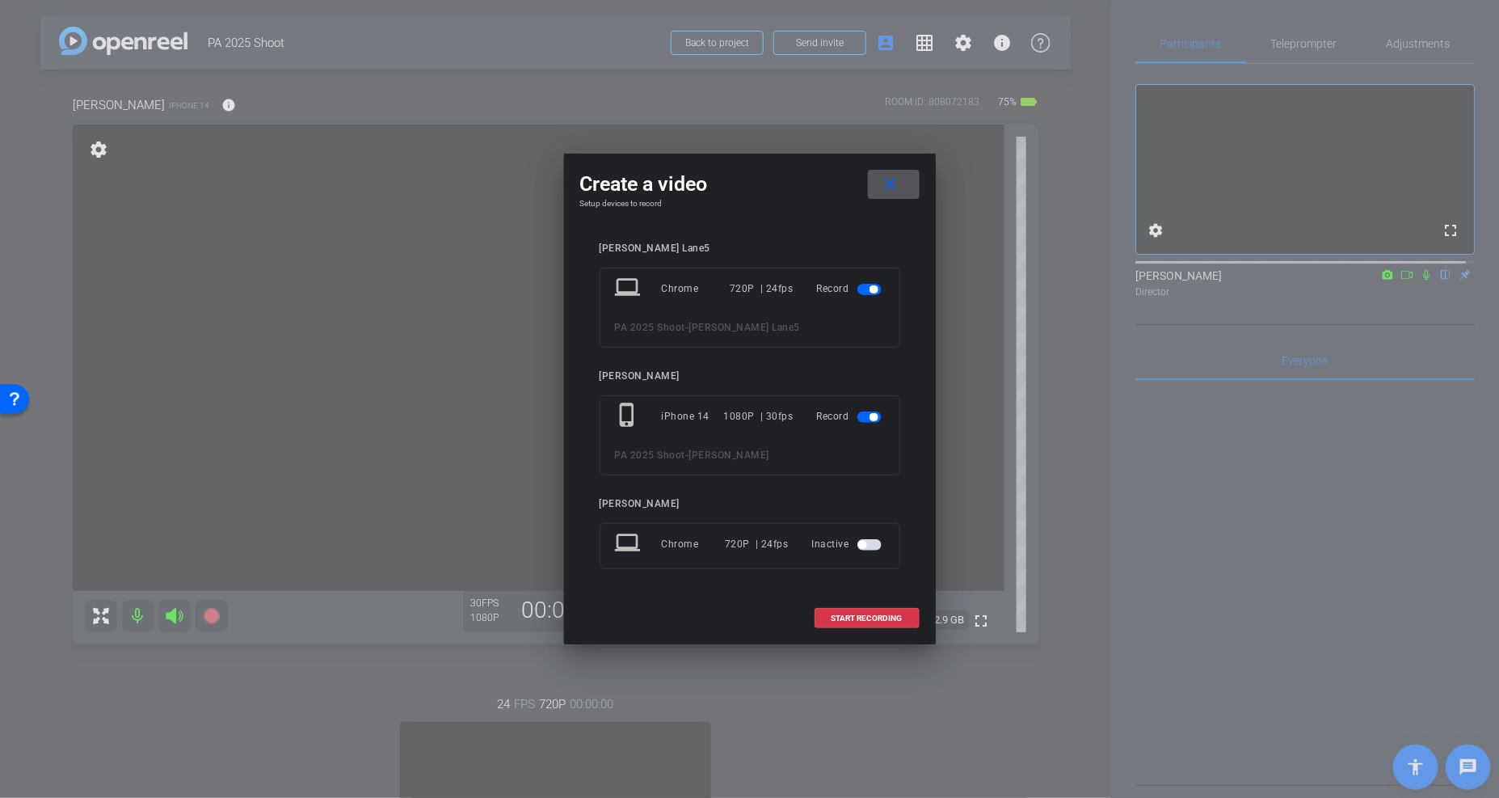
click at [867, 281] on mat-slide-toggle at bounding box center [870, 288] width 27 height 19
click at [867, 289] on span "button" at bounding box center [869, 289] width 24 height 11
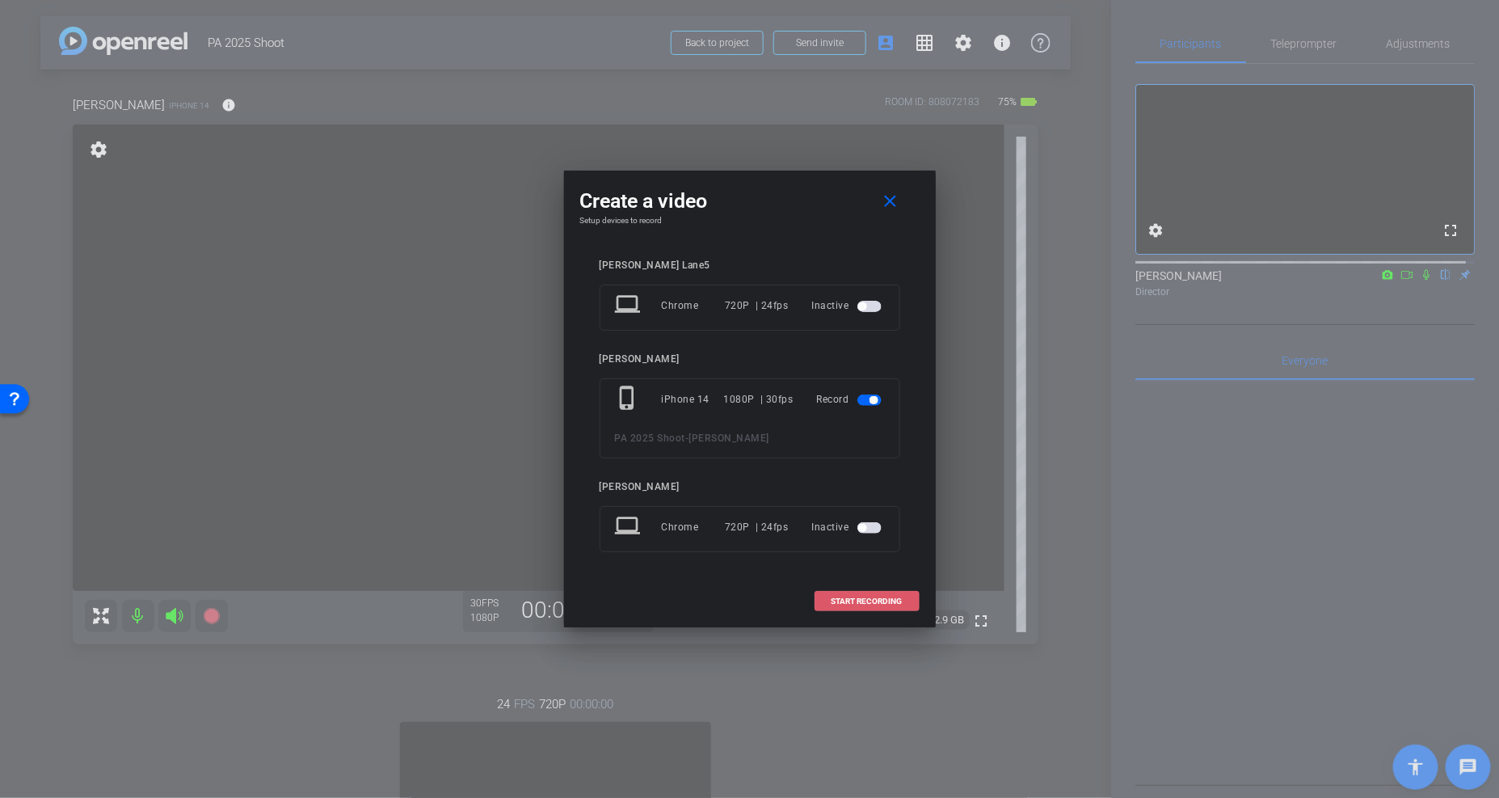
click at [887, 600] on span "START RECORDING" at bounding box center [867, 601] width 71 height 8
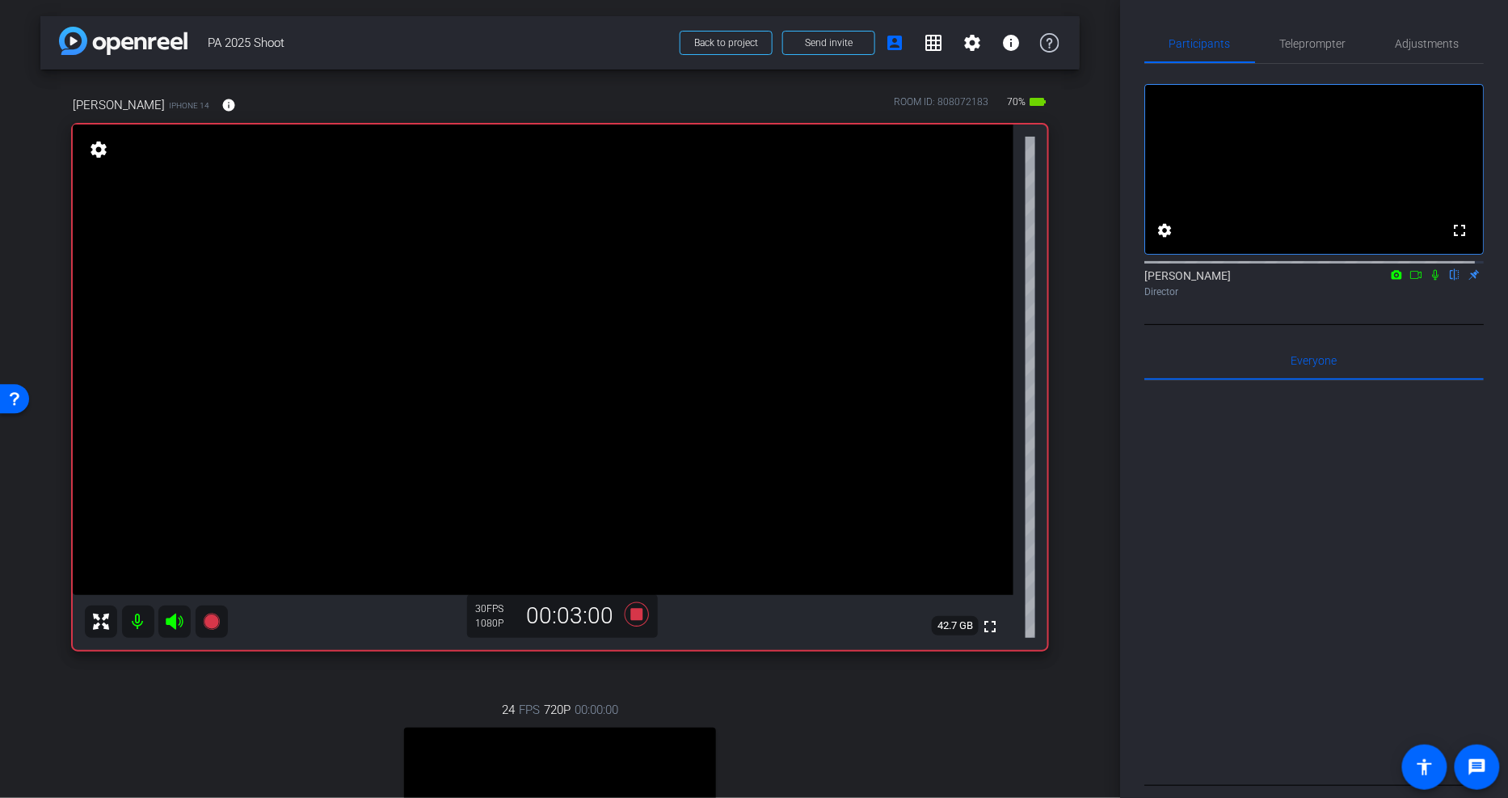
click at [513, 41] on span "PA 2025 Shoot" at bounding box center [439, 43] width 462 height 32
click at [626, 607] on icon at bounding box center [636, 614] width 39 height 29
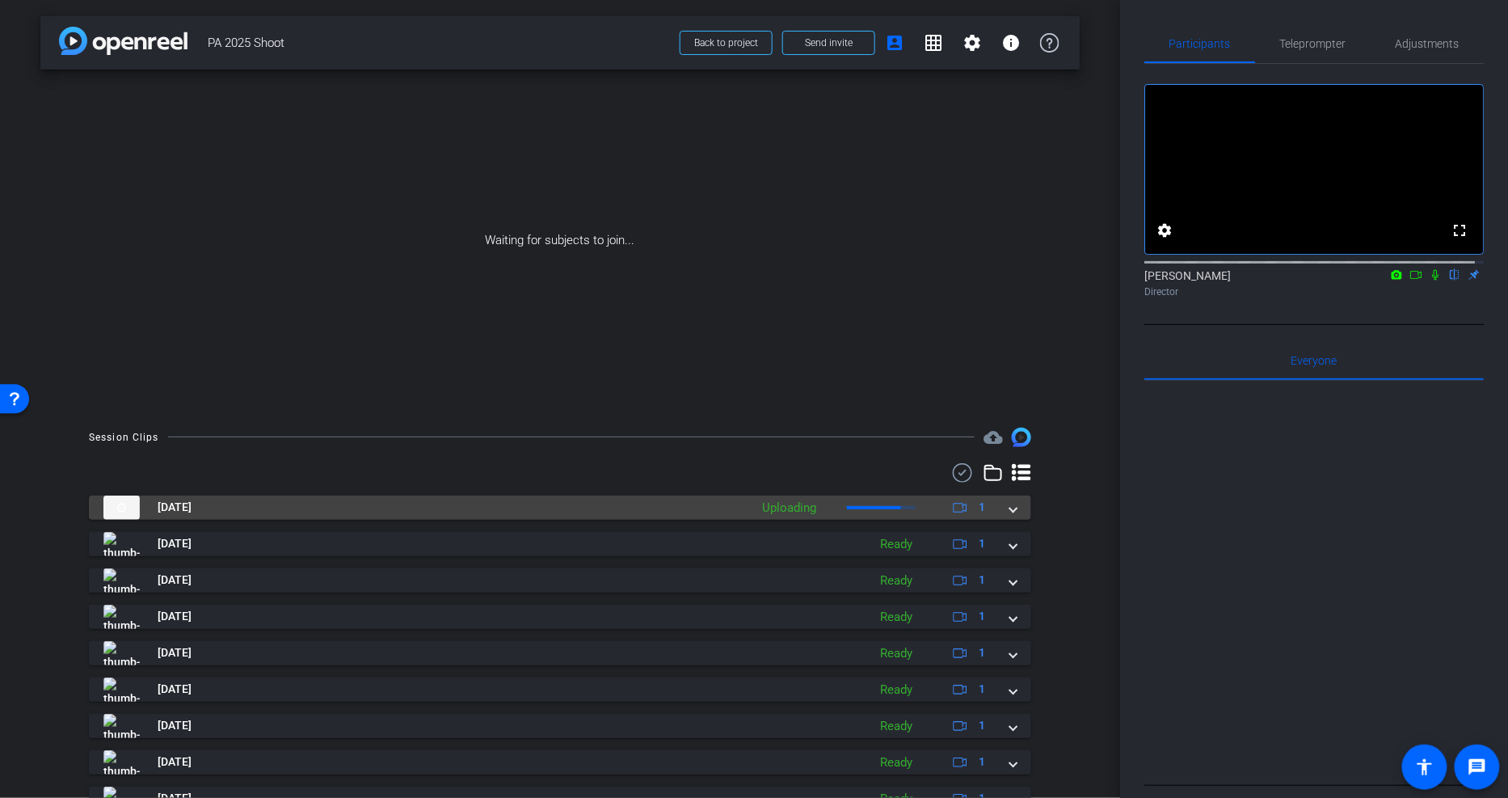
click at [999, 511] on div "Aug 27, 2025 Uploading 1" at bounding box center [556, 507] width 907 height 24
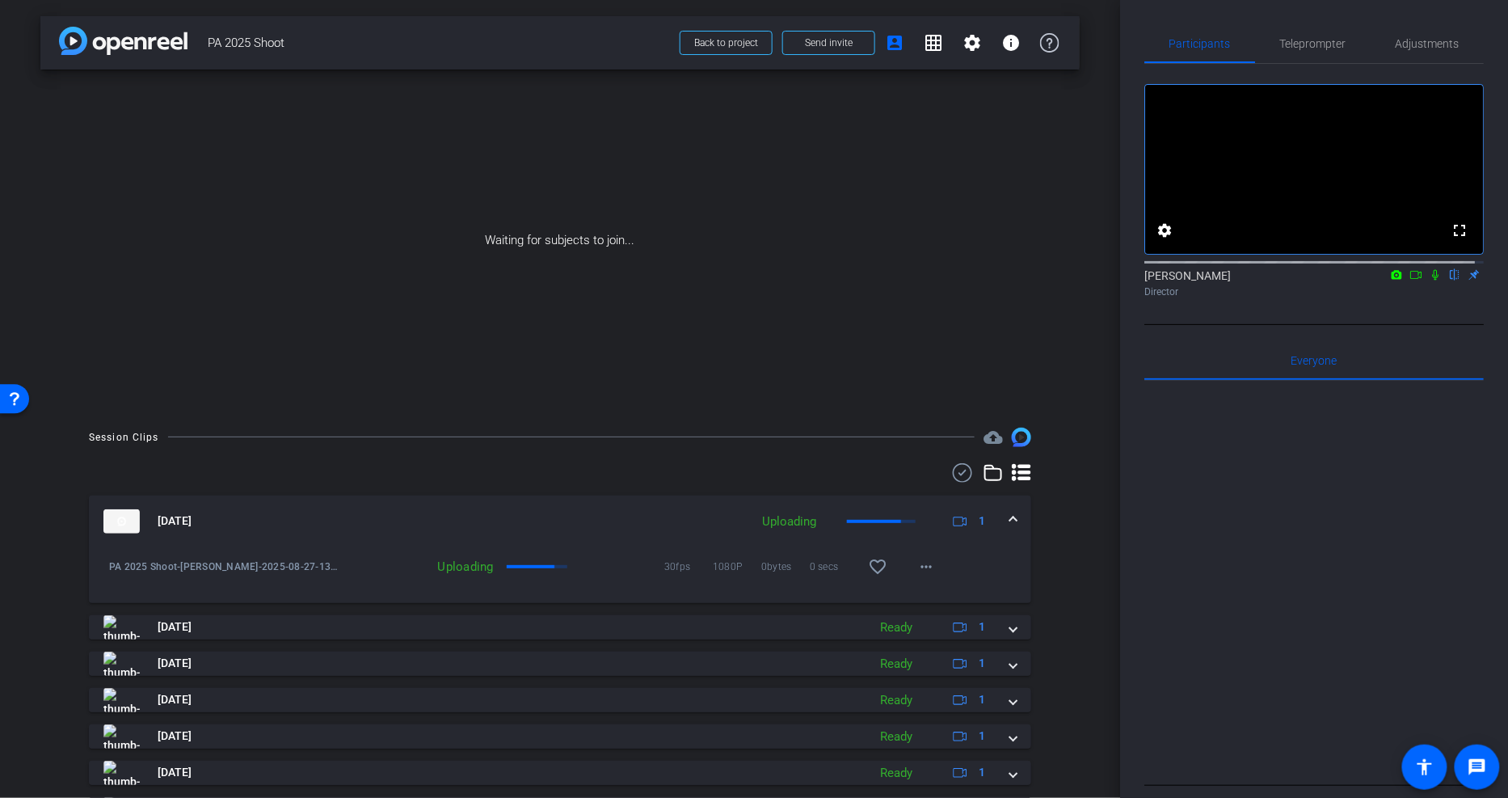
click at [999, 514] on div "Aug 27, 2025 Uploading 1" at bounding box center [556, 521] width 907 height 24
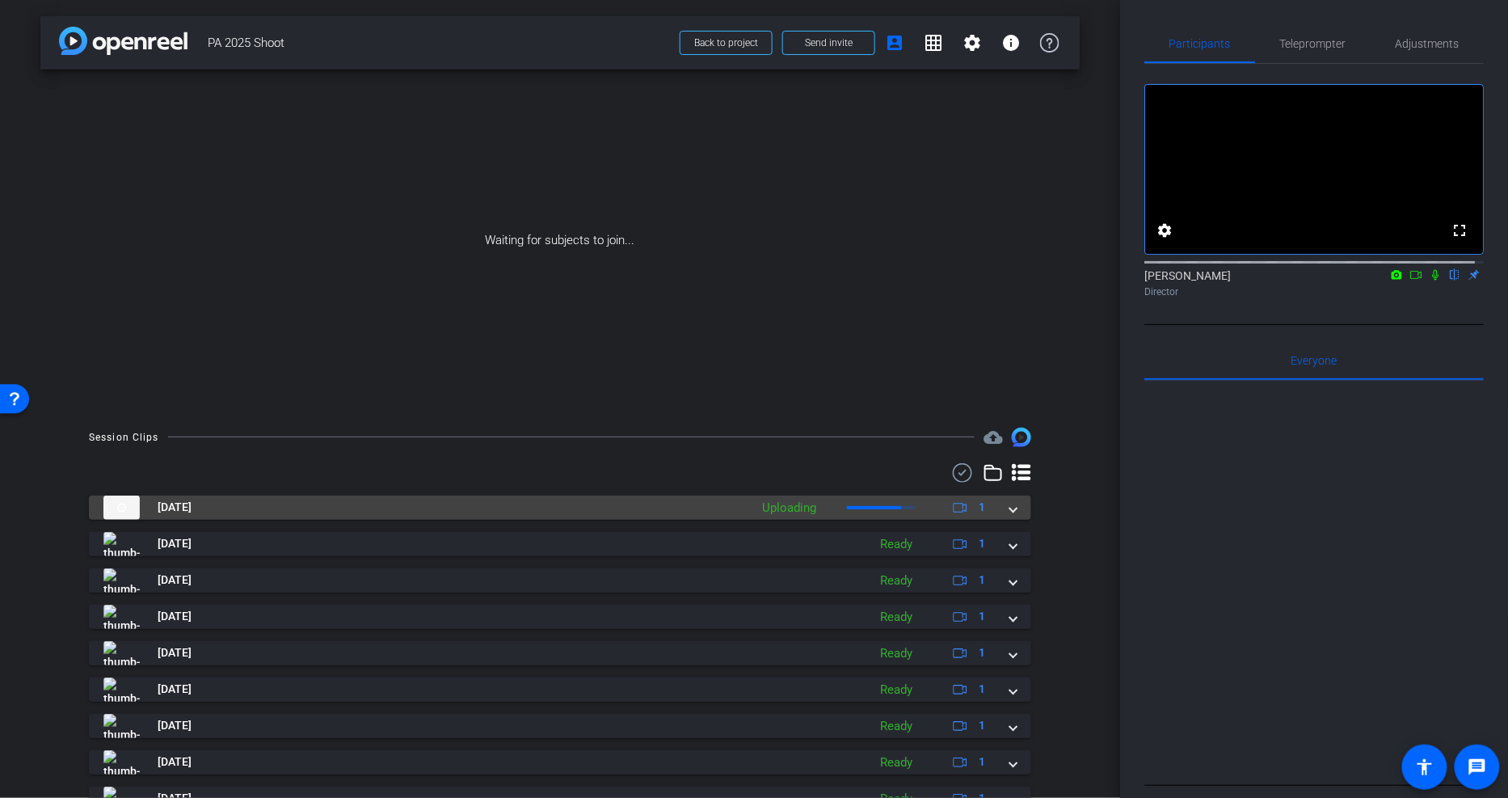
click at [1000, 503] on div "Aug 27, 2025 Uploading 1" at bounding box center [556, 507] width 907 height 24
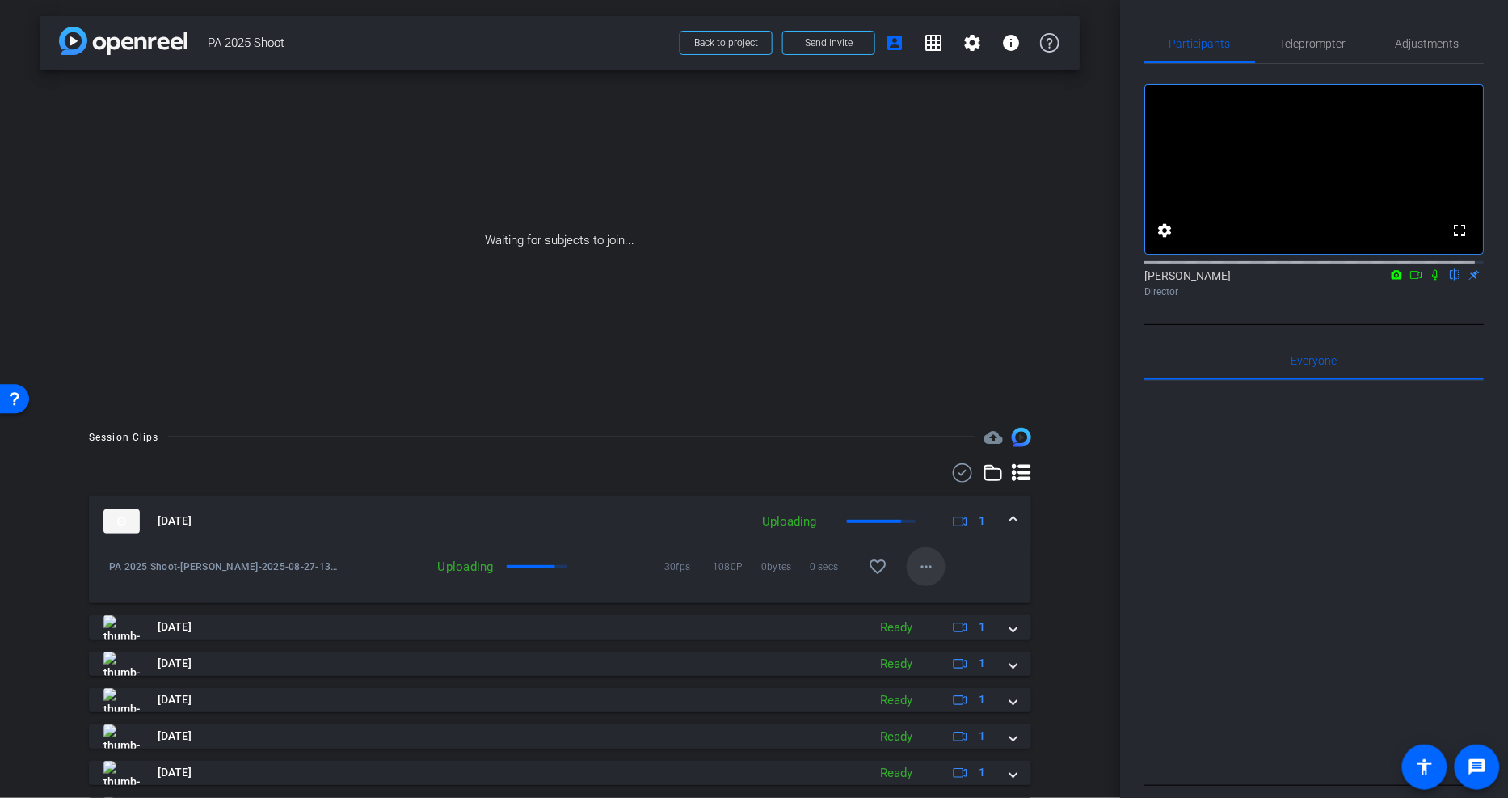
click at [921, 562] on mat-icon "more_horiz" at bounding box center [925, 566] width 19 height 19
click at [461, 562] on div at bounding box center [754, 399] width 1508 height 798
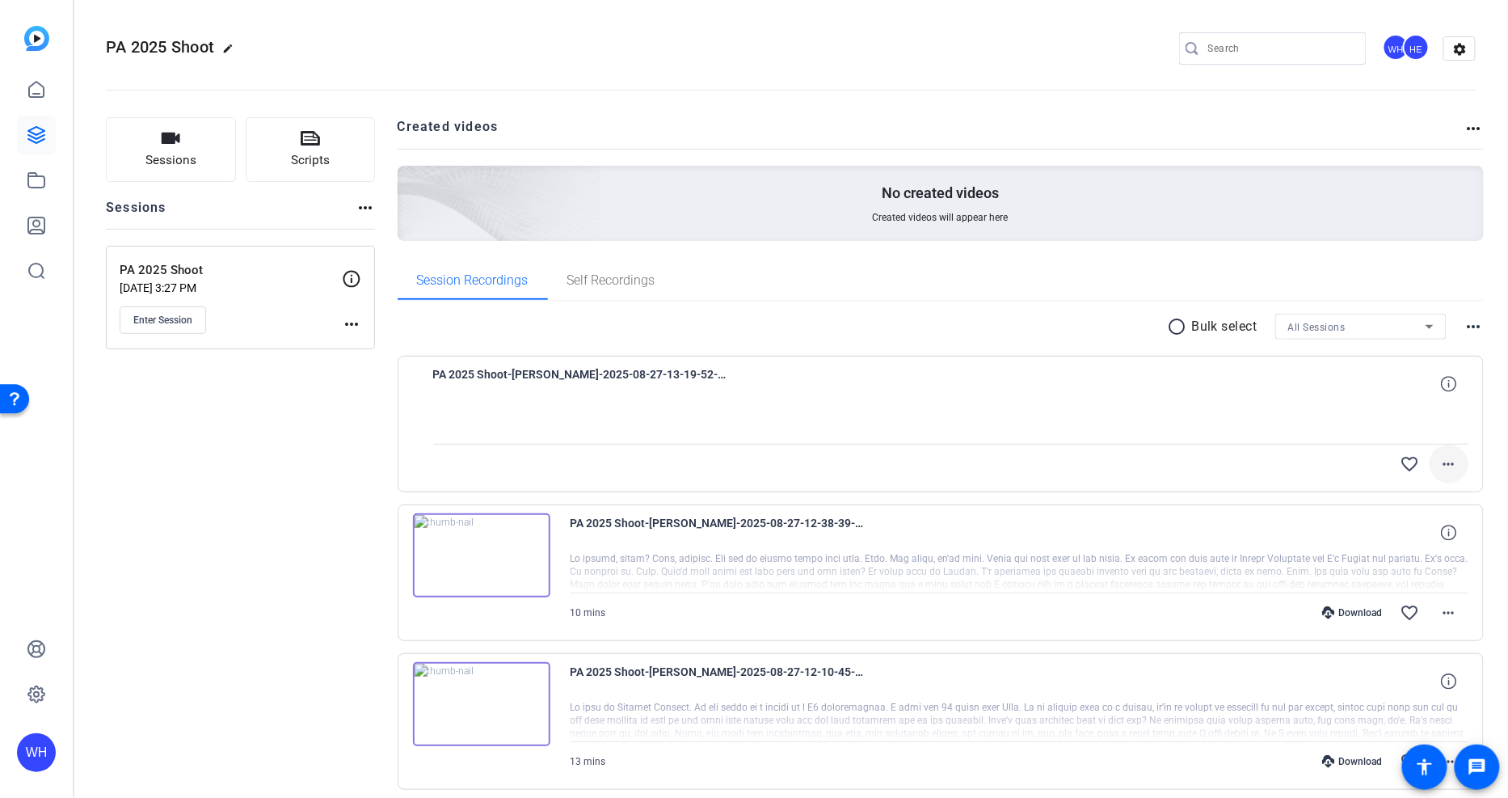
click at [1440, 462] on mat-icon "more_horiz" at bounding box center [1448, 463] width 19 height 19
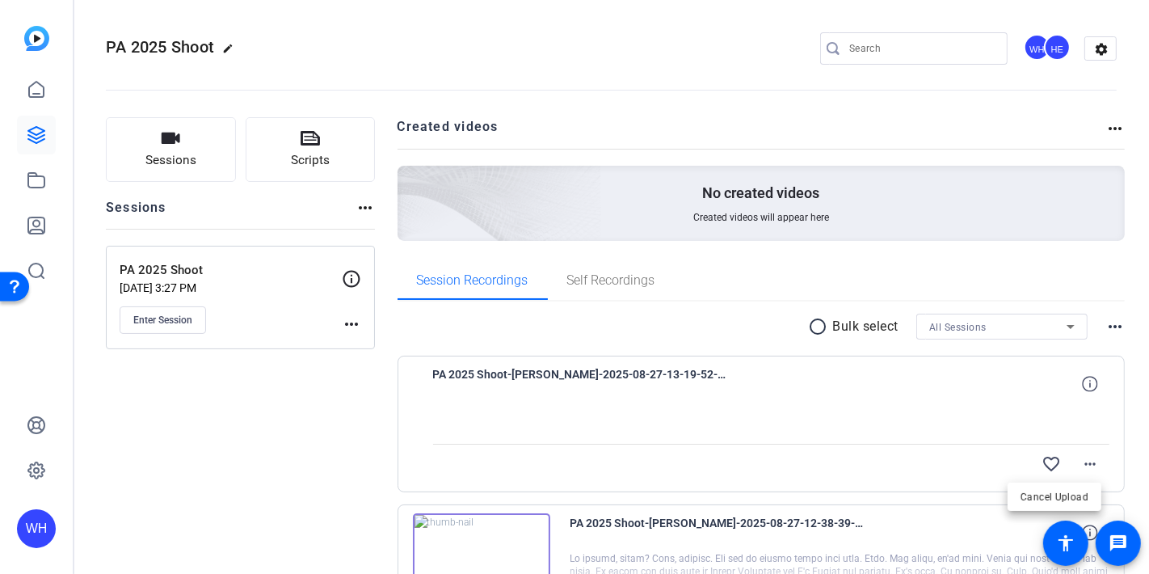
click at [484, 544] on div at bounding box center [574, 287] width 1149 height 574
click at [476, 551] on img at bounding box center [481, 555] width 137 height 84
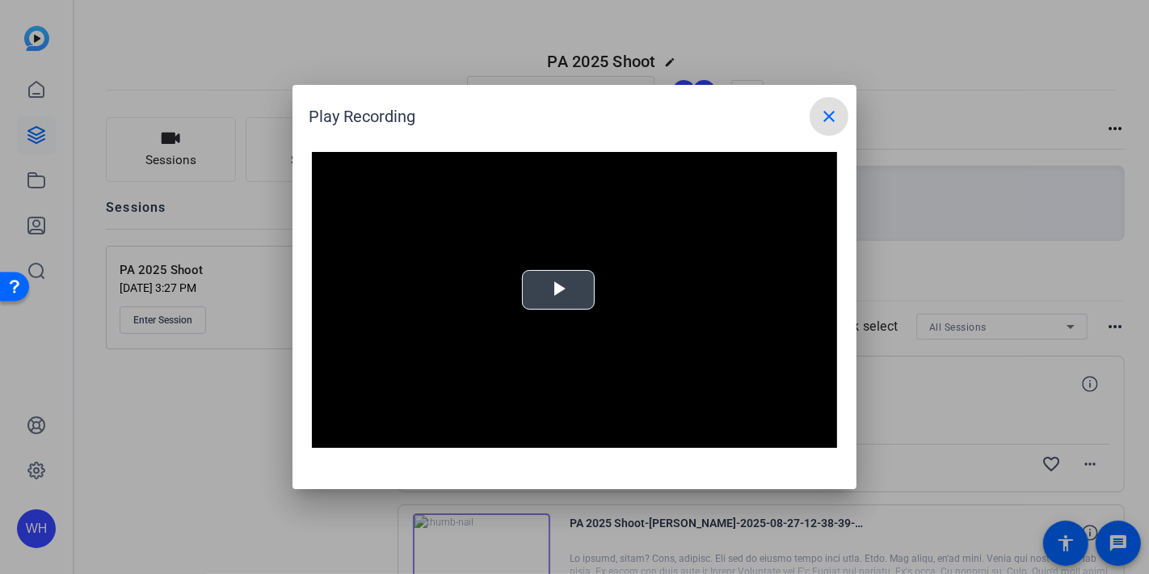
click at [558, 290] on span "Video Player" at bounding box center [558, 290] width 0 height 0
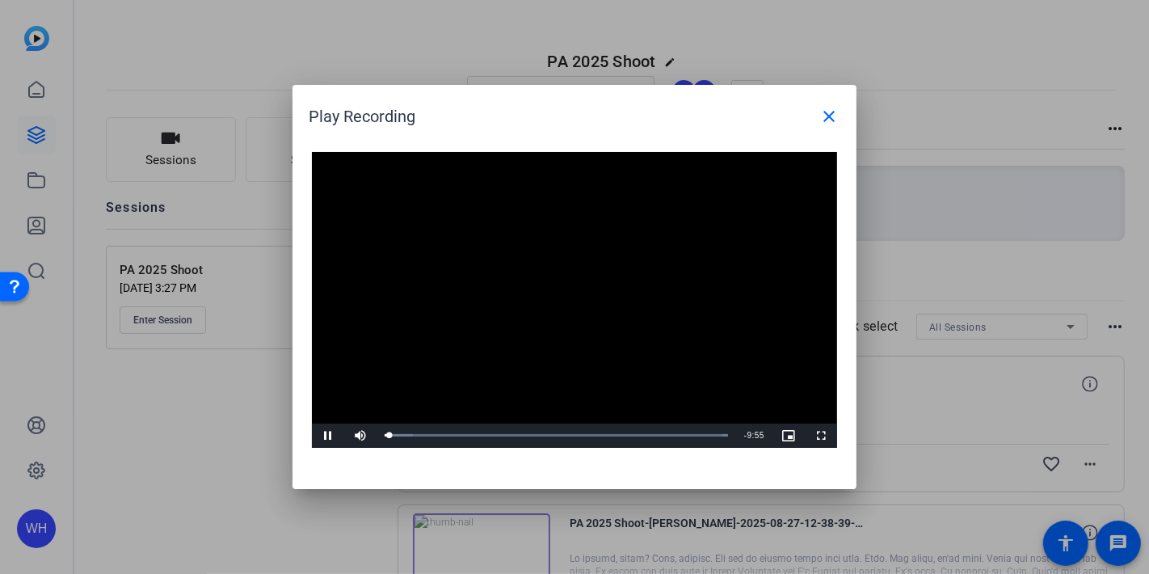
click at [445, 360] on video "Video Player" at bounding box center [574, 300] width 525 height 296
click at [326, 436] on span "Video Player" at bounding box center [328, 436] width 32 height 0
click at [330, 436] on span "Video Player" at bounding box center [328, 436] width 32 height 0
click at [178, 423] on div at bounding box center [574, 287] width 1149 height 574
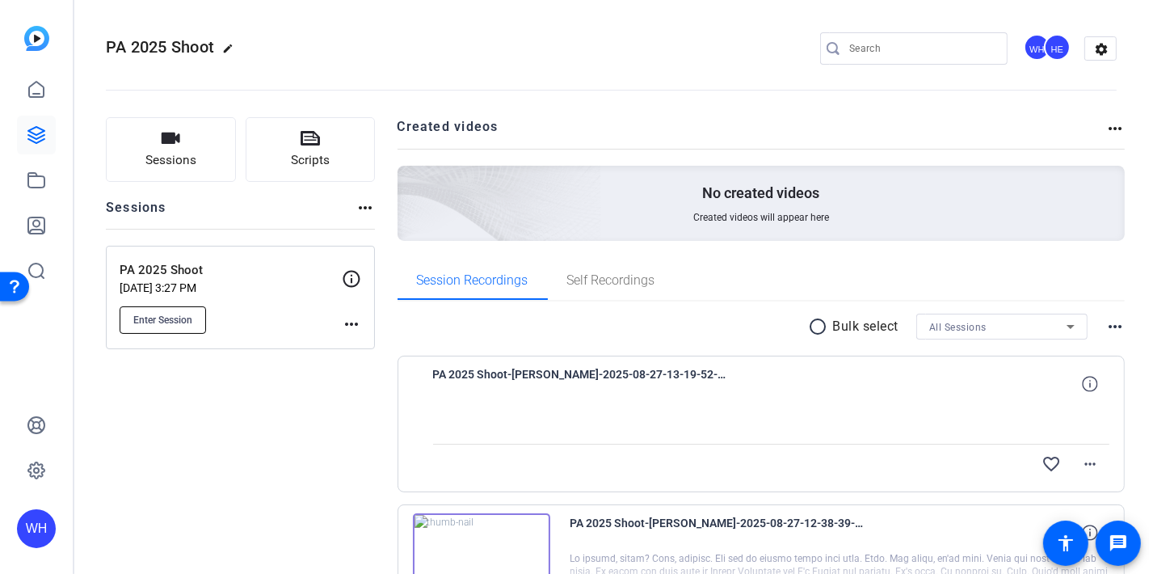
click at [168, 314] on span "Enter Session" at bounding box center [162, 320] width 59 height 13
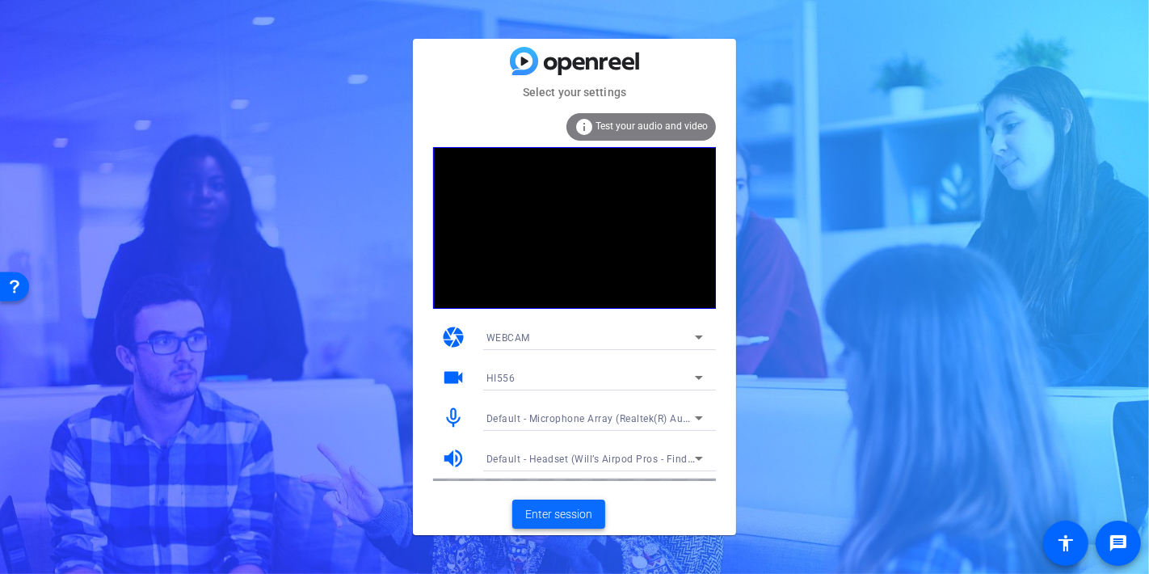
click at [550, 513] on span "Enter session" at bounding box center [558, 514] width 67 height 17
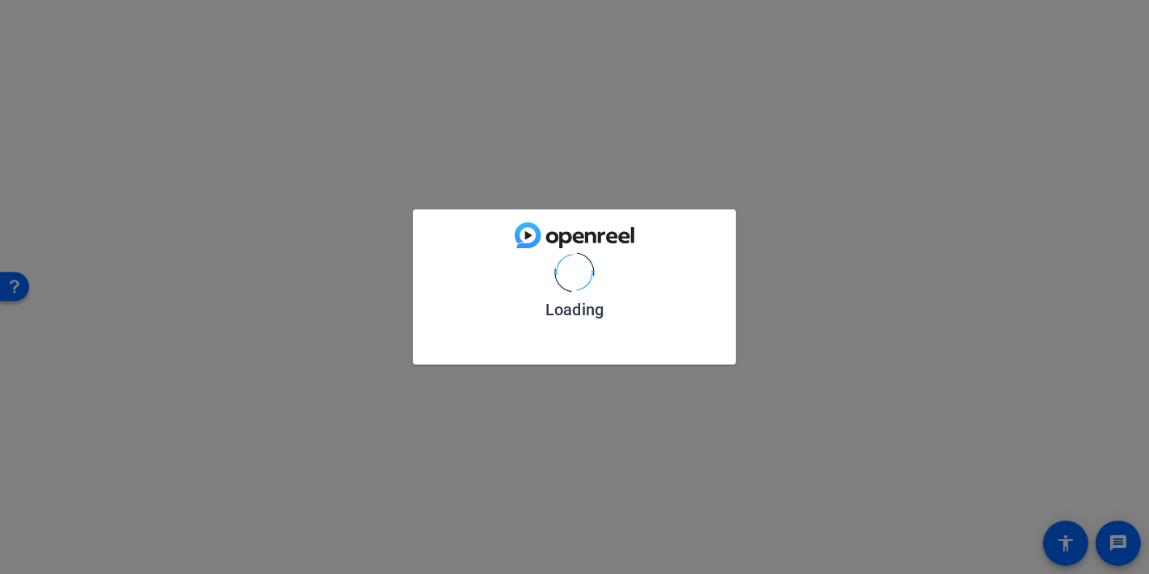
click at [550, 513] on div "Loading" at bounding box center [574, 287] width 1149 height 574
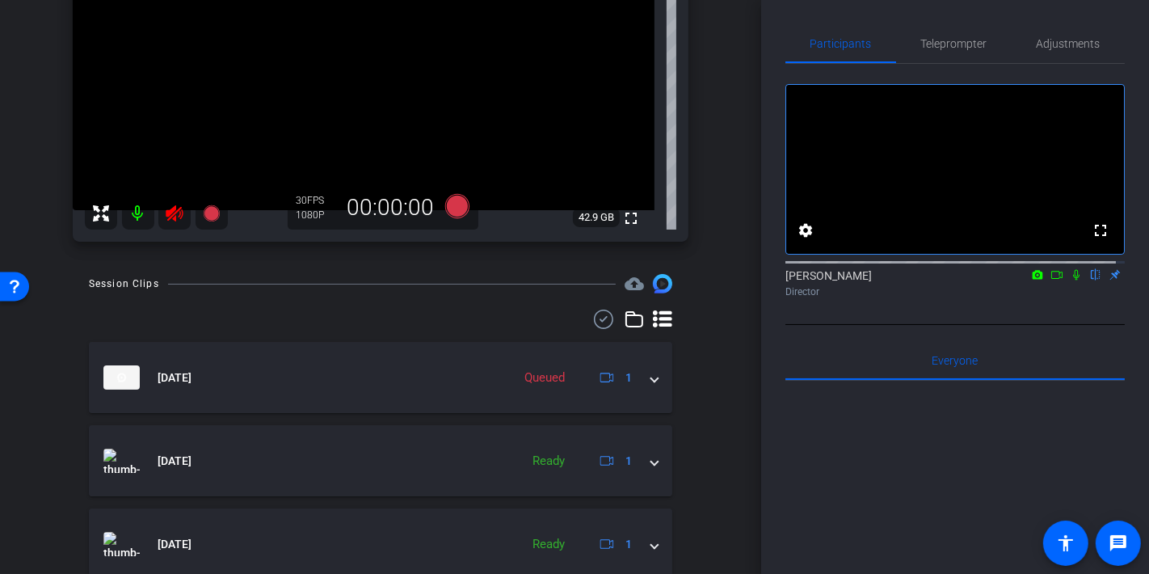
scroll to position [206, 0]
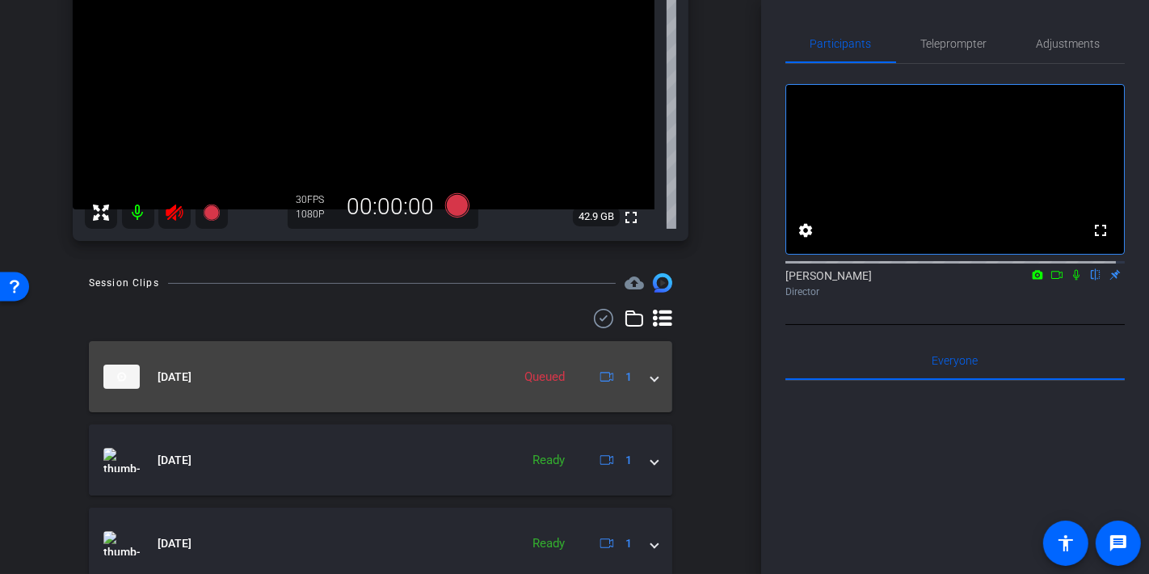
click at [651, 377] on span at bounding box center [654, 376] width 6 height 17
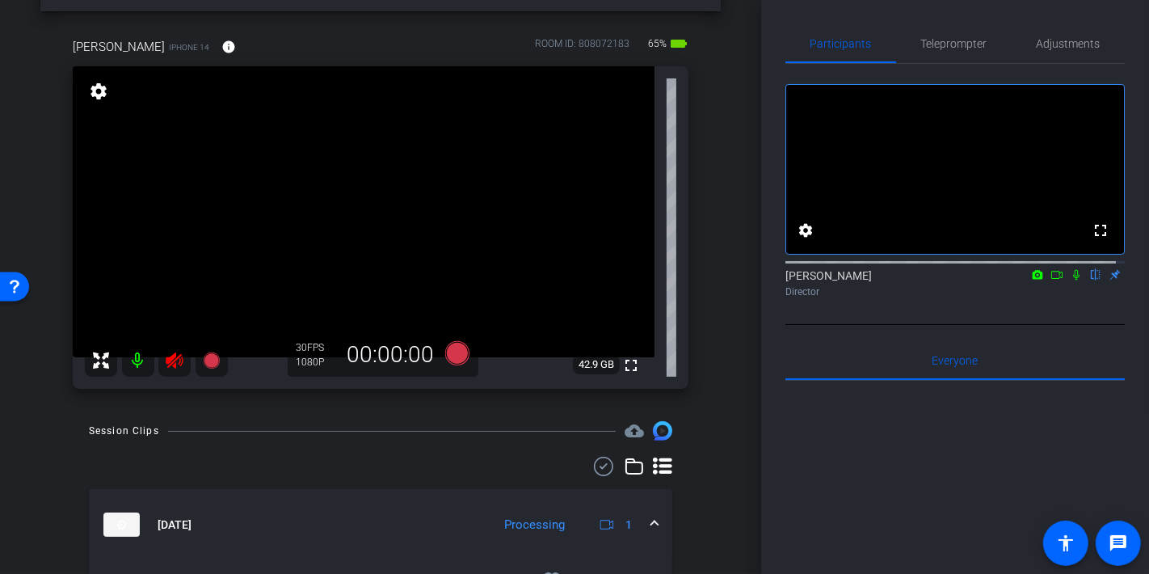
scroll to position [57, 0]
click at [178, 364] on icon at bounding box center [174, 361] width 19 height 19
click at [171, 364] on icon at bounding box center [174, 361] width 17 height 16
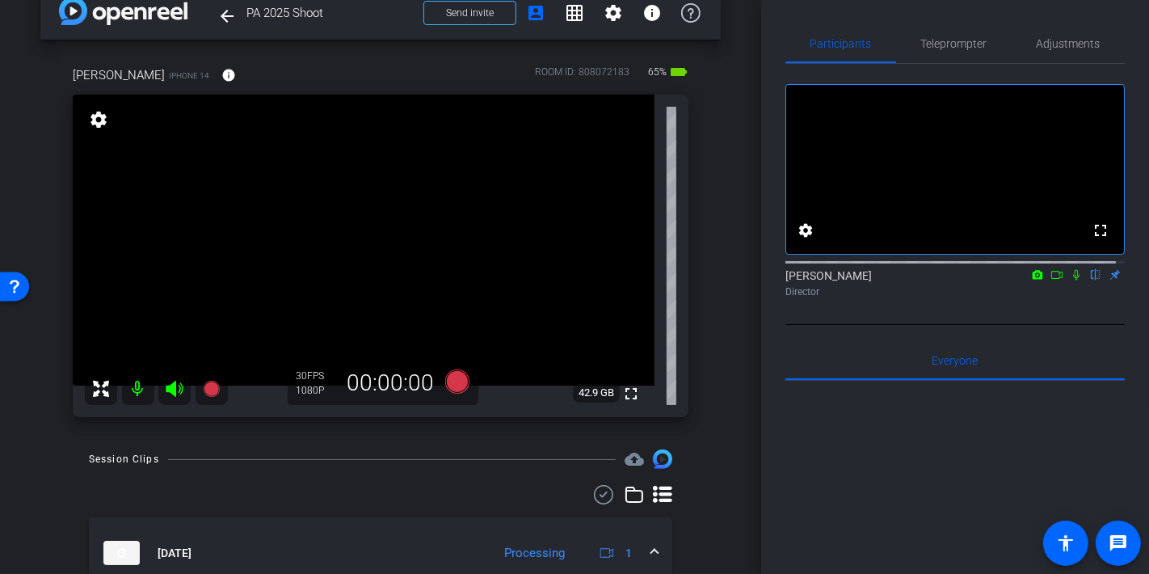
scroll to position [0, 0]
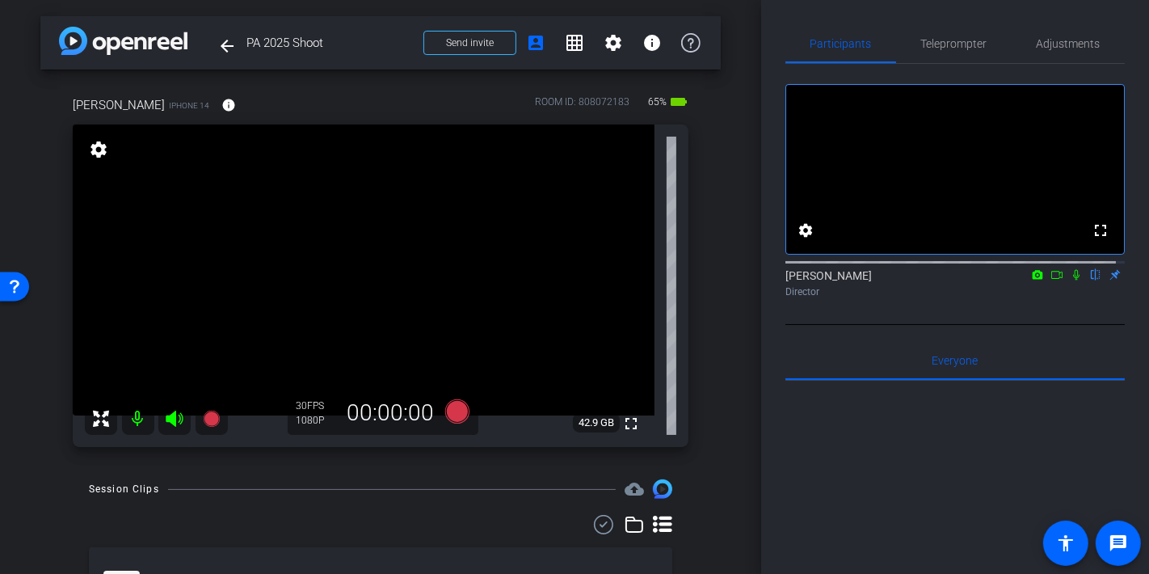
click at [1070, 280] on icon at bounding box center [1076, 274] width 13 height 11
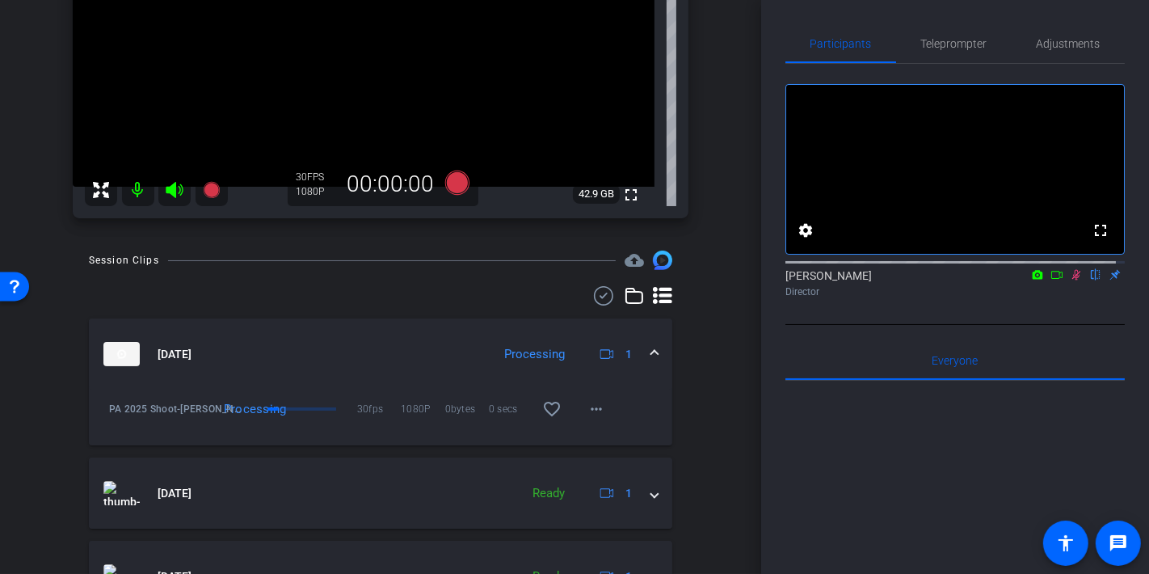
scroll to position [85, 0]
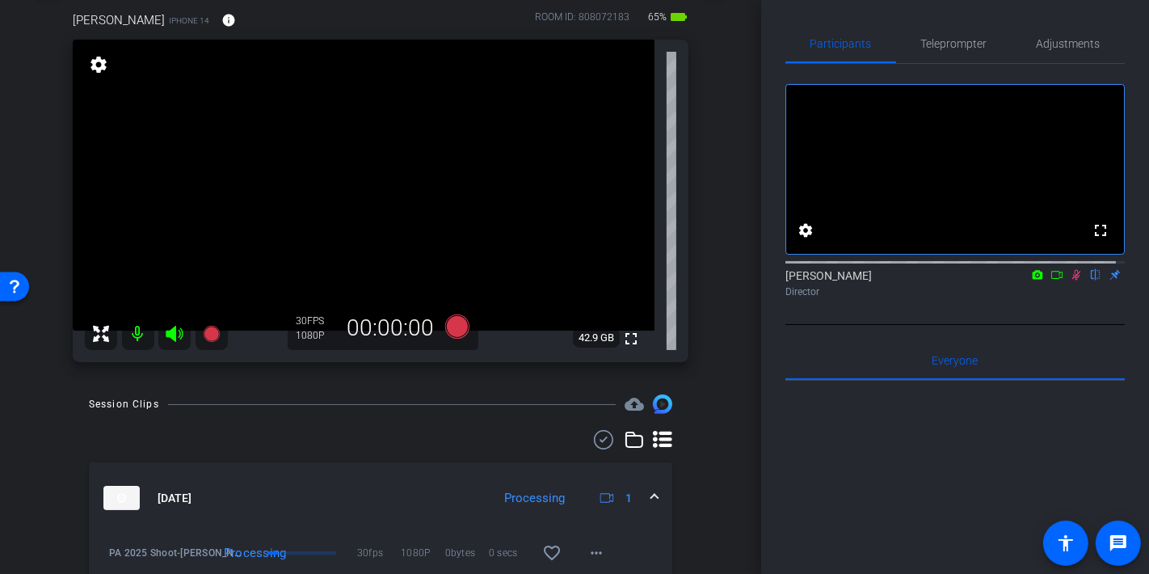
click at [1073, 280] on icon at bounding box center [1076, 274] width 13 height 11
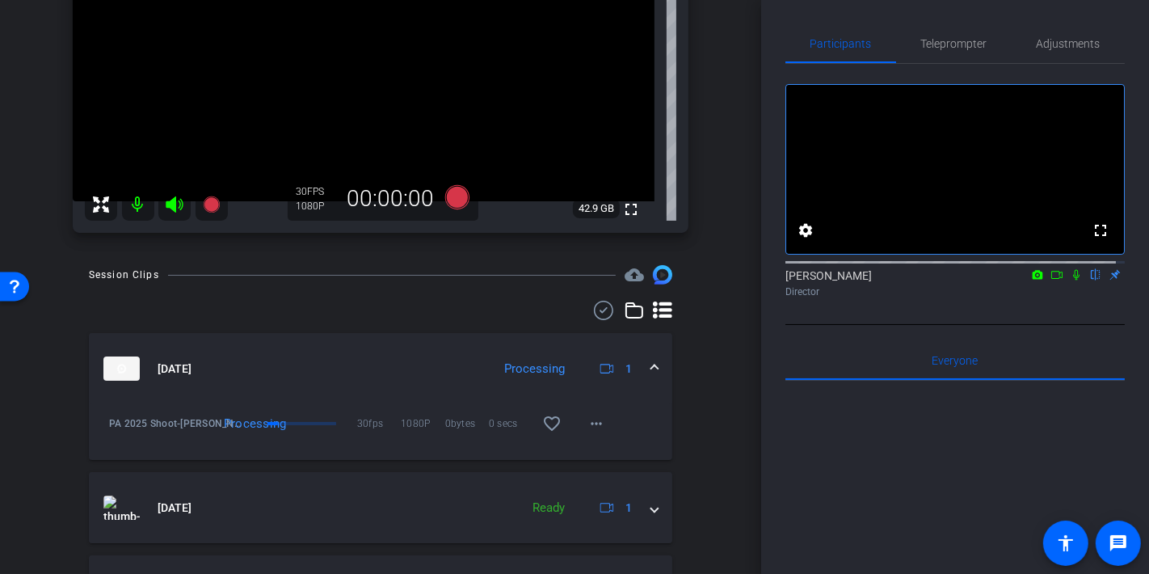
scroll to position [213, 0]
click at [587, 432] on mat-icon "more_horiz" at bounding box center [596, 424] width 19 height 19
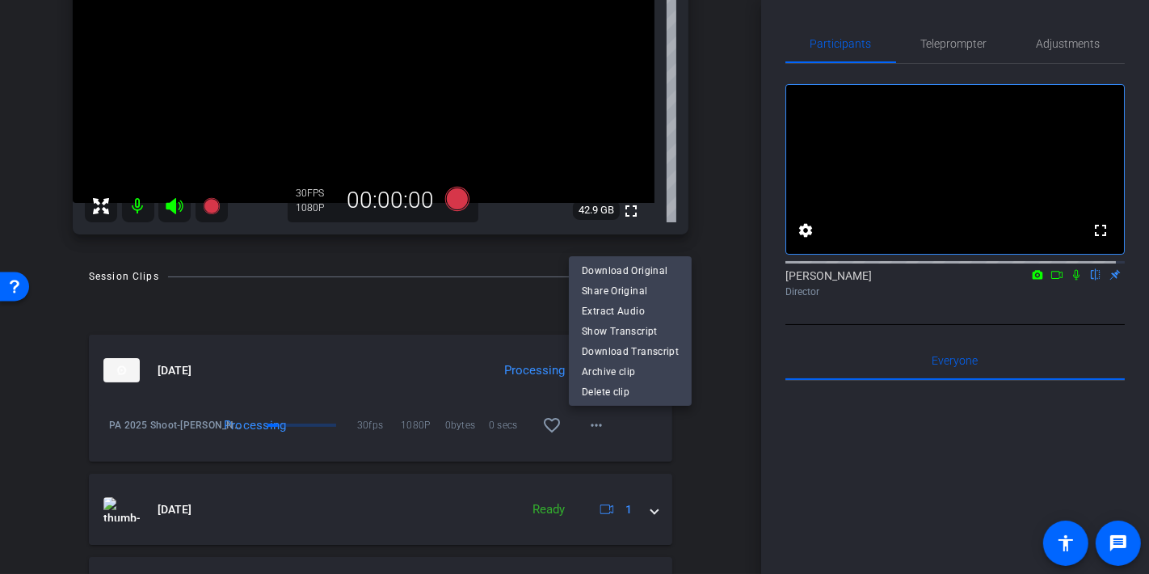
click at [663, 426] on div at bounding box center [574, 287] width 1149 height 574
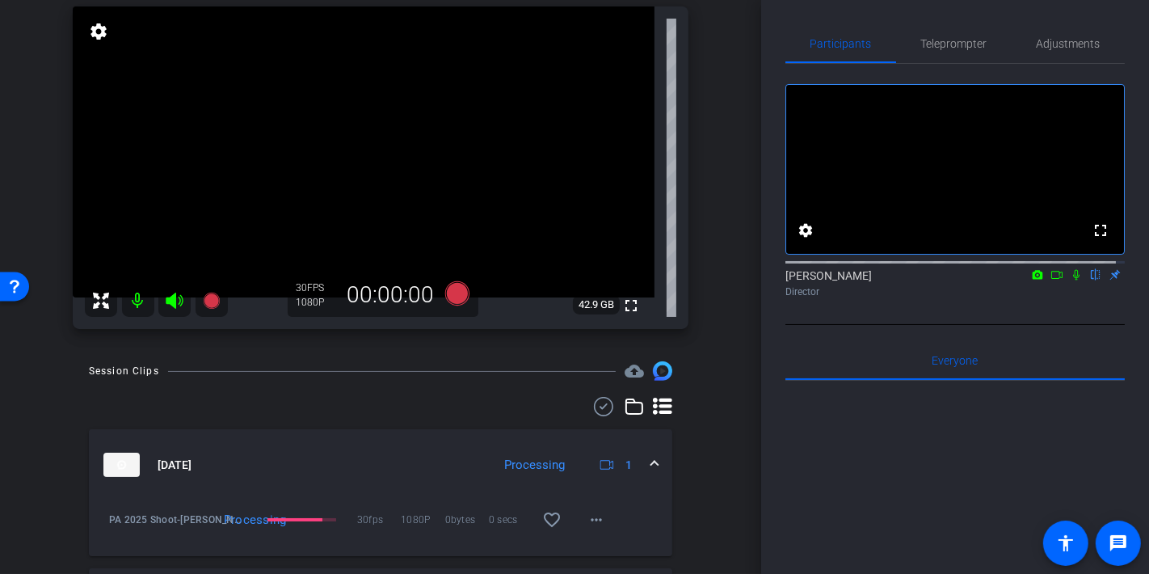
scroll to position [117, 0]
click at [1070, 280] on icon at bounding box center [1076, 274] width 13 height 11
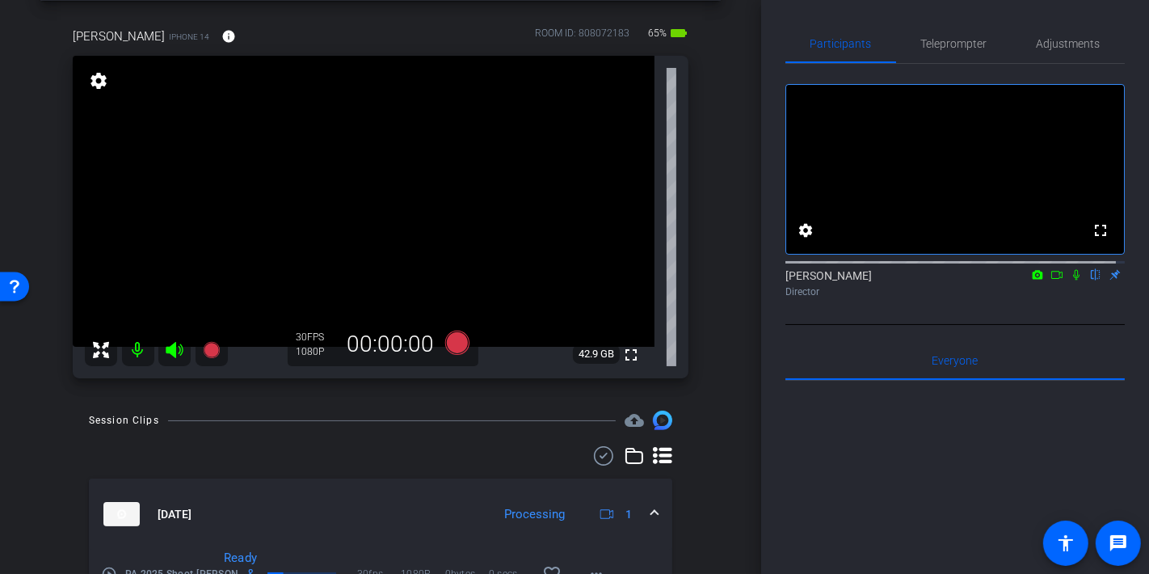
scroll to position [0, 0]
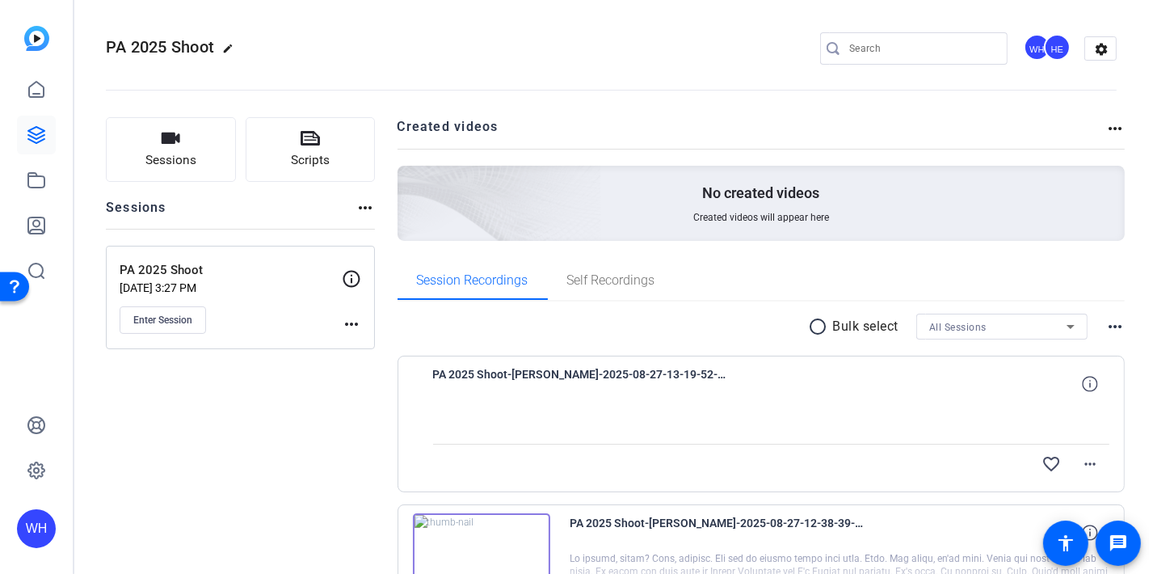
scroll to position [251, 0]
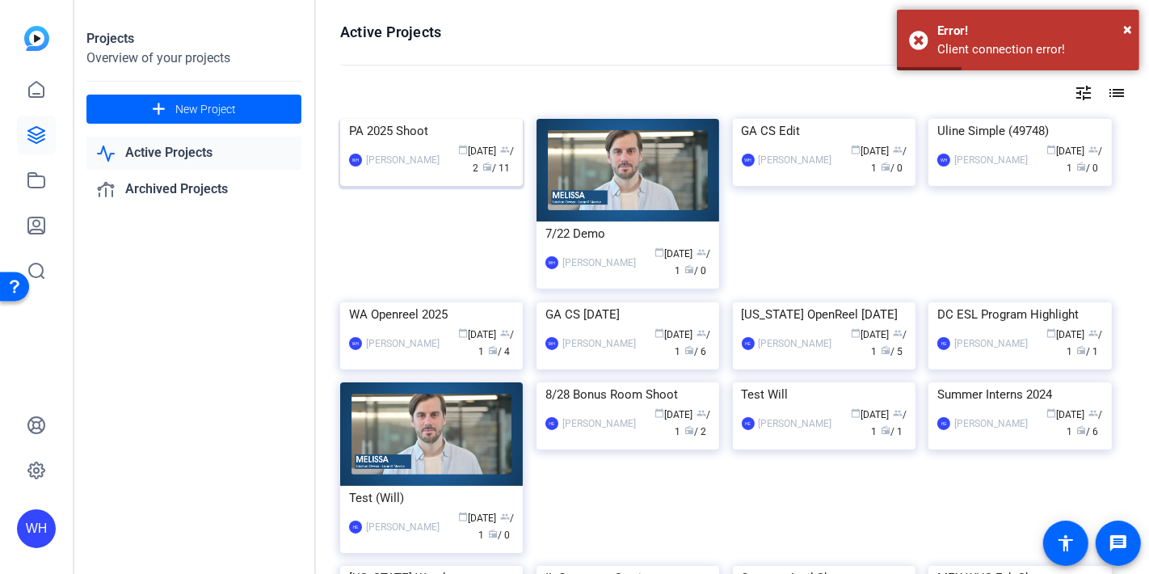
click at [405, 143] on div "PA 2025 Shoot" at bounding box center [431, 131] width 165 height 24
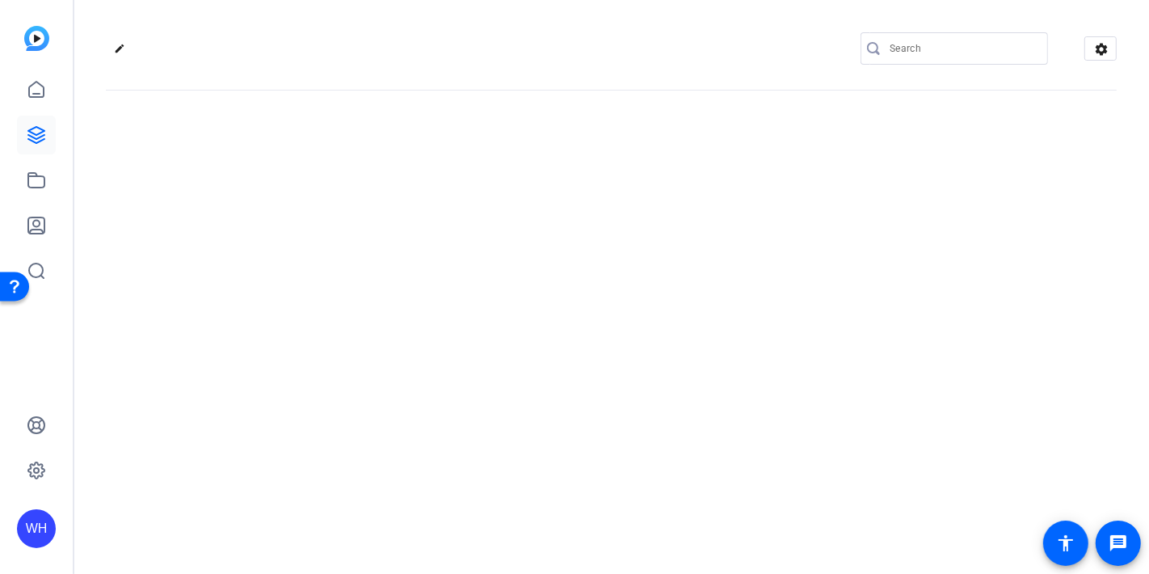
click at [405, 238] on div "edit settings" at bounding box center [612, 287] width 1076 height 574
